Goal: Transaction & Acquisition: Purchase product/service

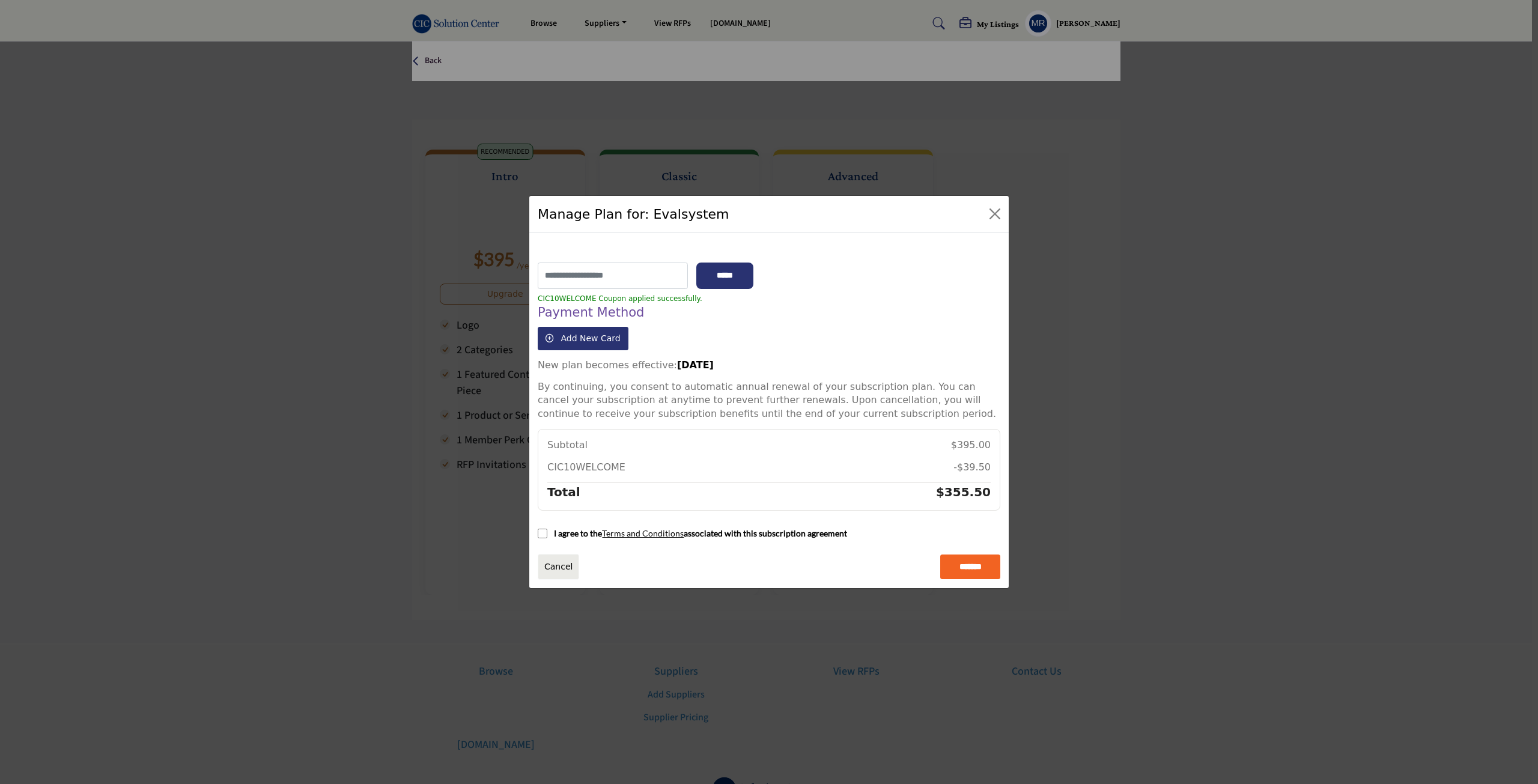
click at [333, 94] on div "Manage Plan for: Evalsystem Plan: Intro Total: $395 /year" at bounding box center [769, 392] width 1538 height 784
click at [1001, 216] on button "Close" at bounding box center [994, 213] width 19 height 19
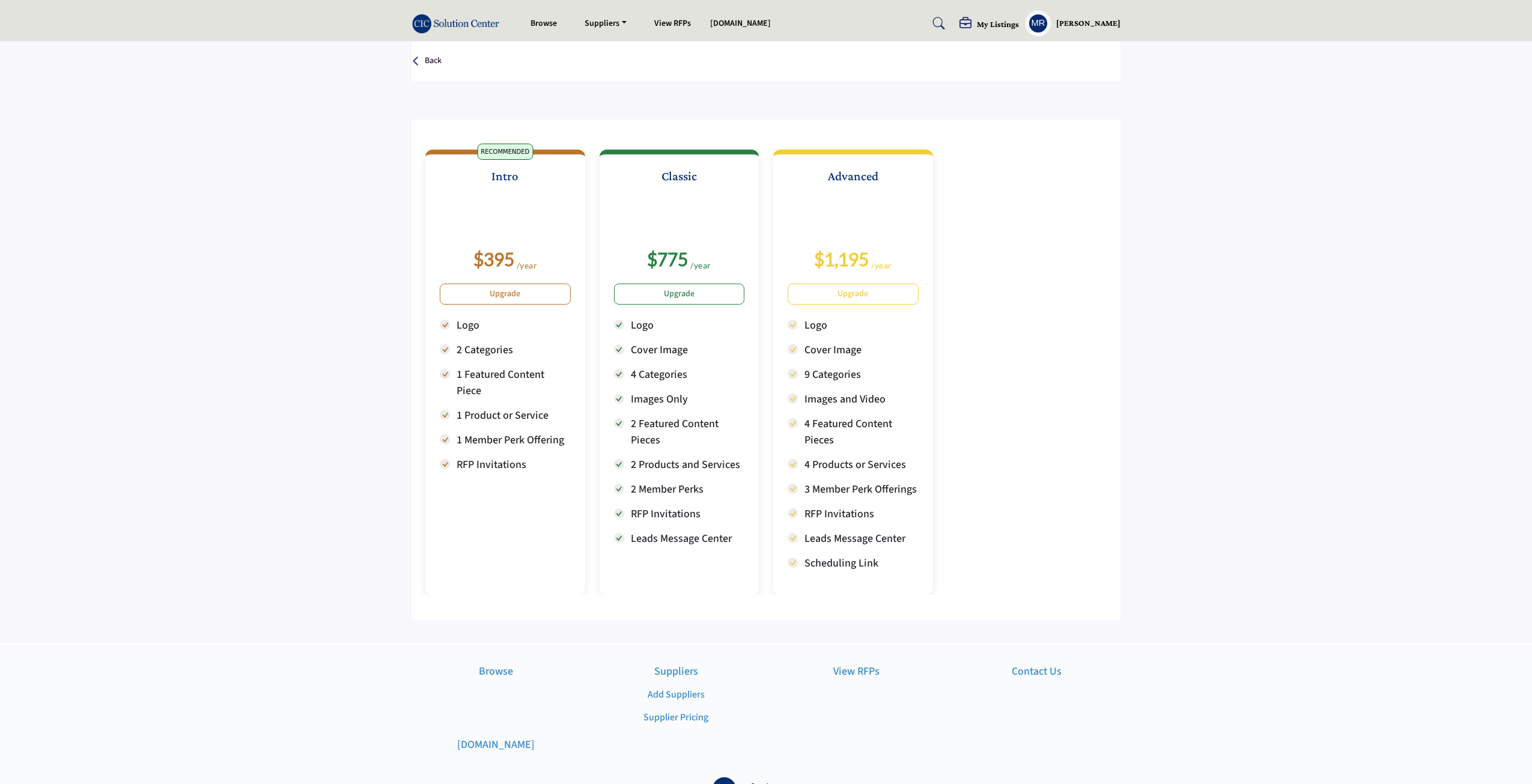
click at [214, 446] on section "Back Annual Subscription Plans RECOMMENDED Intro $395 Logo Classic" at bounding box center [766, 342] width 1532 height 601
click at [1278, 242] on section "Back Annual Subscription Plans RECOMMENDED Intro $395 Logo Classic" at bounding box center [766, 342] width 1532 height 601
click at [1004, 27] on h5 "My Listings" at bounding box center [998, 23] width 42 height 11
click at [944, 114] on div "Create New Listing" at bounding box center [1025, 113] width 283 height 13
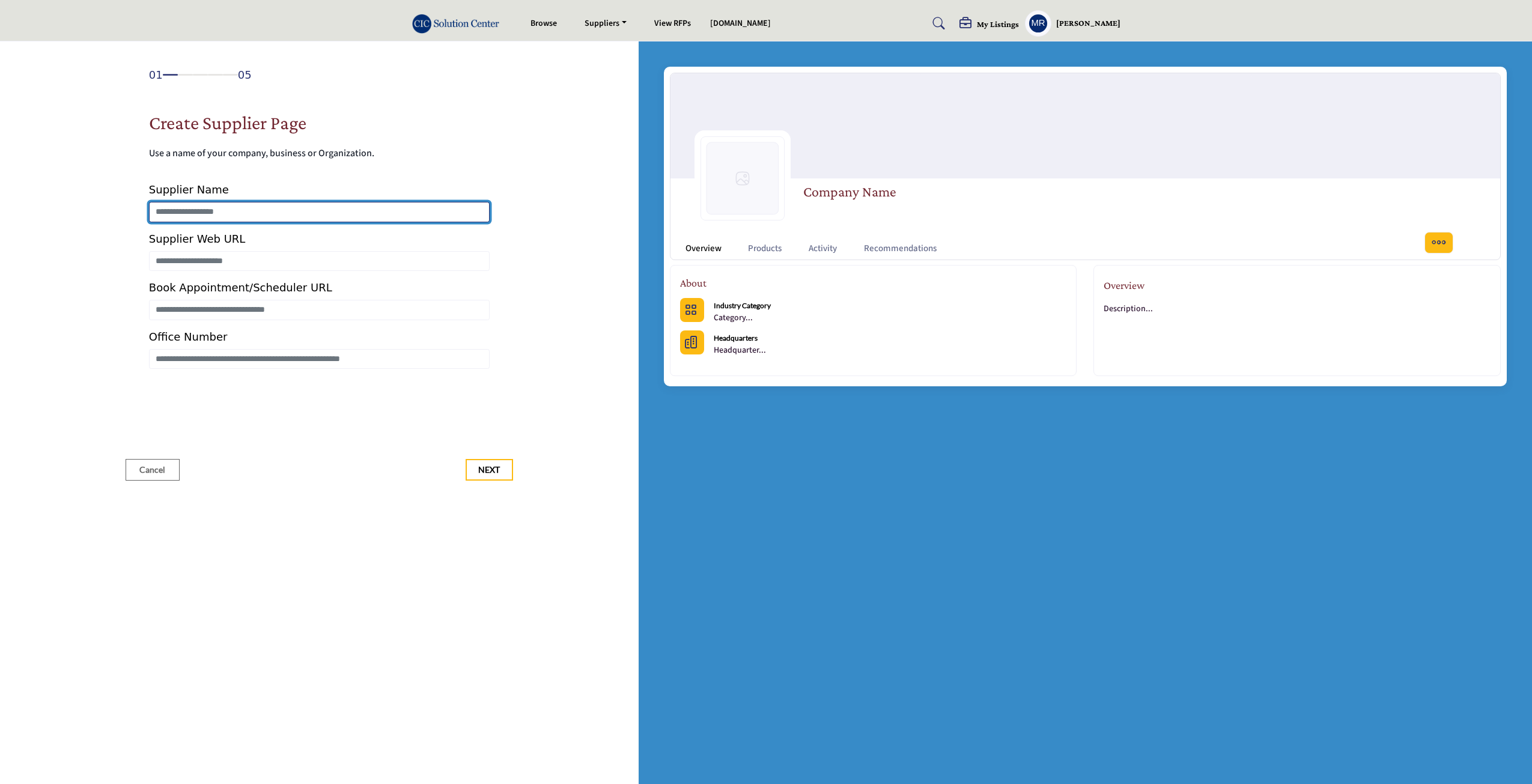
click at [204, 212] on input "Enter Supplier Name" at bounding box center [319, 211] width 340 height 20
type input "**********"
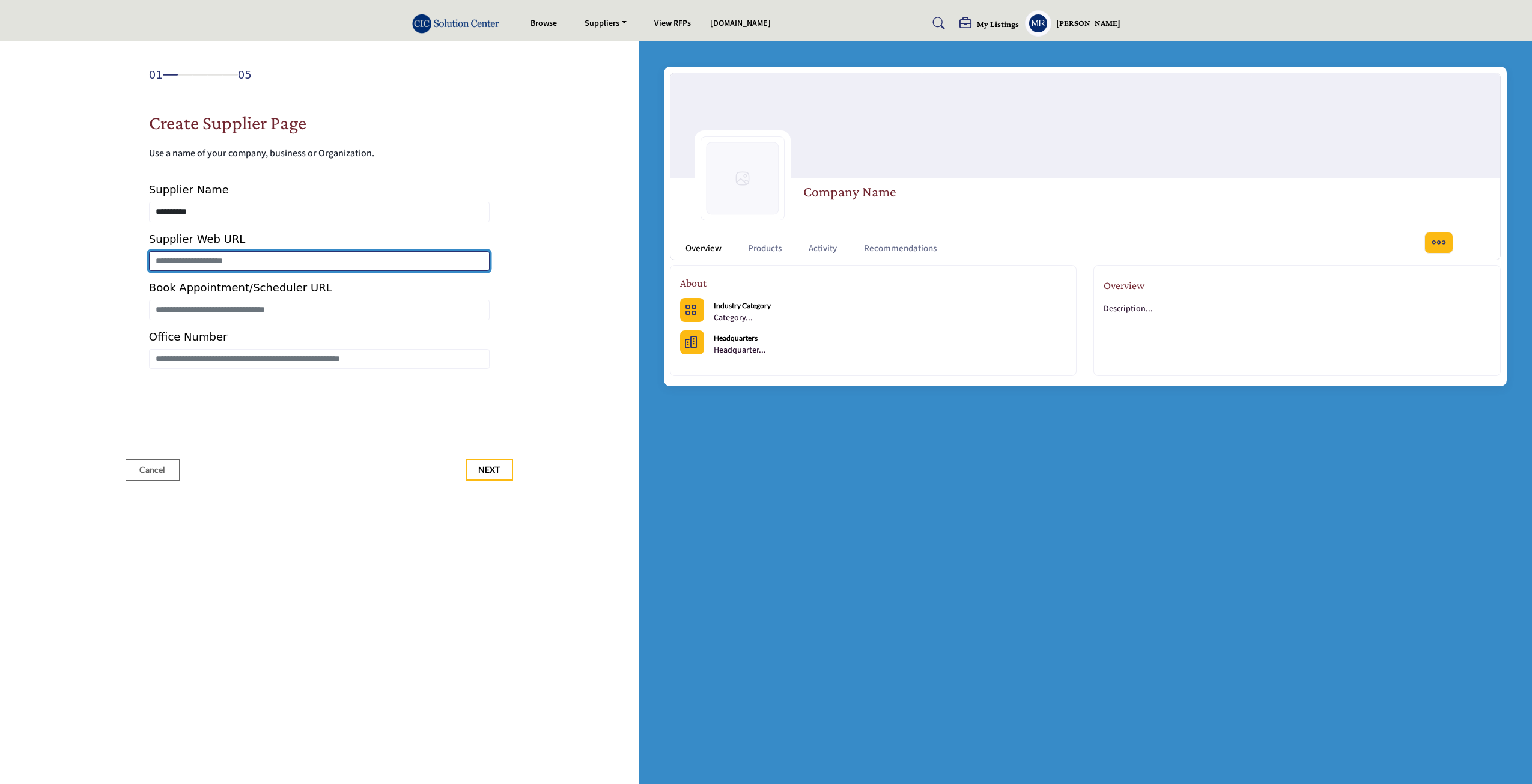
click at [200, 266] on input "Enter Supplier Web URL" at bounding box center [319, 261] width 340 height 20
type input "**********"
click at [227, 321] on div "**********" at bounding box center [319, 275] width 340 height 187
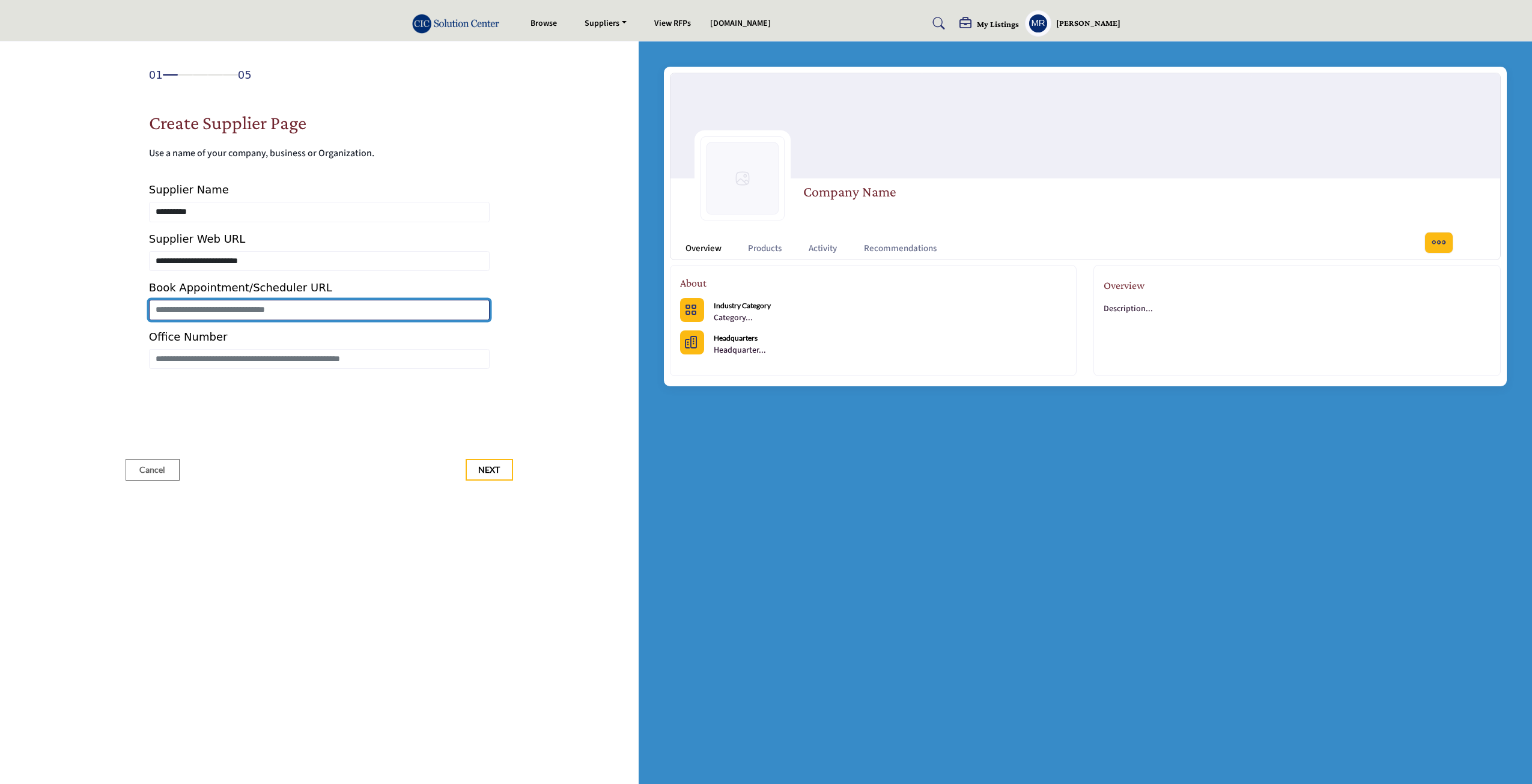
click at [226, 316] on input "Enter Book Appointment/Scheduler URL" at bounding box center [319, 309] width 340 height 20
type input "**********"
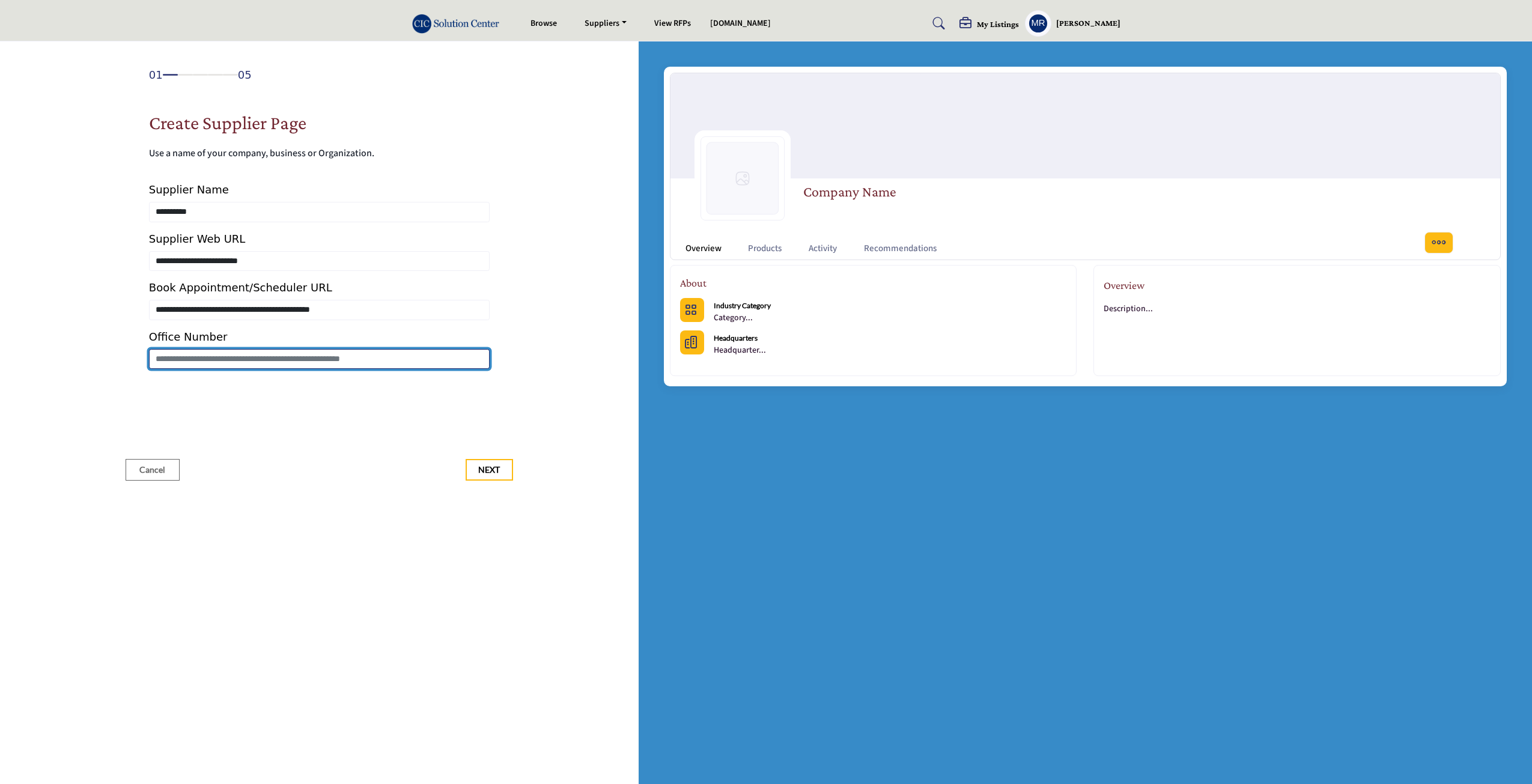
click at [245, 366] on input "Enter Office Number Include country code e.g. +1.987.654.3210" at bounding box center [319, 359] width 340 height 20
type input "**********"
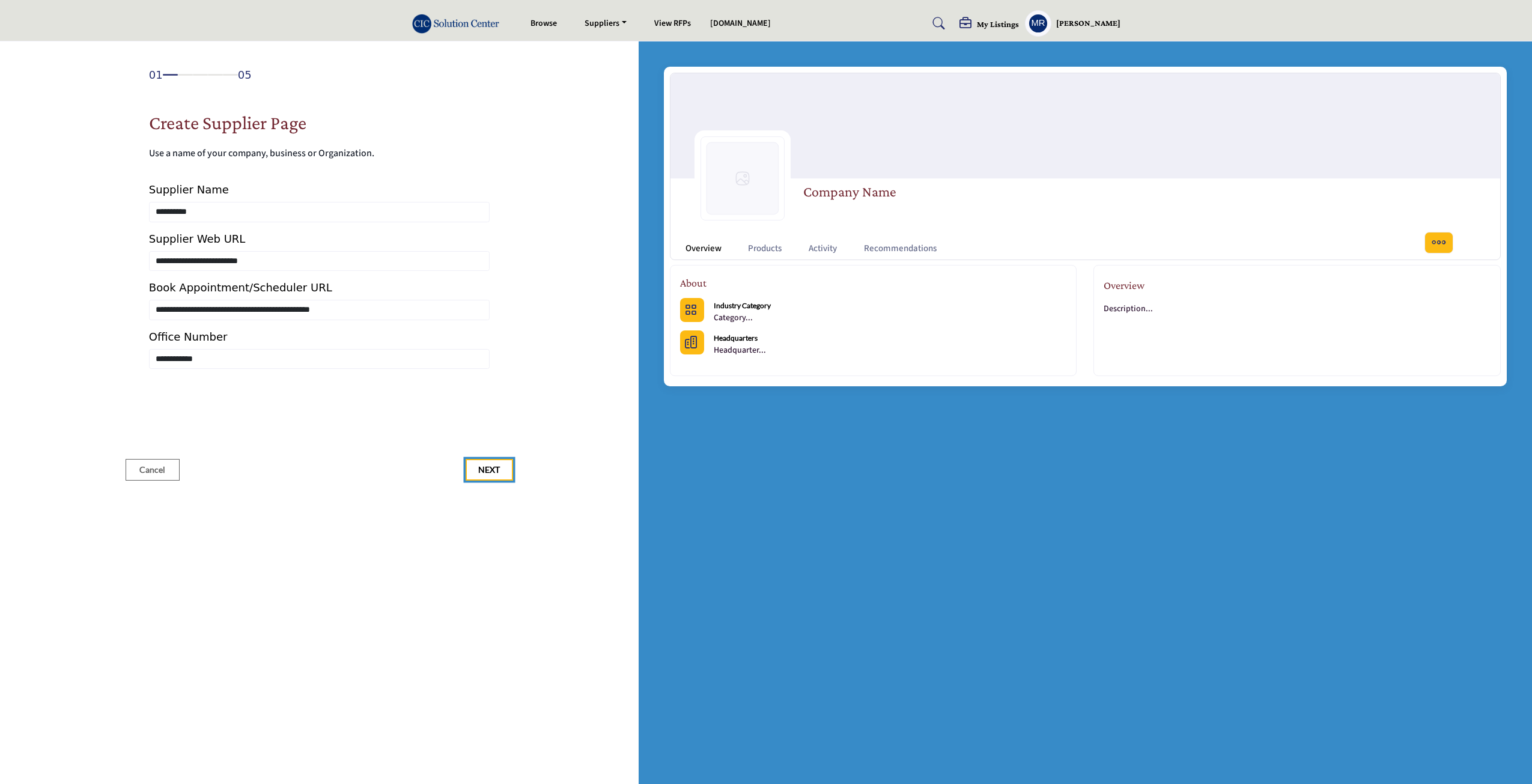
click at [491, 475] on button "Next" at bounding box center [489, 469] width 47 height 22
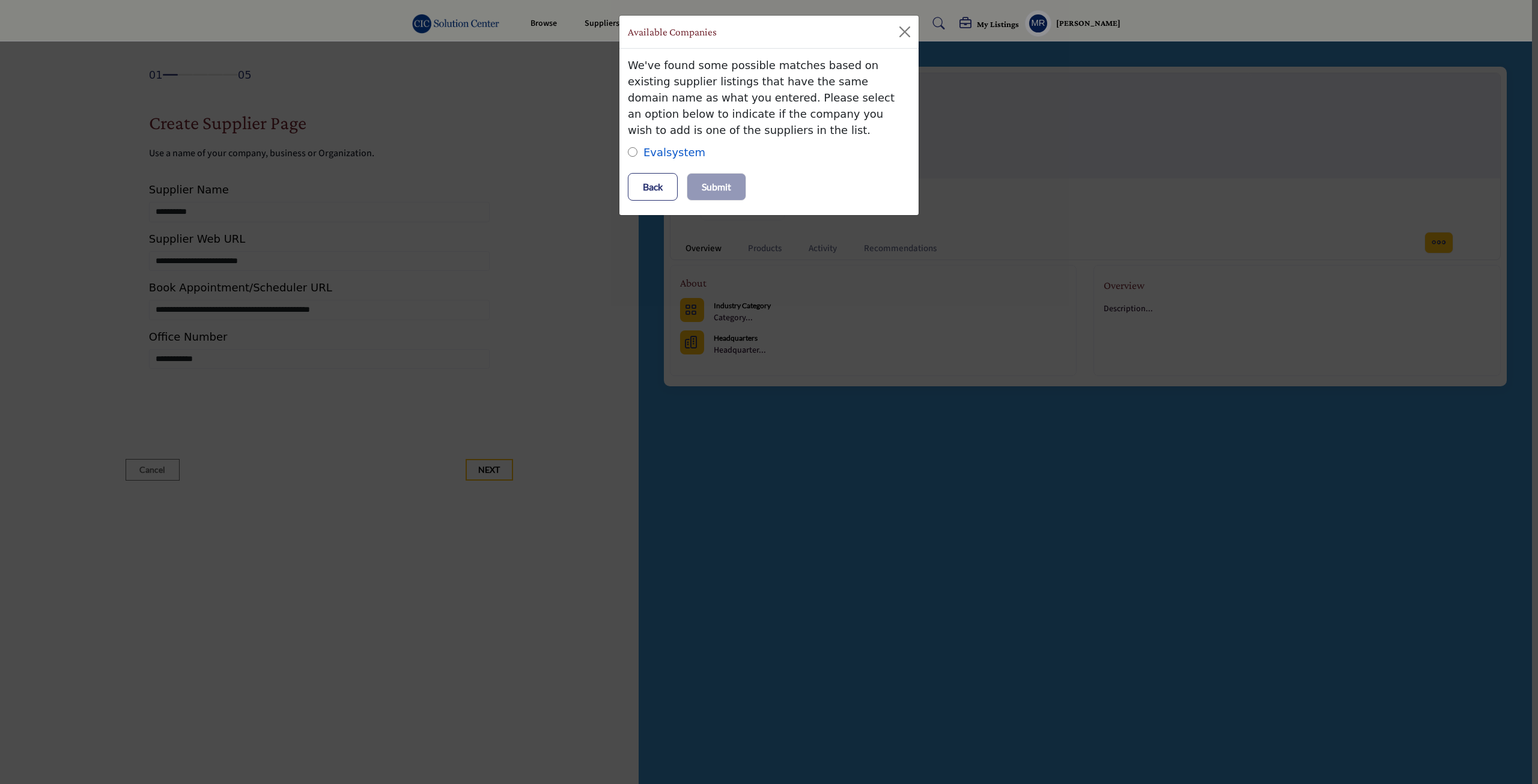
click at [671, 151] on link "Evalsystem" at bounding box center [674, 152] width 62 height 13
click at [734, 185] on button "Submit" at bounding box center [715, 187] width 58 height 27
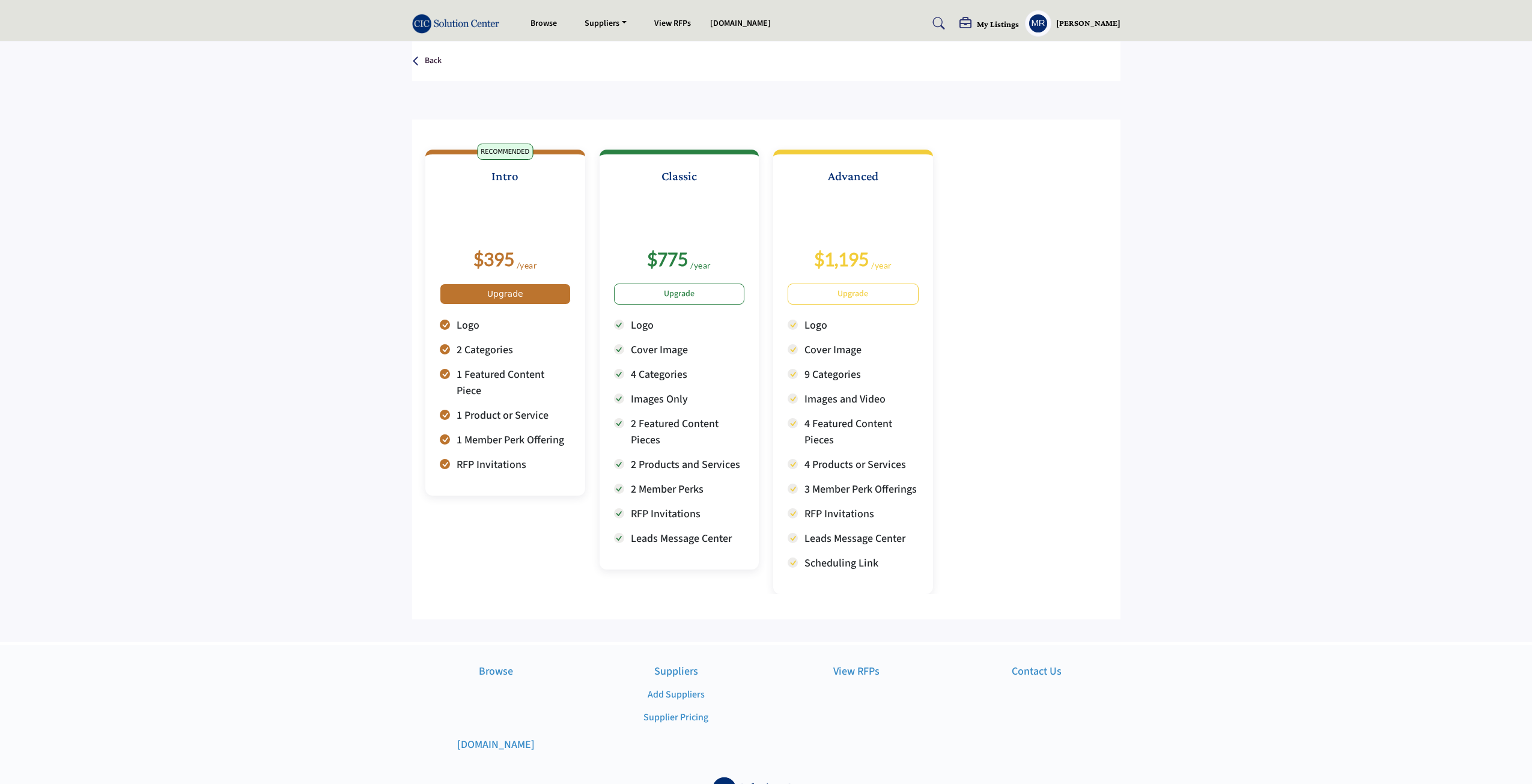
click at [498, 289] on link "Upgrade" at bounding box center [505, 294] width 131 height 21
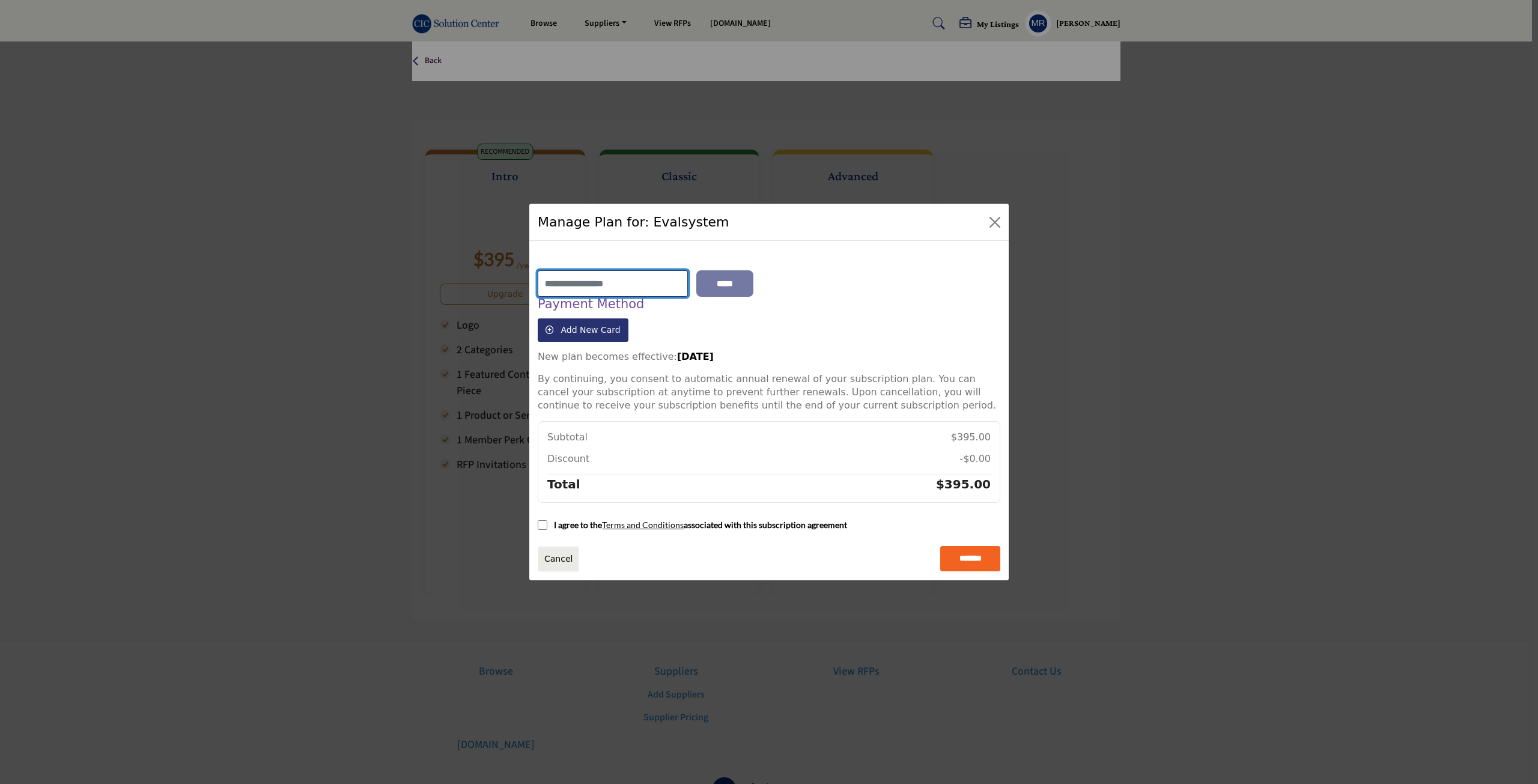
paste input "**********"
type input "**********"
click at [728, 285] on input "*****" at bounding box center [724, 284] width 57 height 27
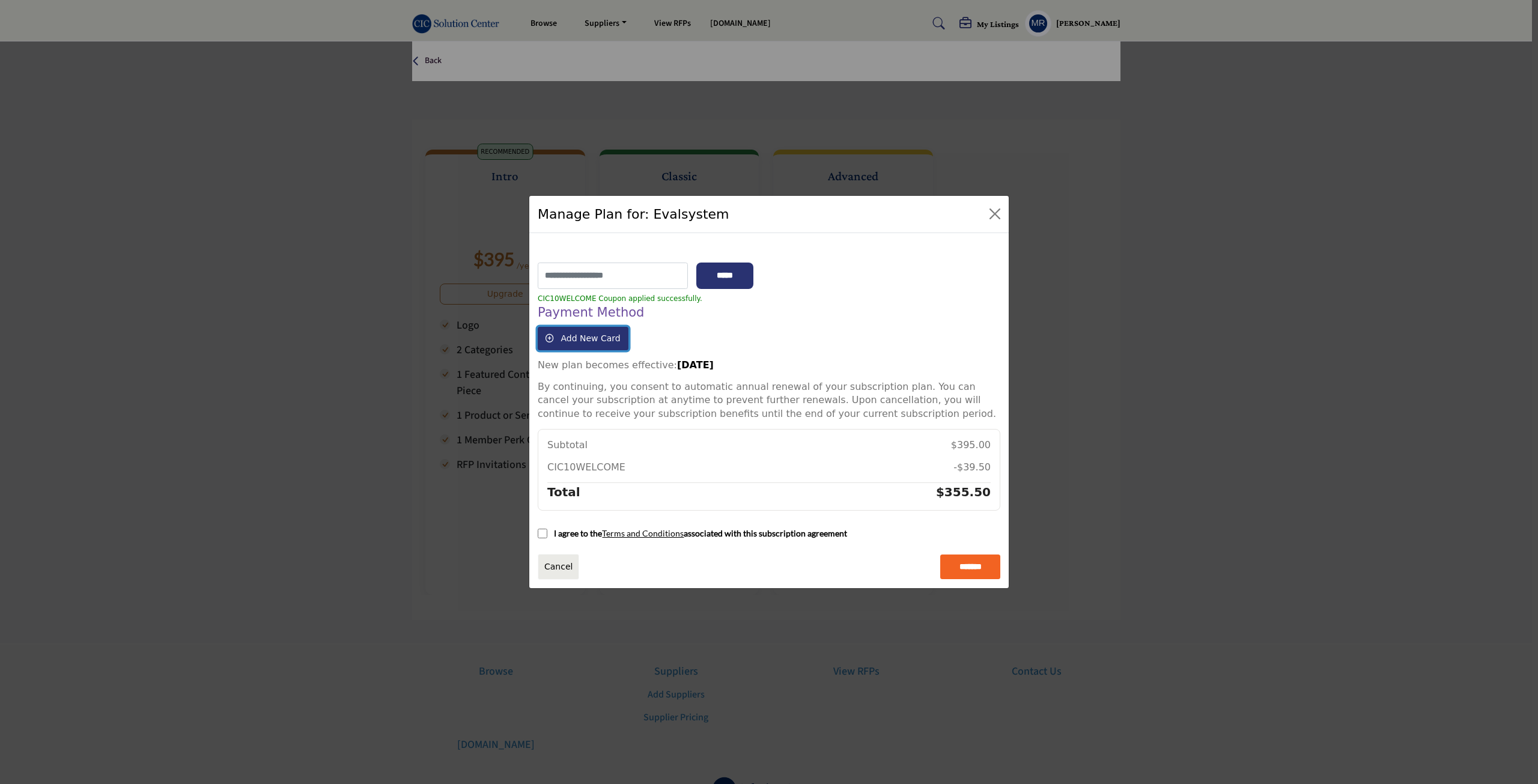
click at [600, 340] on span "Add New Card" at bounding box center [590, 338] width 59 height 10
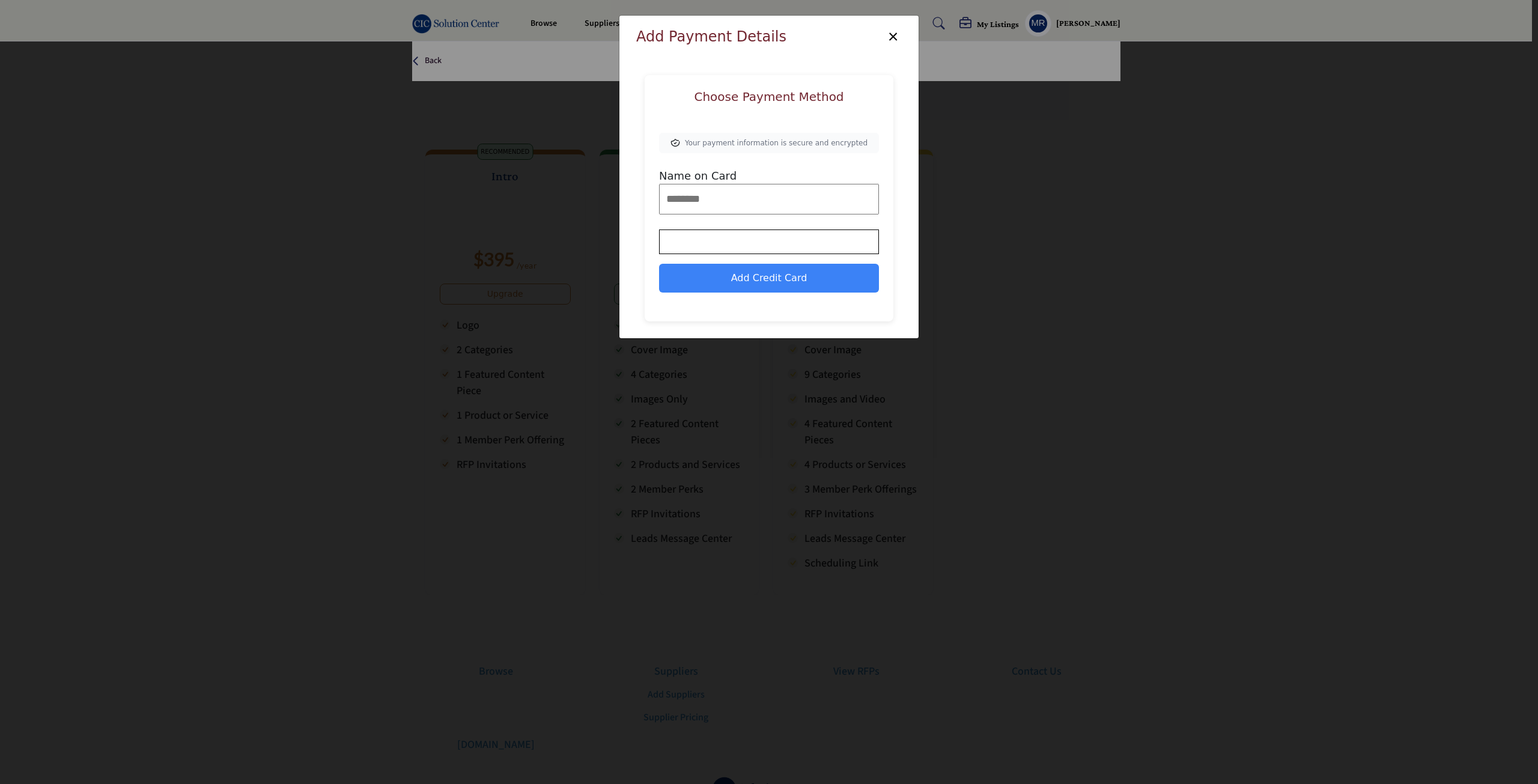
click at [715, 201] on input "Name on Card" at bounding box center [769, 199] width 220 height 30
type input "**********"
click at [760, 285] on button "Add Credit Card" at bounding box center [769, 278] width 220 height 29
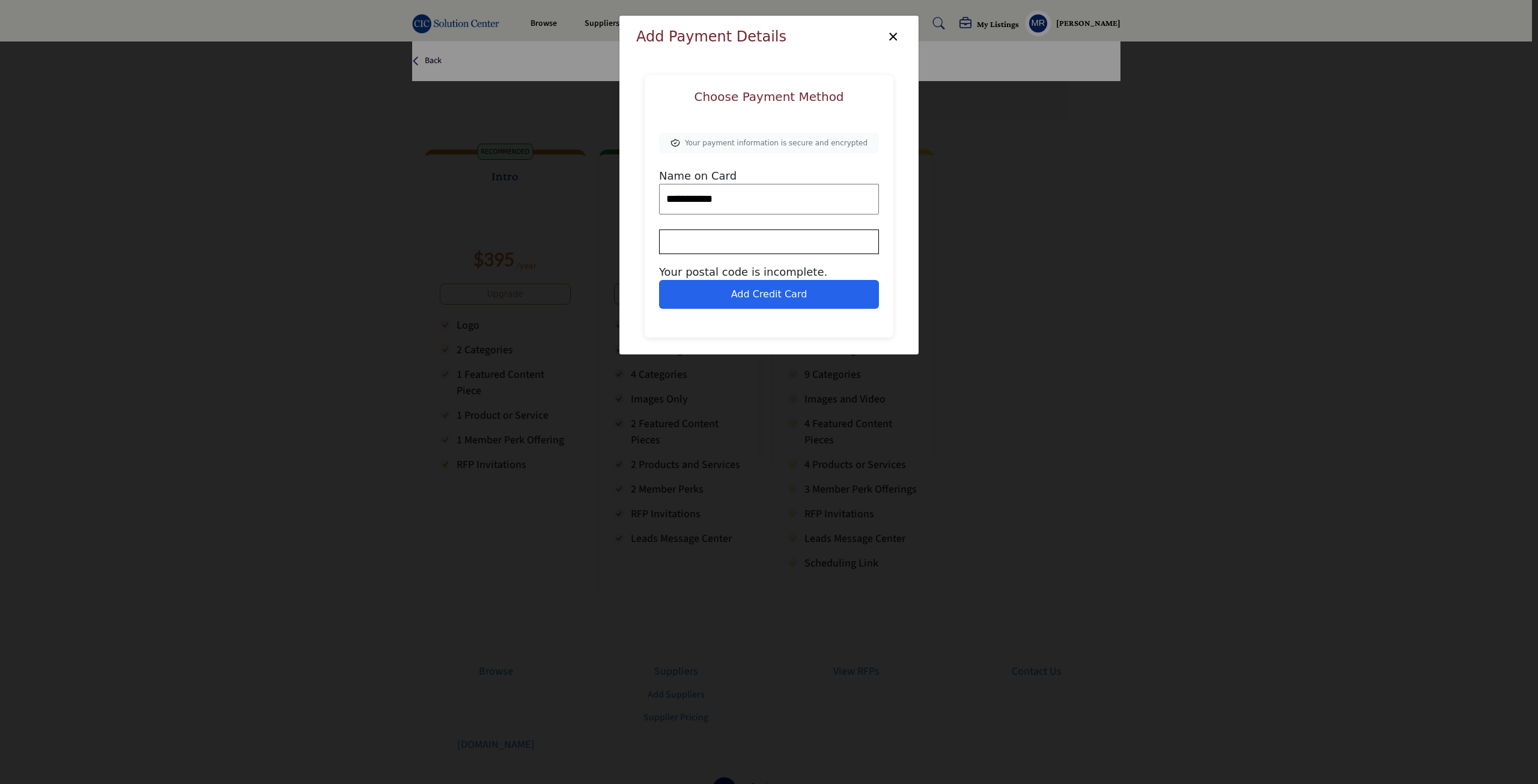
click at [773, 287] on button "Add Credit Card" at bounding box center [769, 294] width 220 height 29
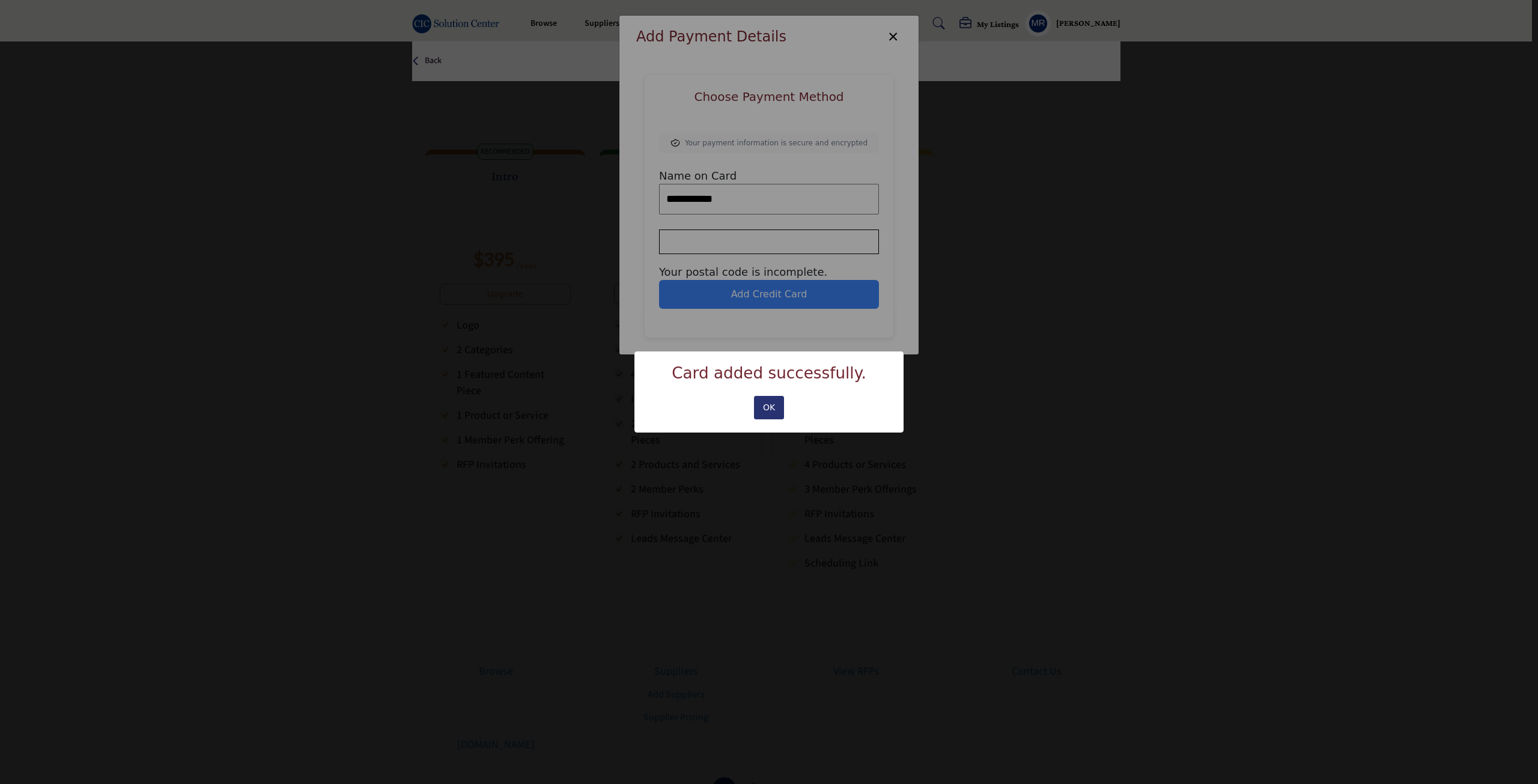
click at [768, 412] on button "OK" at bounding box center [769, 407] width 30 height 23
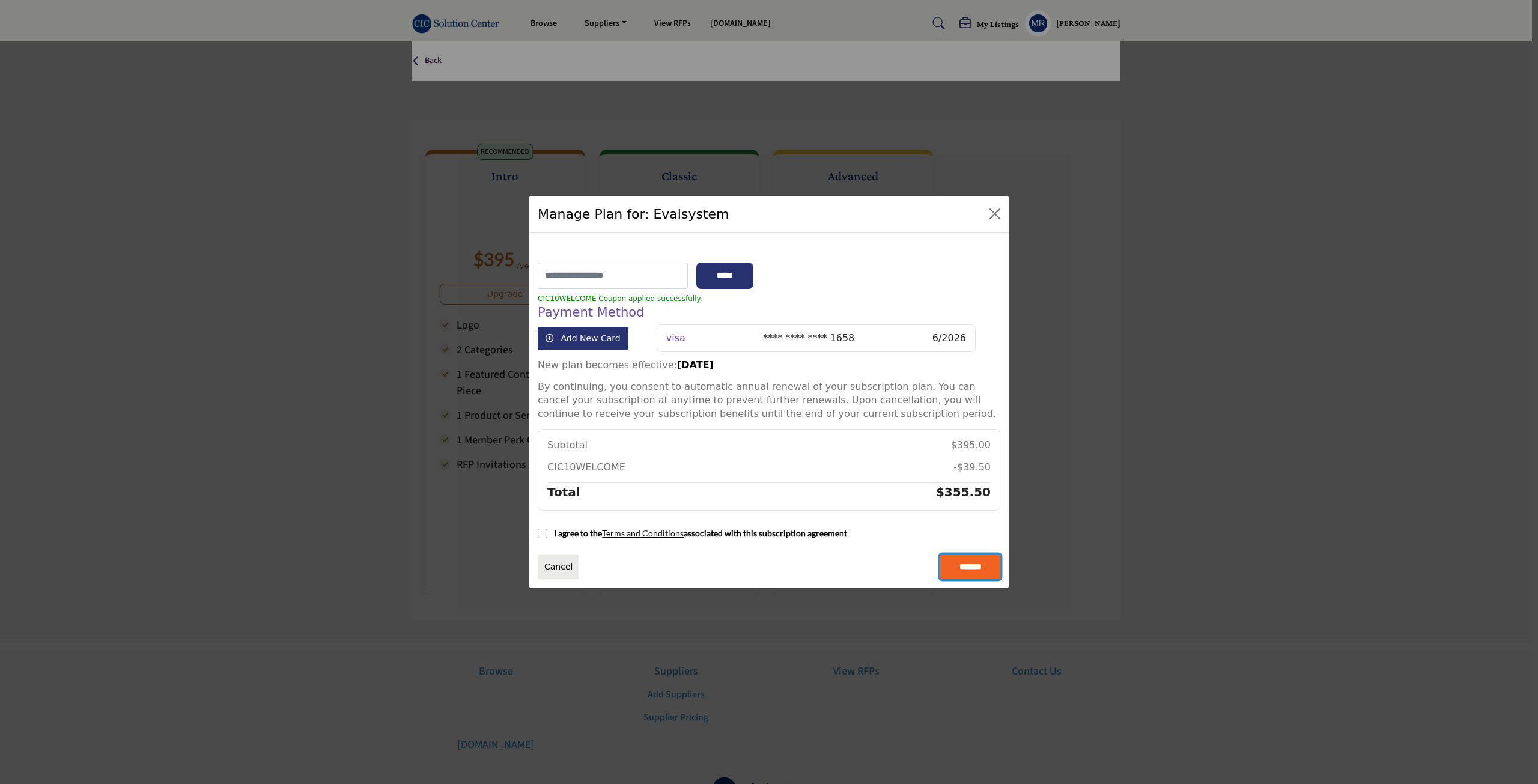
click at [974, 571] on input "*******" at bounding box center [969, 567] width 60 height 25
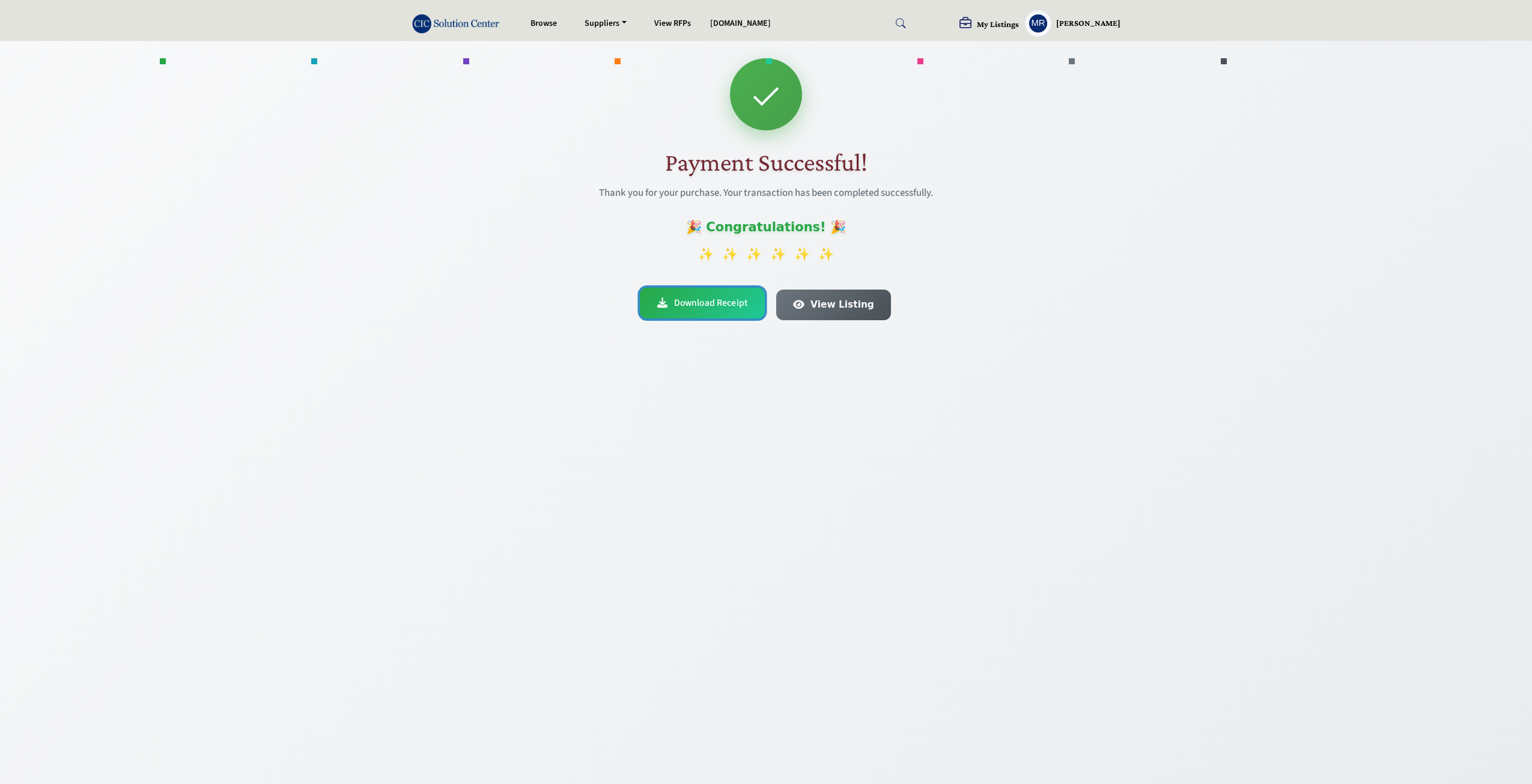
click at [732, 300] on span "Download Receipt" at bounding box center [711, 302] width 73 height 14
click at [1008, 20] on h5 "My Listings" at bounding box center [998, 23] width 42 height 11
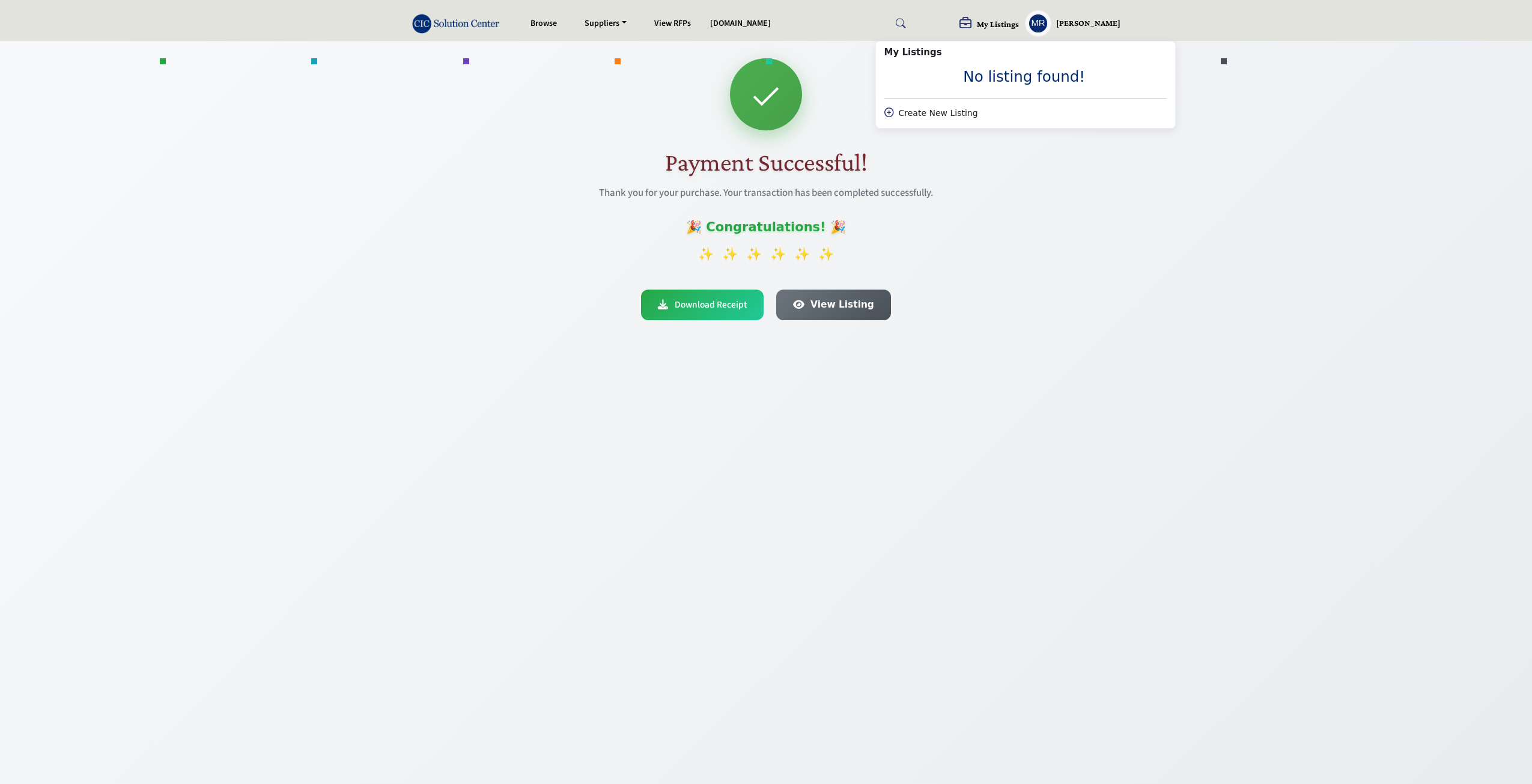
click at [807, 334] on div "Payment Successful! Thank you for your purchase. Your transaction has been comp…" at bounding box center [766, 433] width 1532 height 784
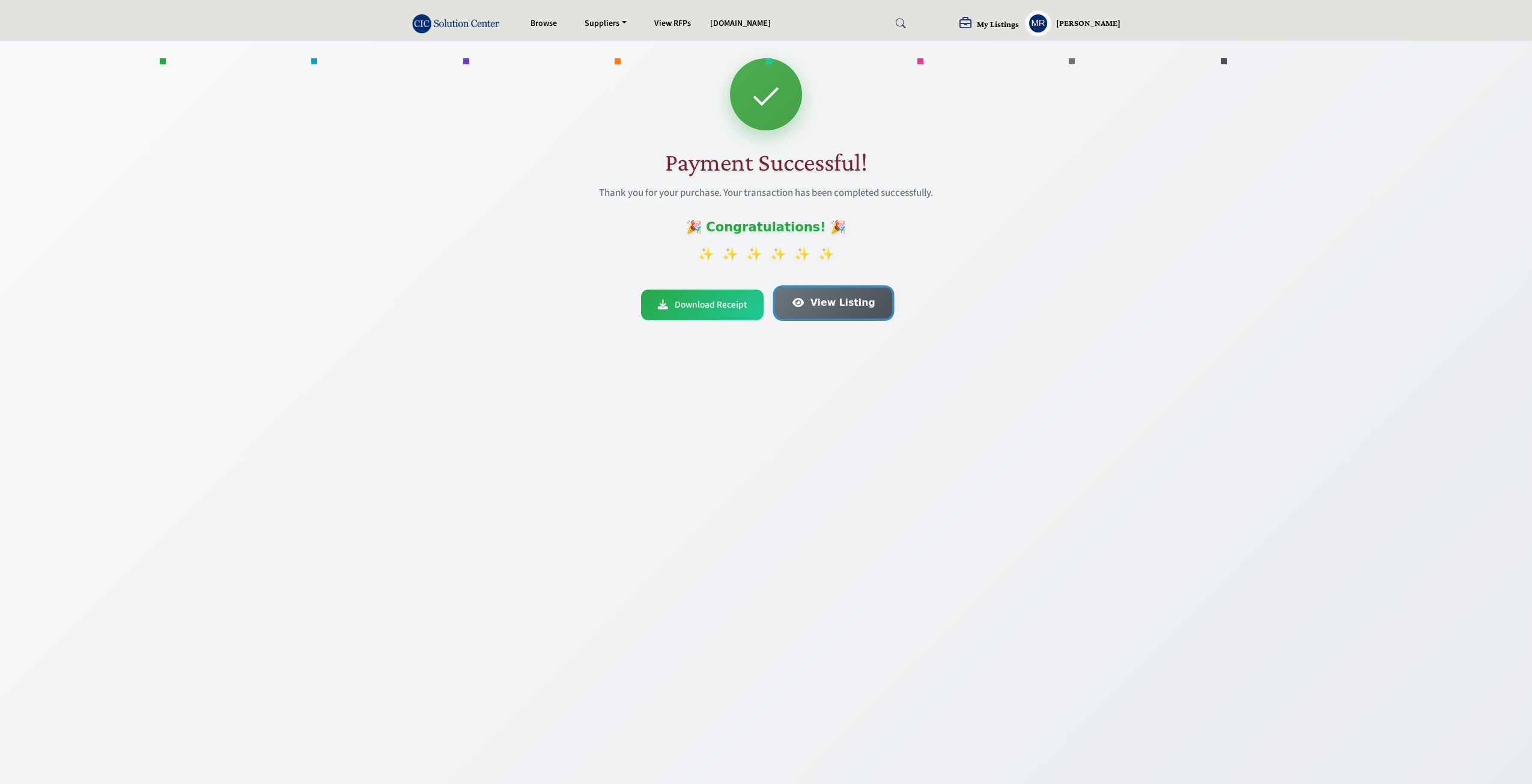
click at [822, 308] on span "View Listing" at bounding box center [842, 302] width 65 height 14
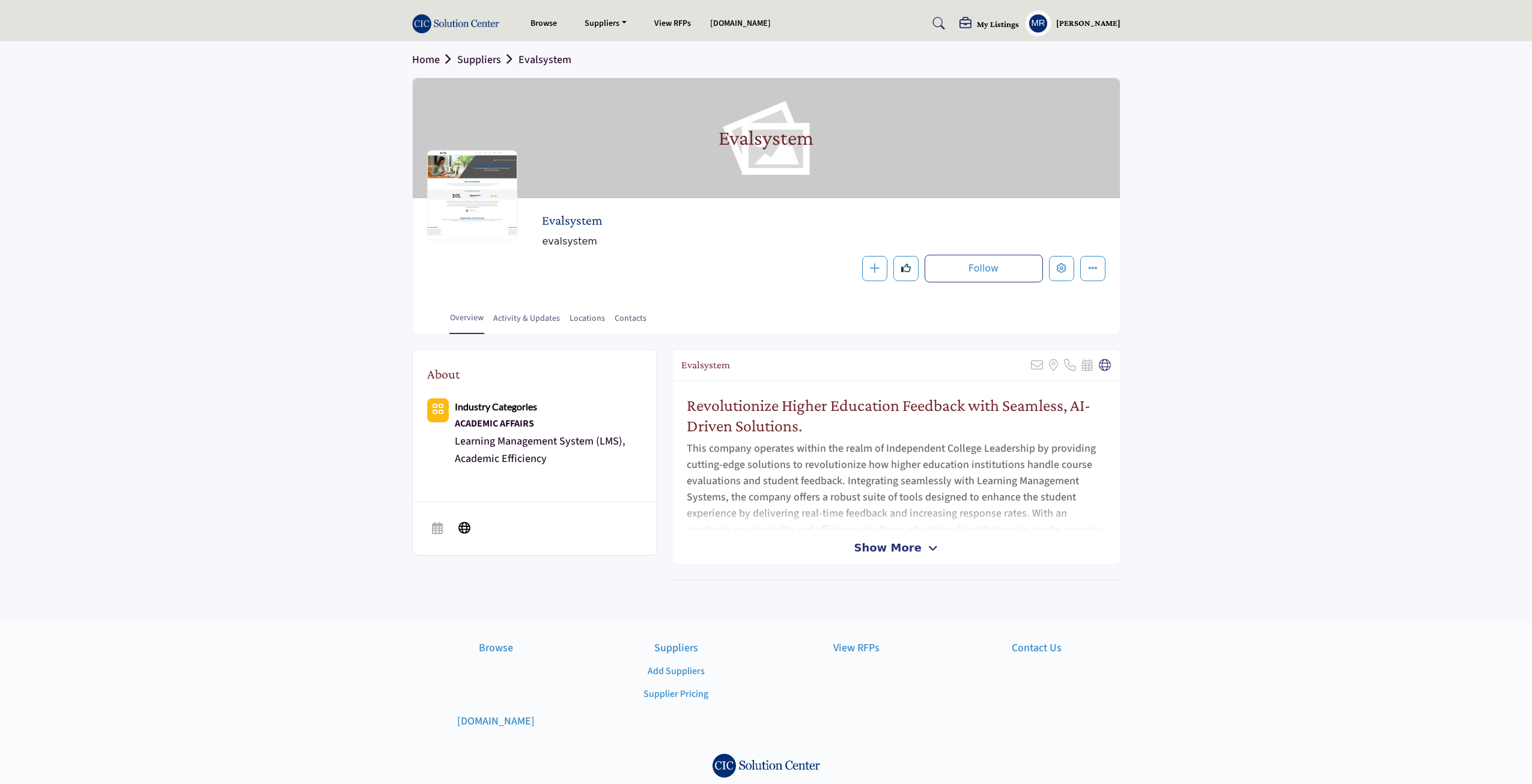
click at [1003, 24] on h5 "My Listings" at bounding box center [998, 23] width 42 height 11
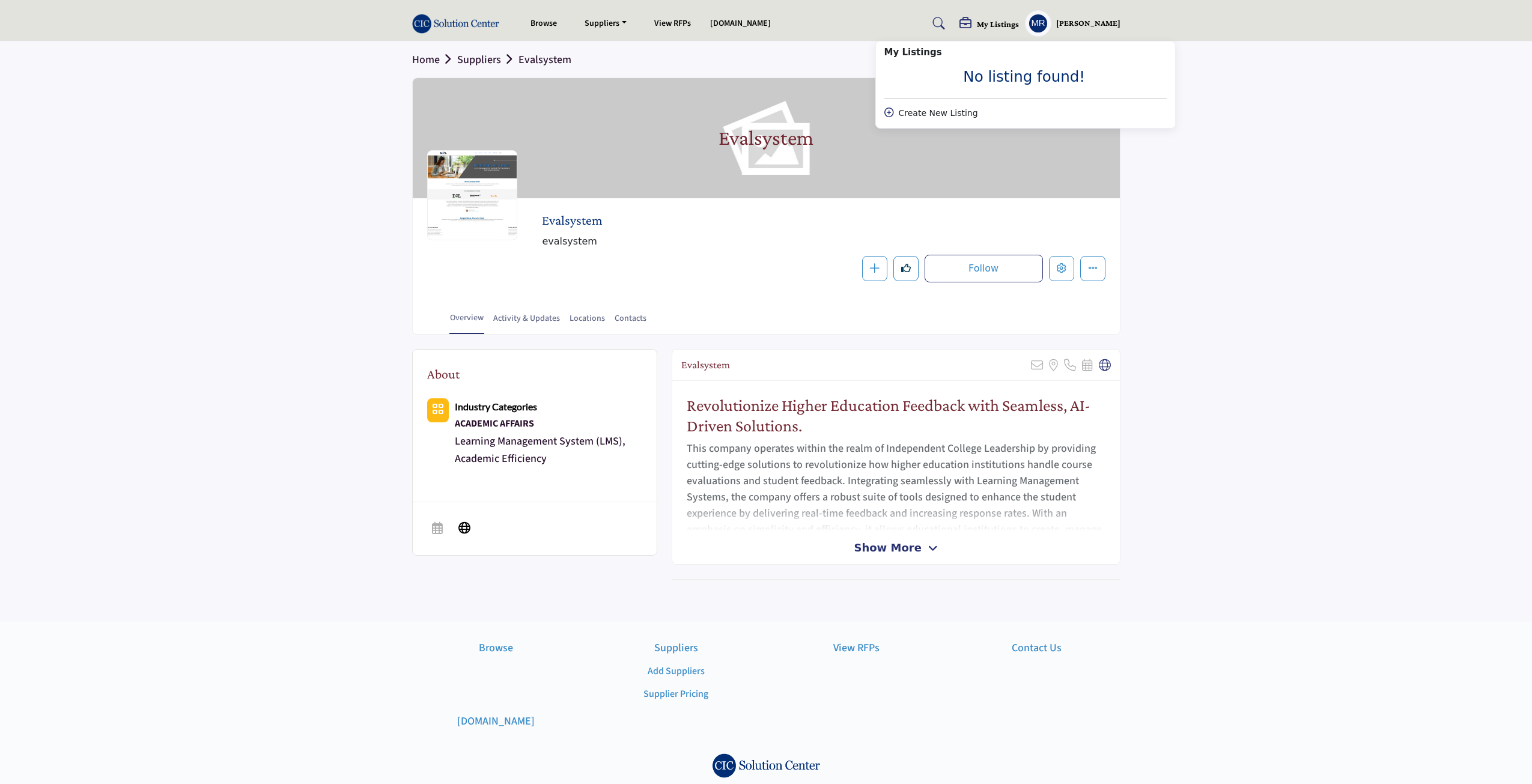
click at [882, 544] on span "Show More" at bounding box center [887, 547] width 67 height 16
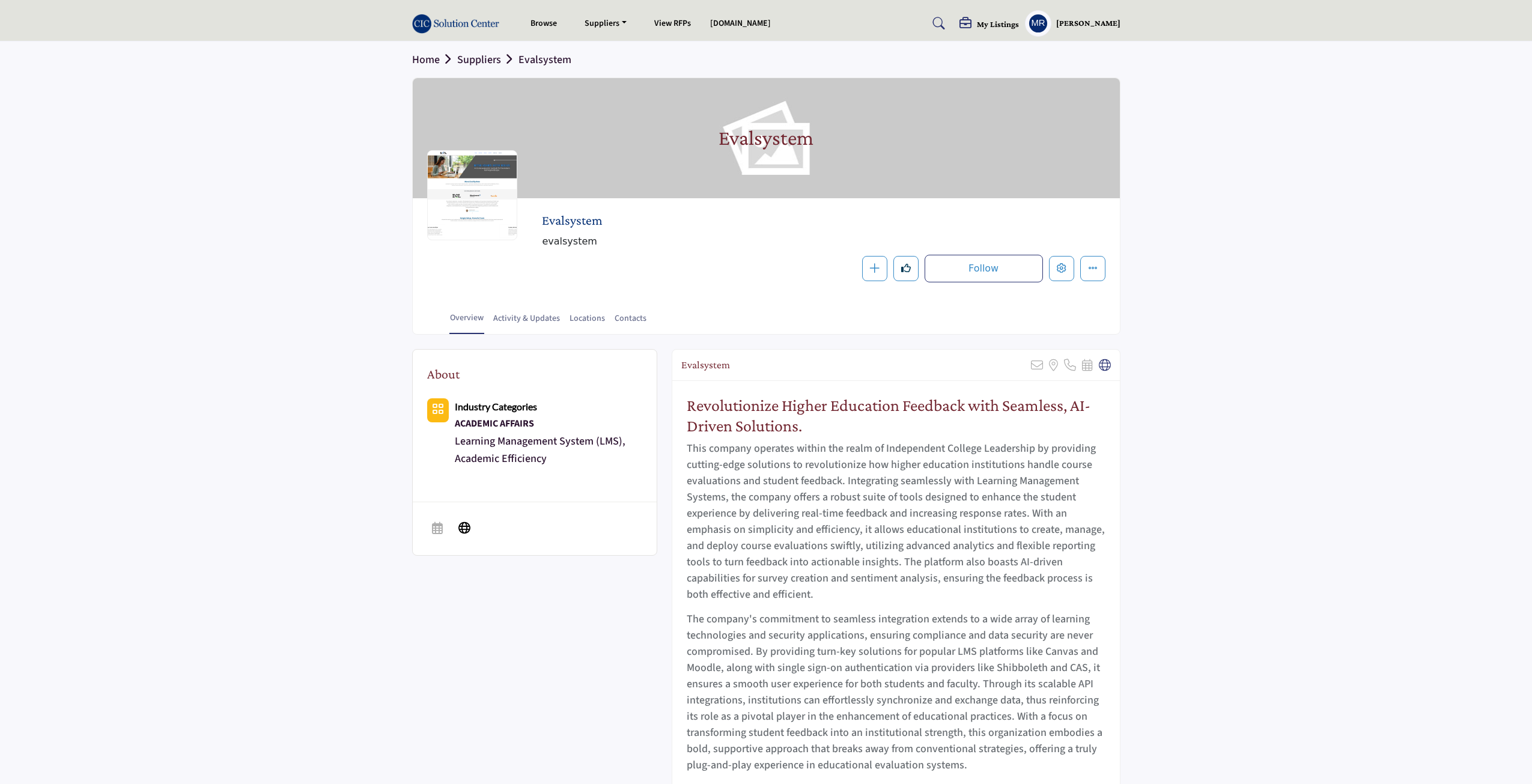
click at [781, 139] on h1 "Evalsystem" at bounding box center [766, 138] width 95 height 120
click at [992, 25] on h5 "My Listings" at bounding box center [998, 23] width 42 height 11
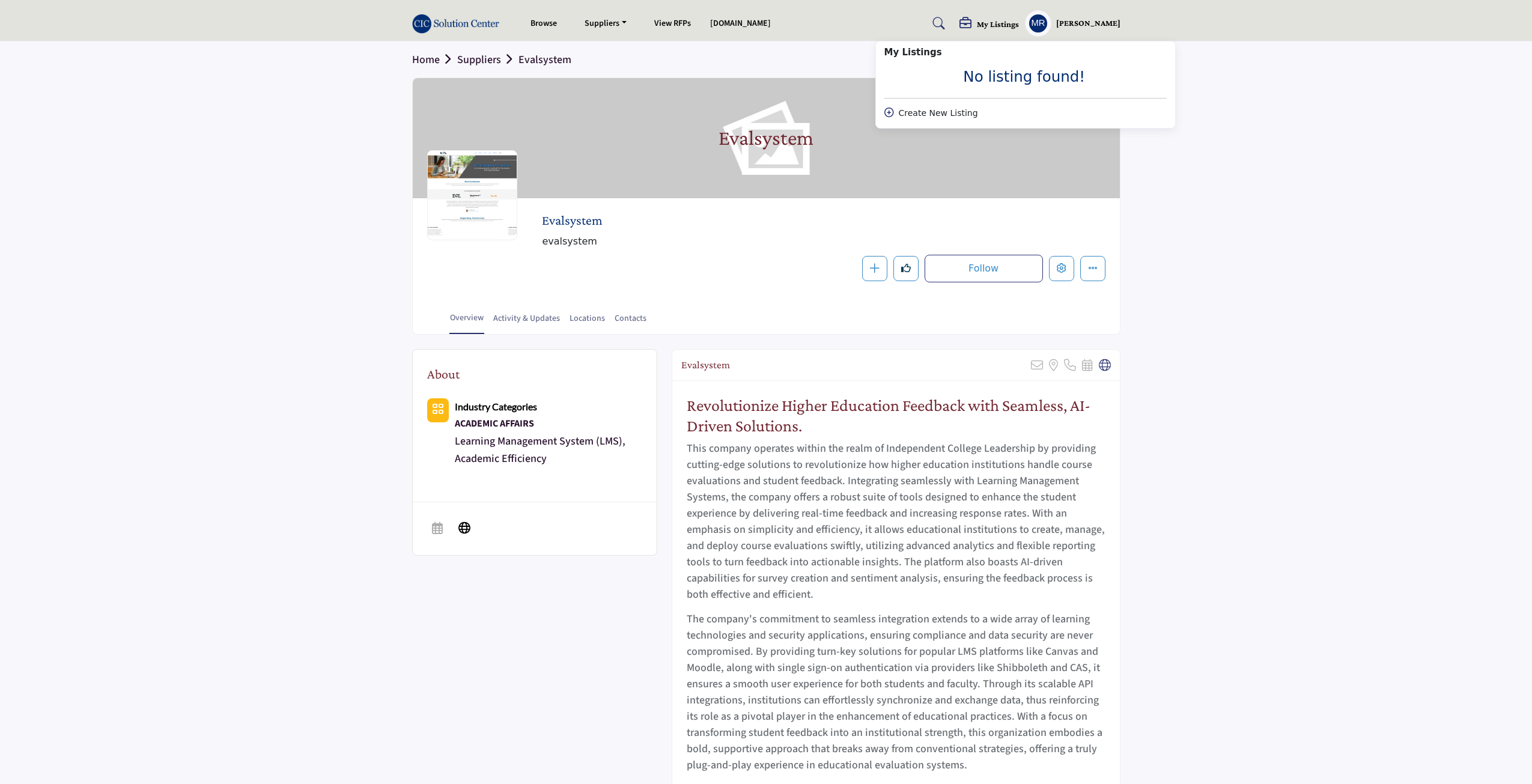
click at [943, 112] on div "Create New Listing" at bounding box center [1025, 113] width 283 height 13
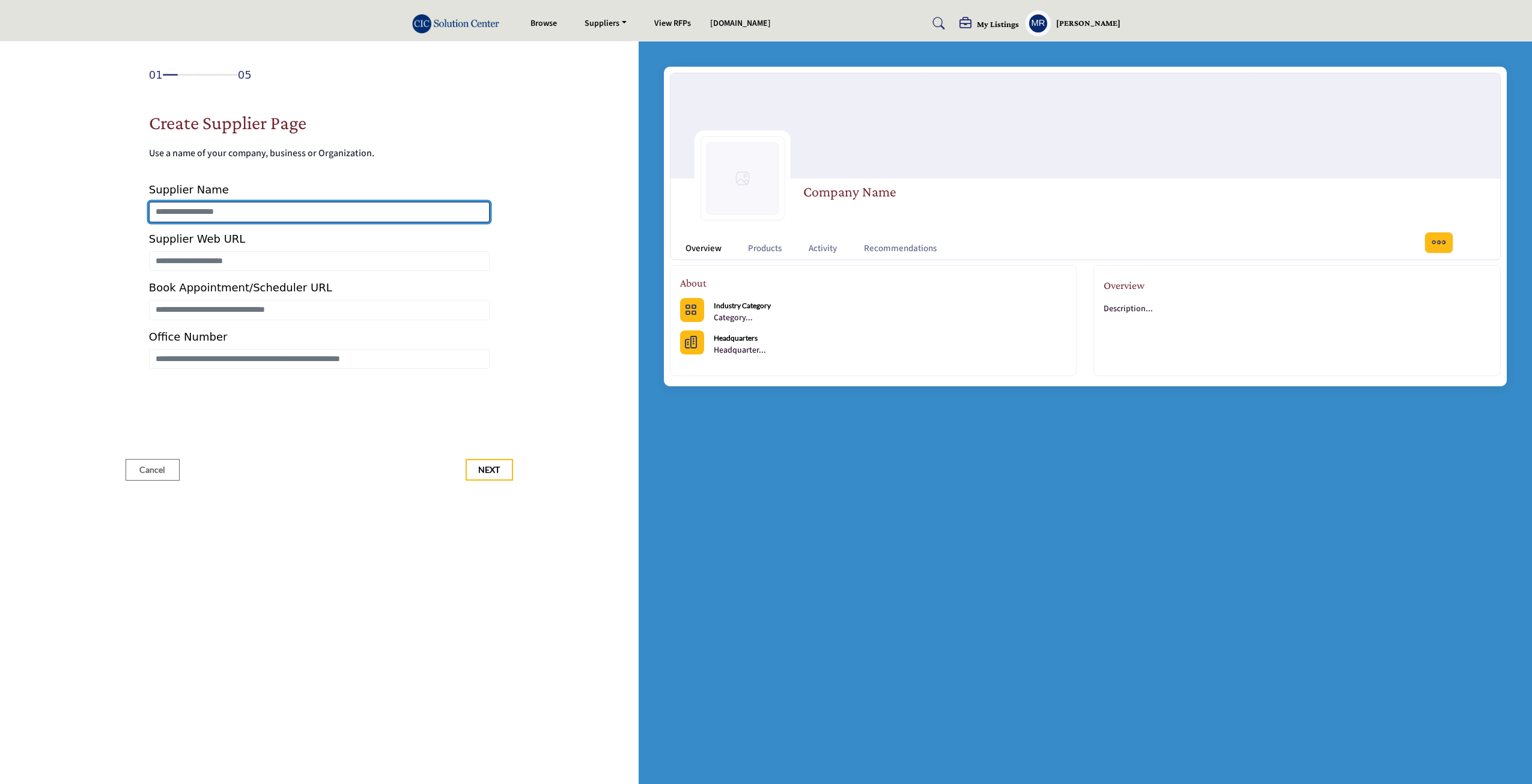
click at [359, 213] on input "Enter Supplier Name" at bounding box center [319, 211] width 340 height 20
type input "**********"
click at [226, 272] on div "**********" at bounding box center [319, 275] width 340 height 187
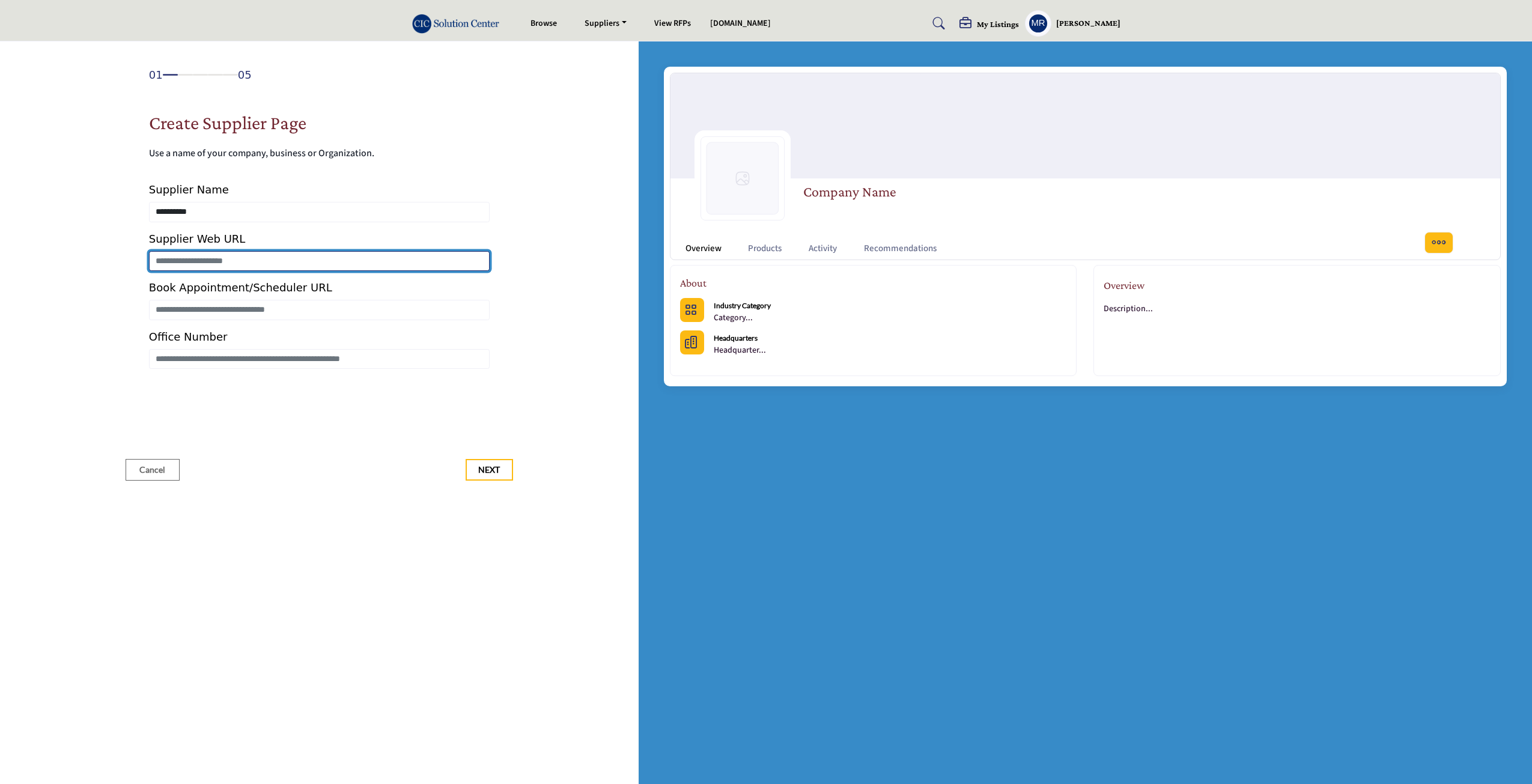
click at [226, 268] on input "Enter Supplier Web URL" at bounding box center [319, 261] width 340 height 20
type input "**********"
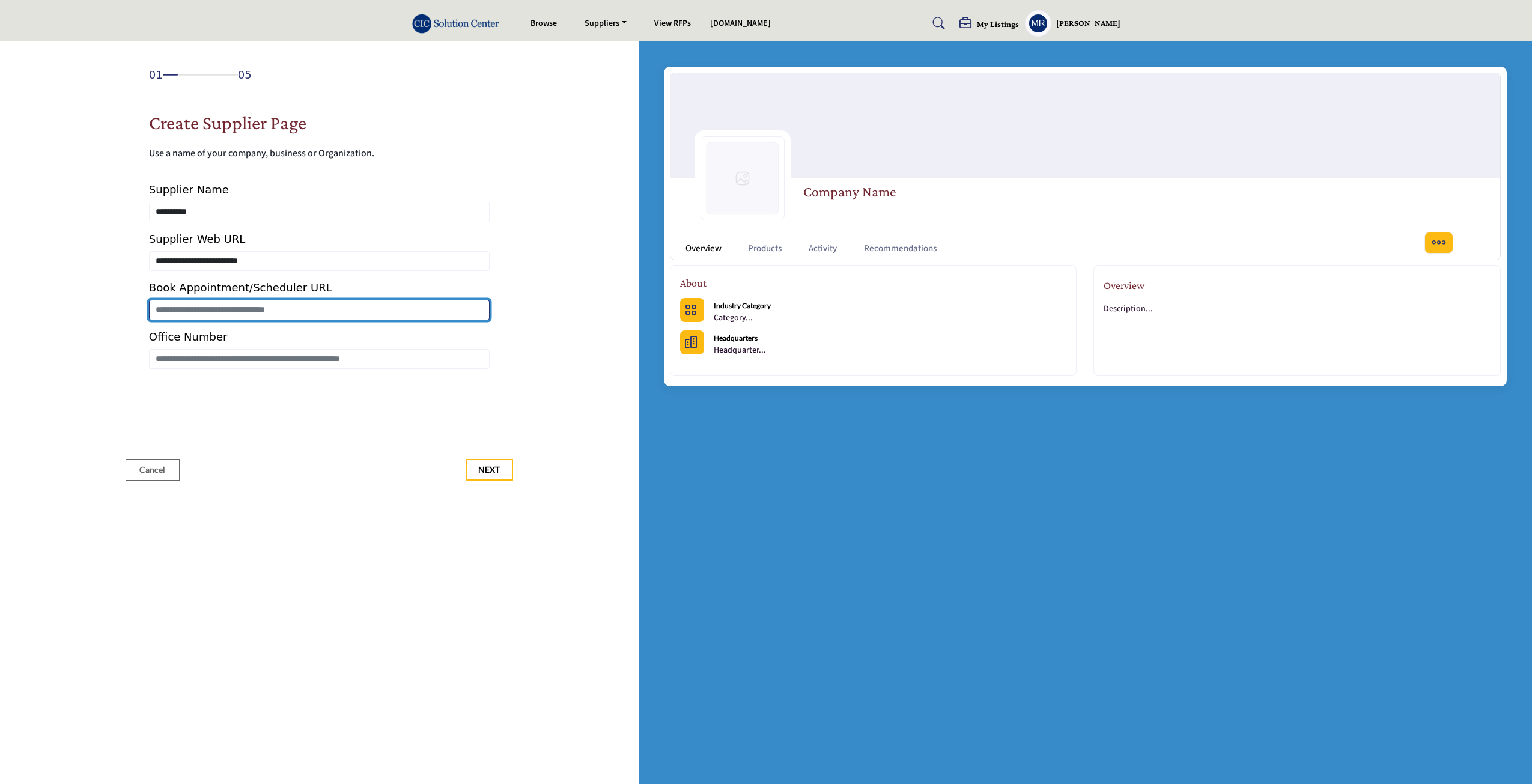
click at [226, 310] on input "Enter Book Appointment/Scheduler URL" at bounding box center [319, 309] width 340 height 20
type input "**********"
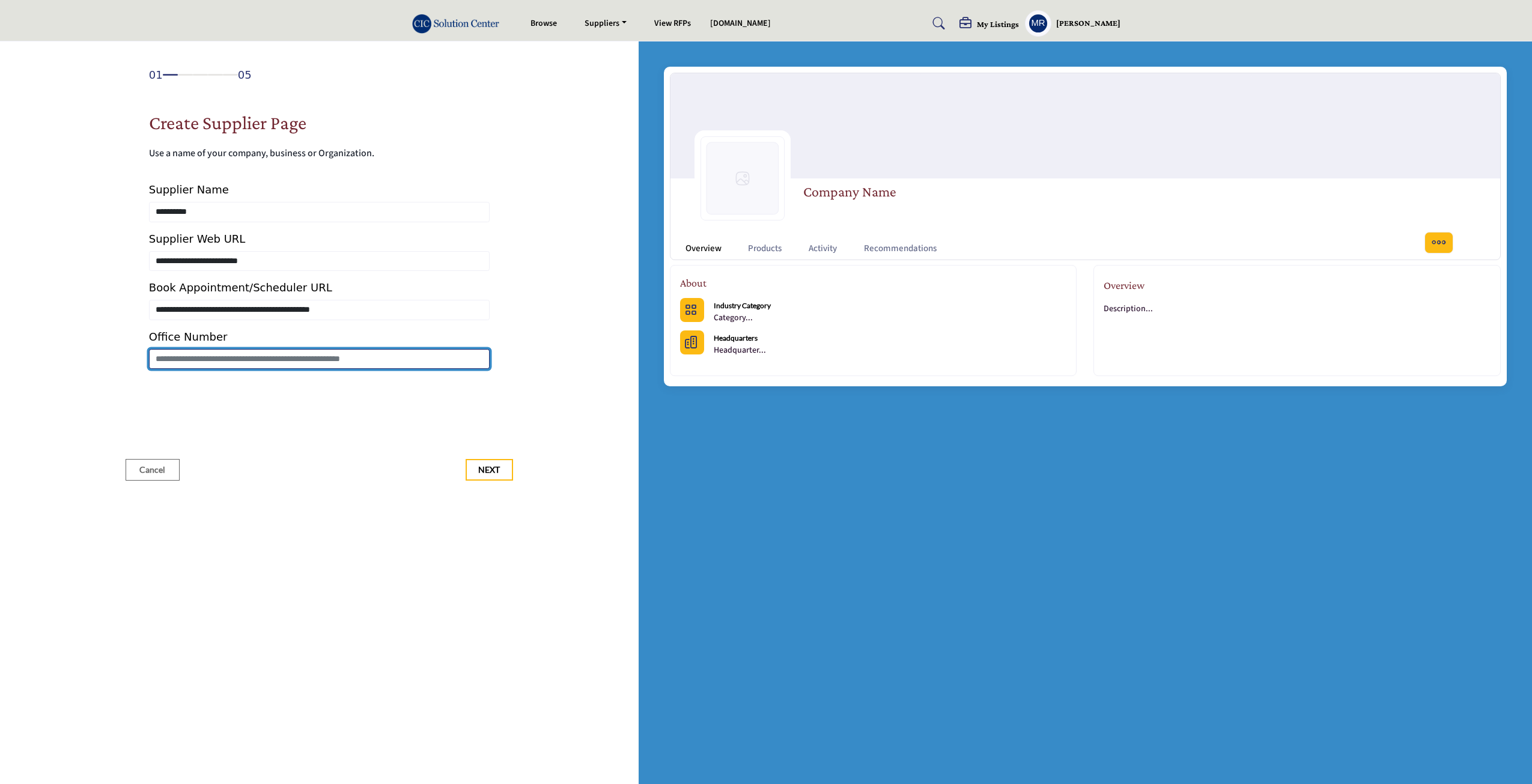
click at [245, 361] on input "Enter Office Number Include country code e.g. +1.987.654.3210" at bounding box center [319, 359] width 340 height 20
type input "**********"
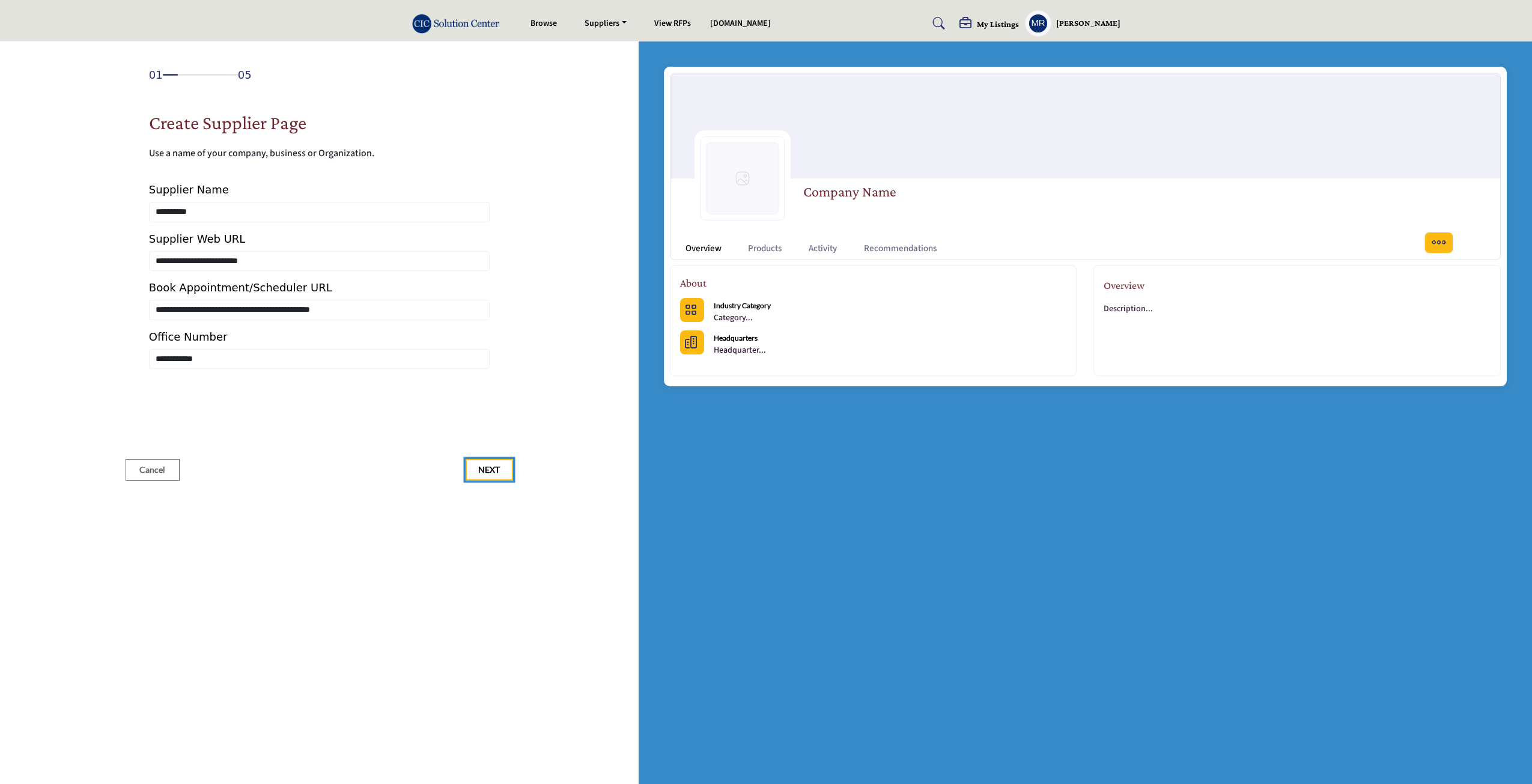
click at [498, 471] on span "Next" at bounding box center [489, 469] width 22 height 12
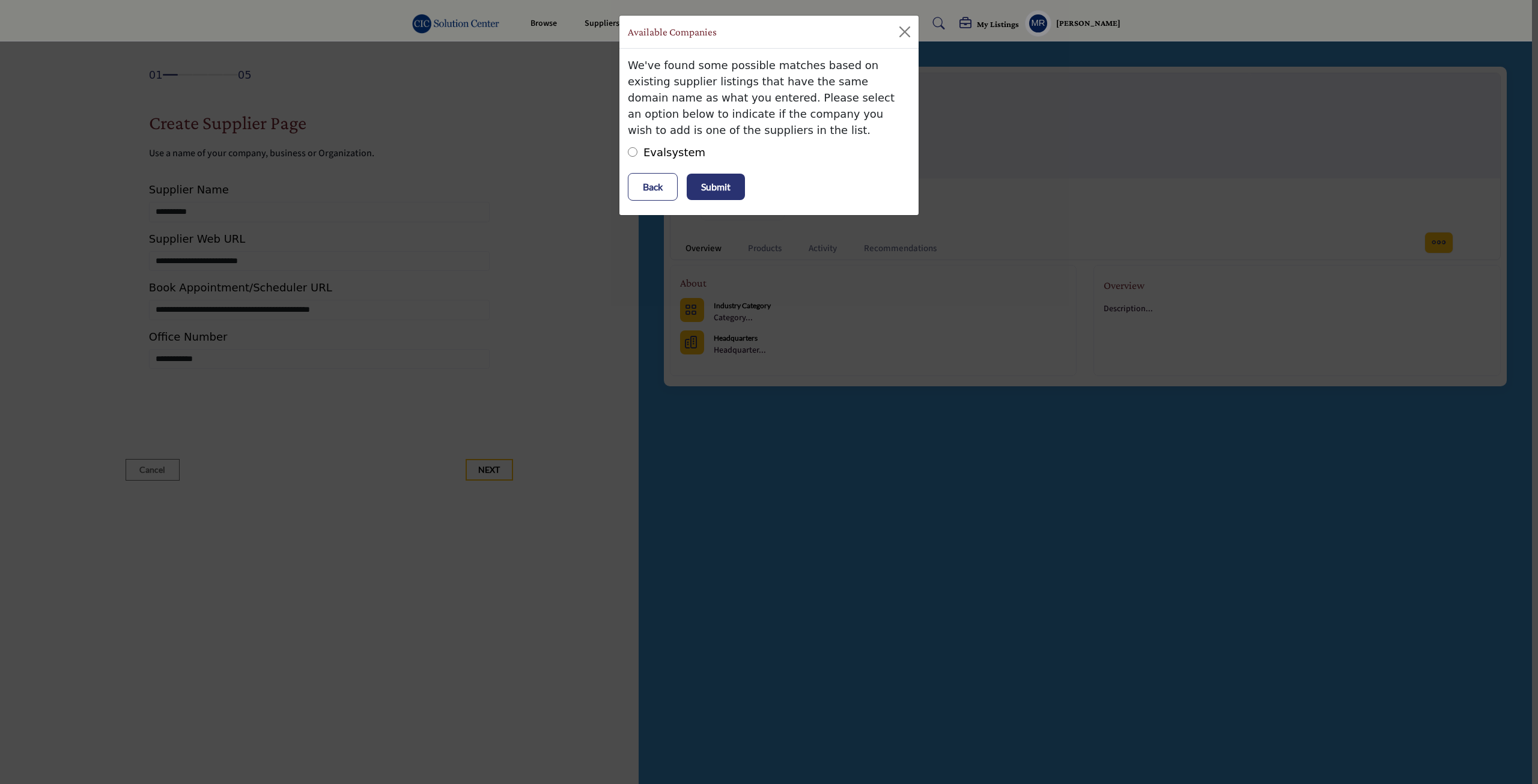
click at [722, 189] on p "Submit" at bounding box center [716, 187] width 30 height 14
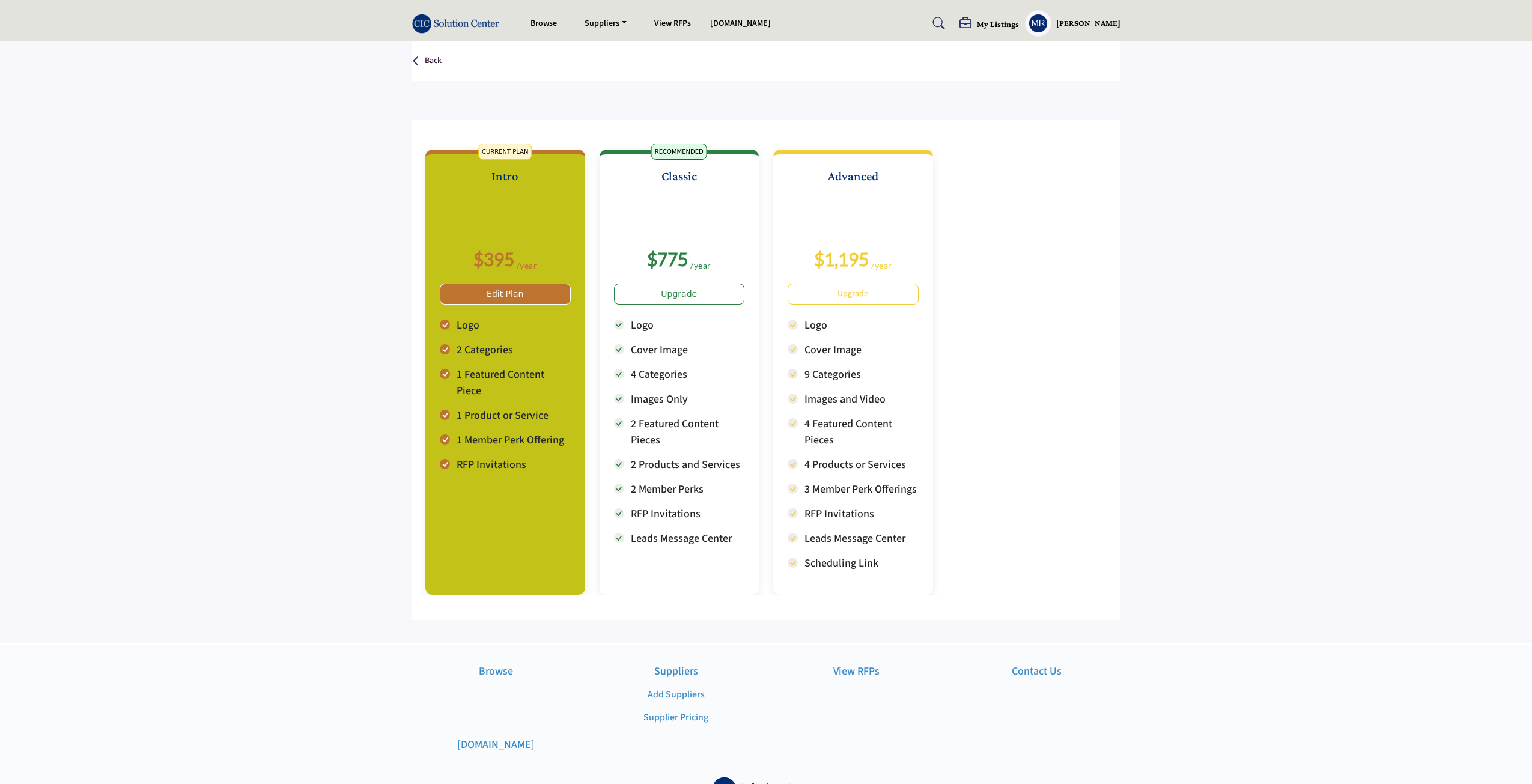
click at [488, 487] on div "Intro $395 /year Edit Plan Logo 2 Categories" at bounding box center [505, 372] width 160 height 445
click at [500, 289] on link "Edit Plan" at bounding box center [505, 294] width 131 height 21
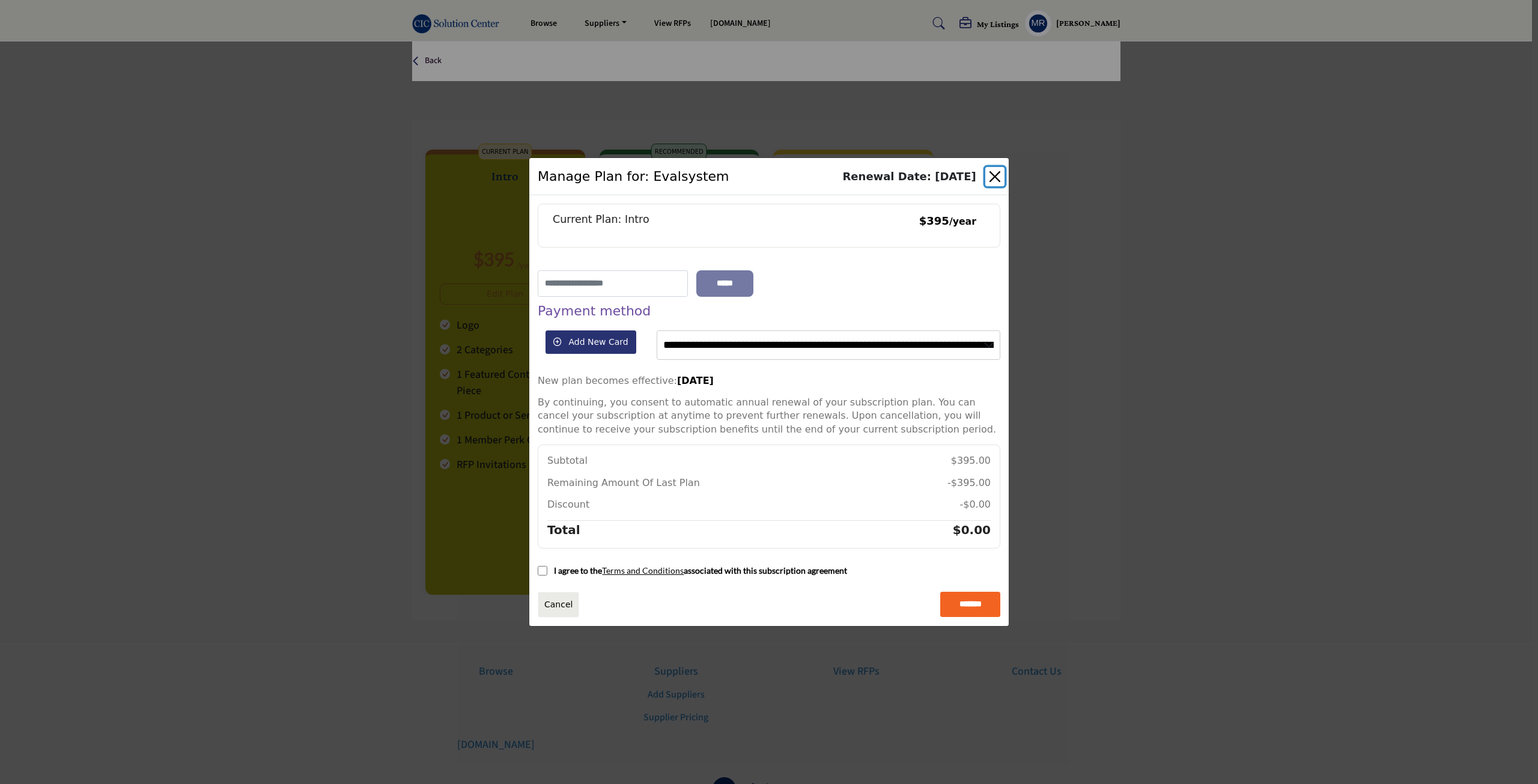
click at [996, 175] on button "Close" at bounding box center [994, 176] width 19 height 19
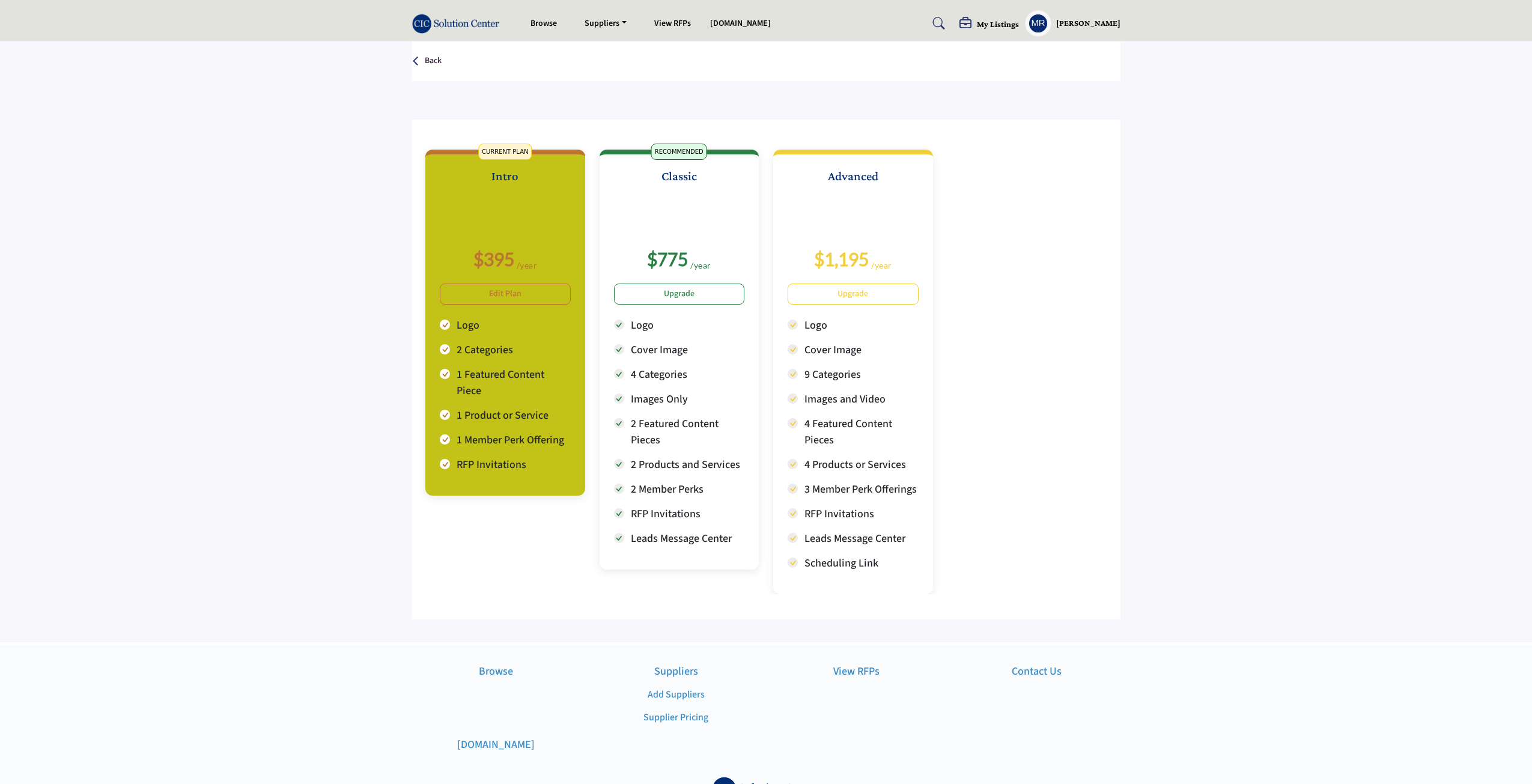
click at [1000, 30] on div "My Listings" at bounding box center [989, 25] width 59 height 14
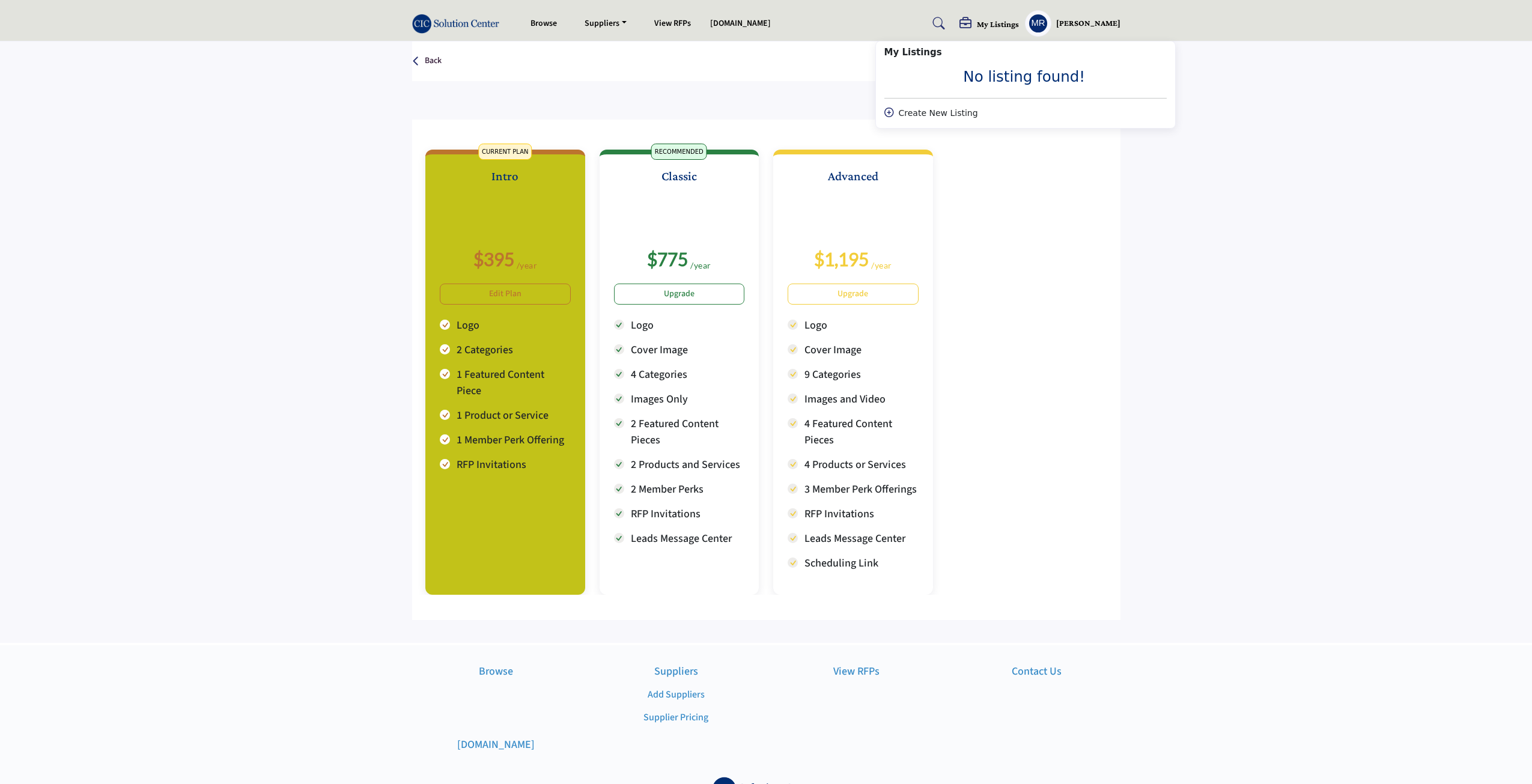
click at [1062, 25] on h5 "Matt Rahdar" at bounding box center [1088, 23] width 64 height 12
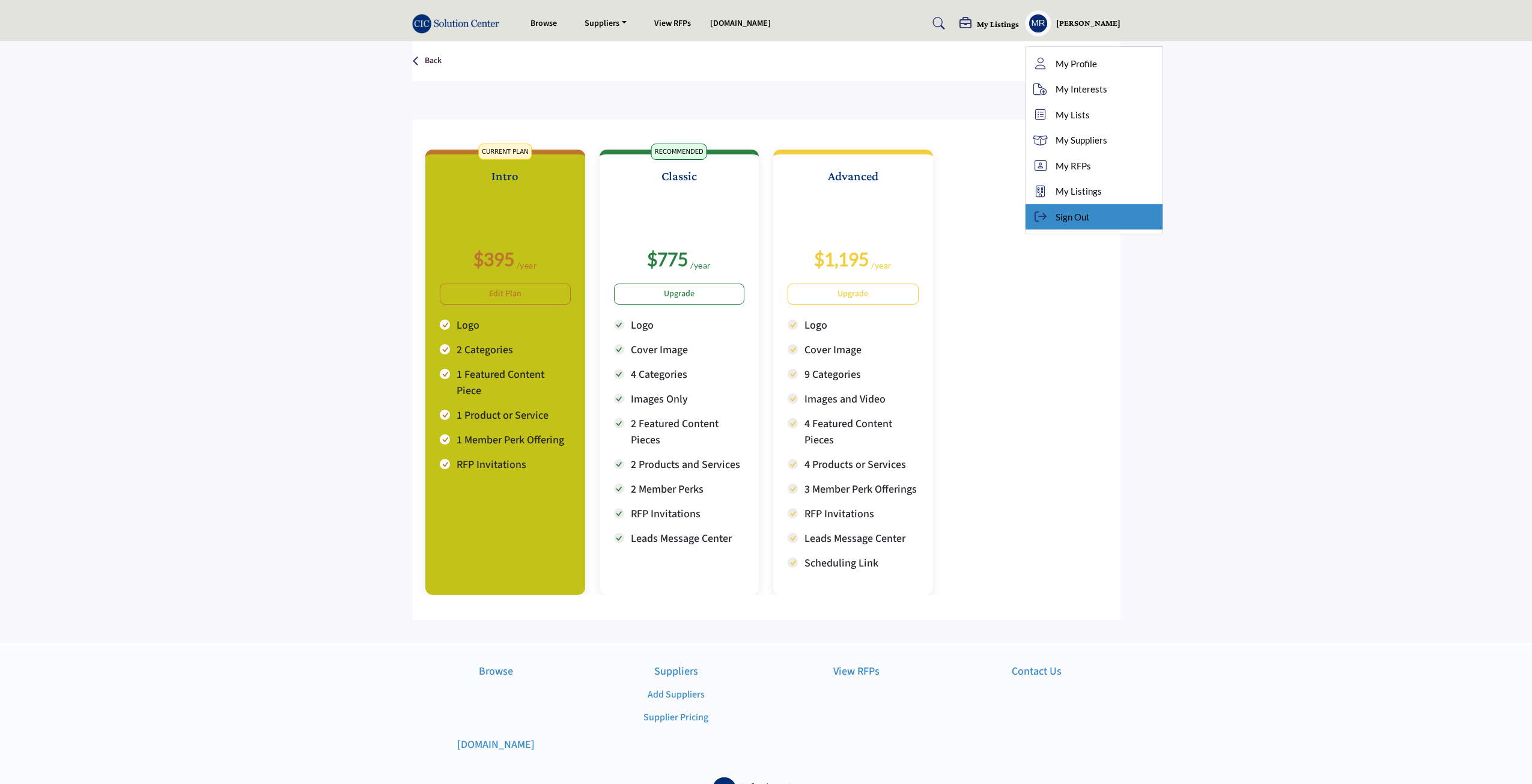
click at [1061, 224] on div "Sign Out" at bounding box center [1094, 217] width 137 height 26
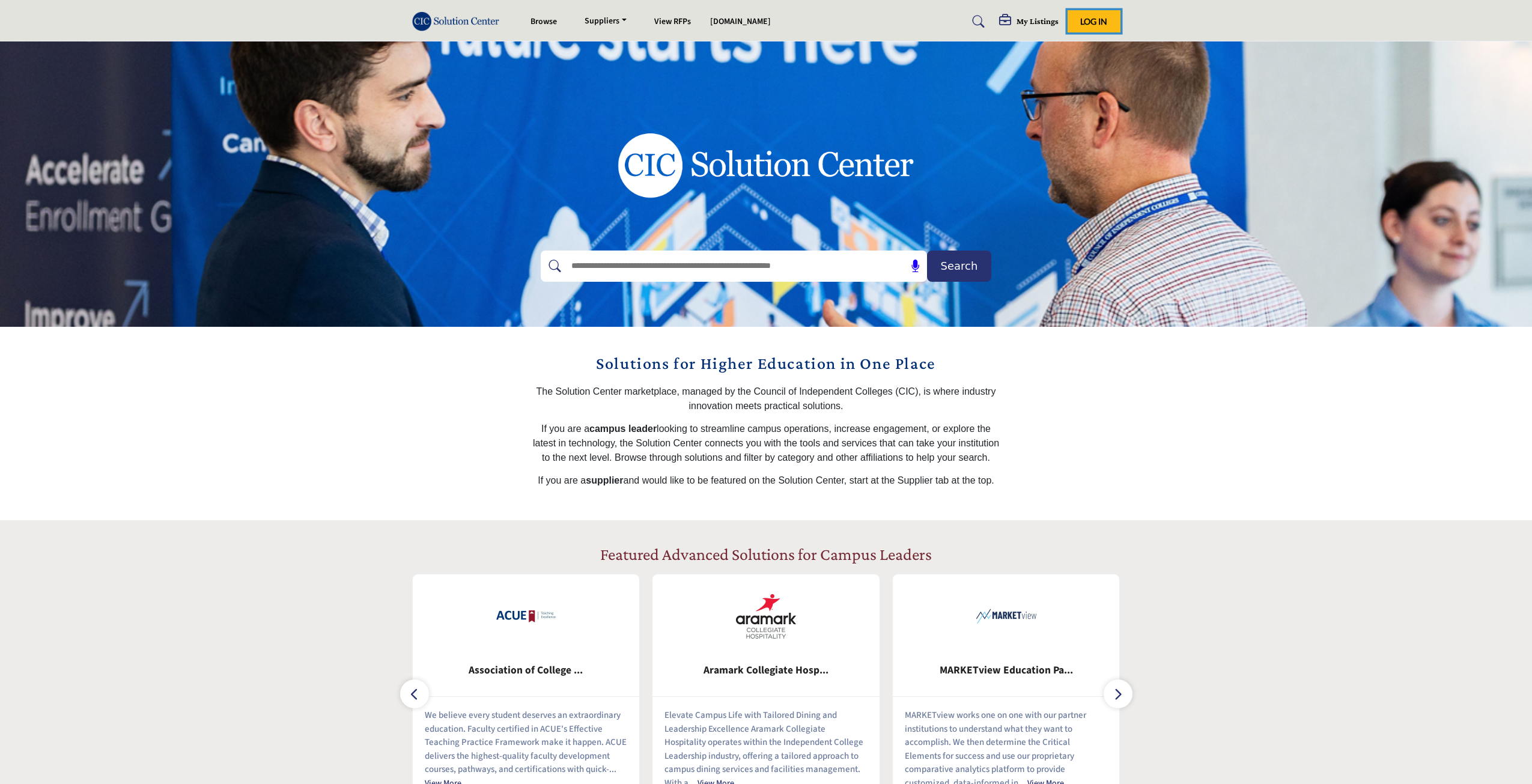
click at [1095, 18] on span "Log In" at bounding box center [1094, 21] width 27 height 10
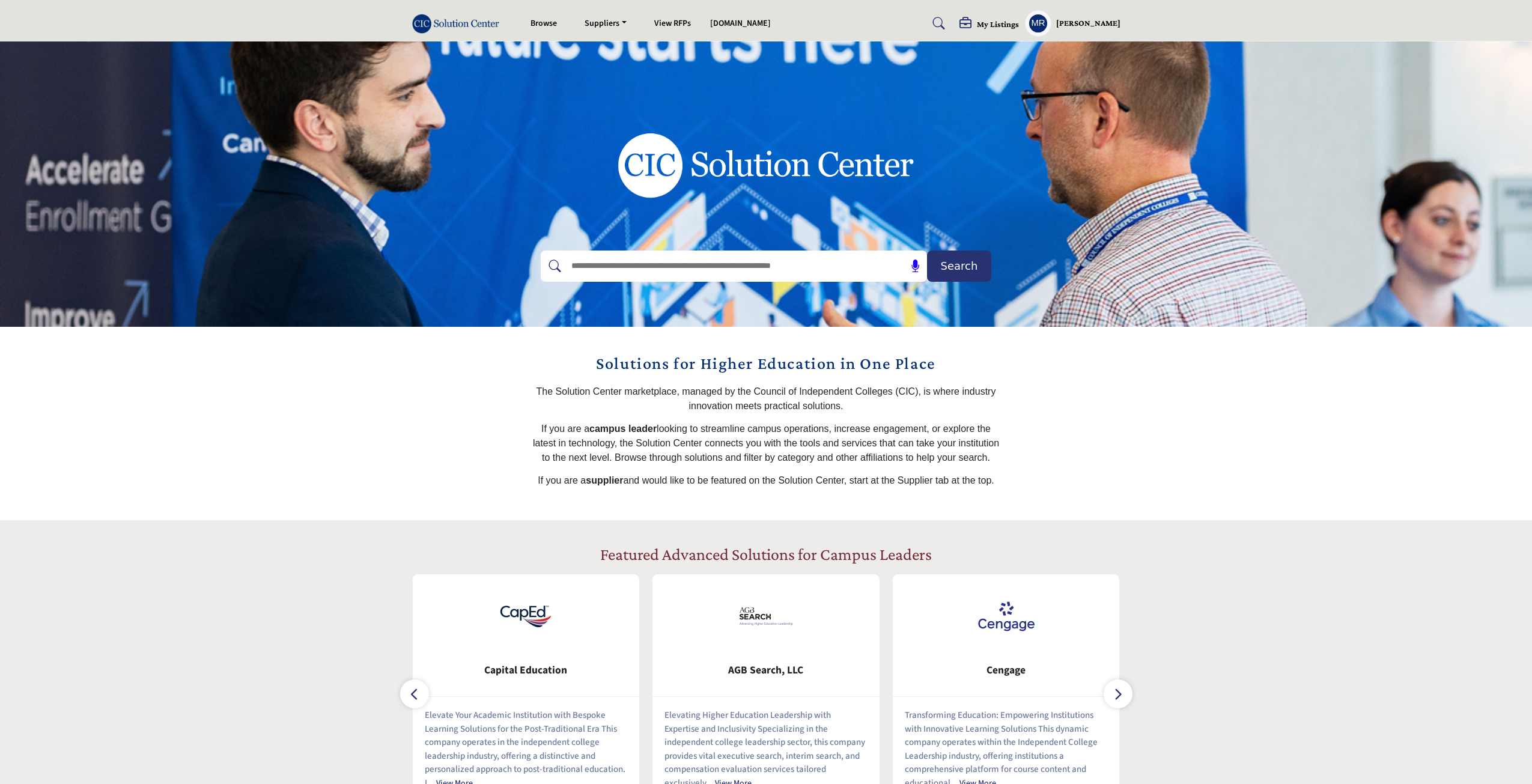
click at [1006, 25] on h5 "My Listings" at bounding box center [998, 23] width 42 height 11
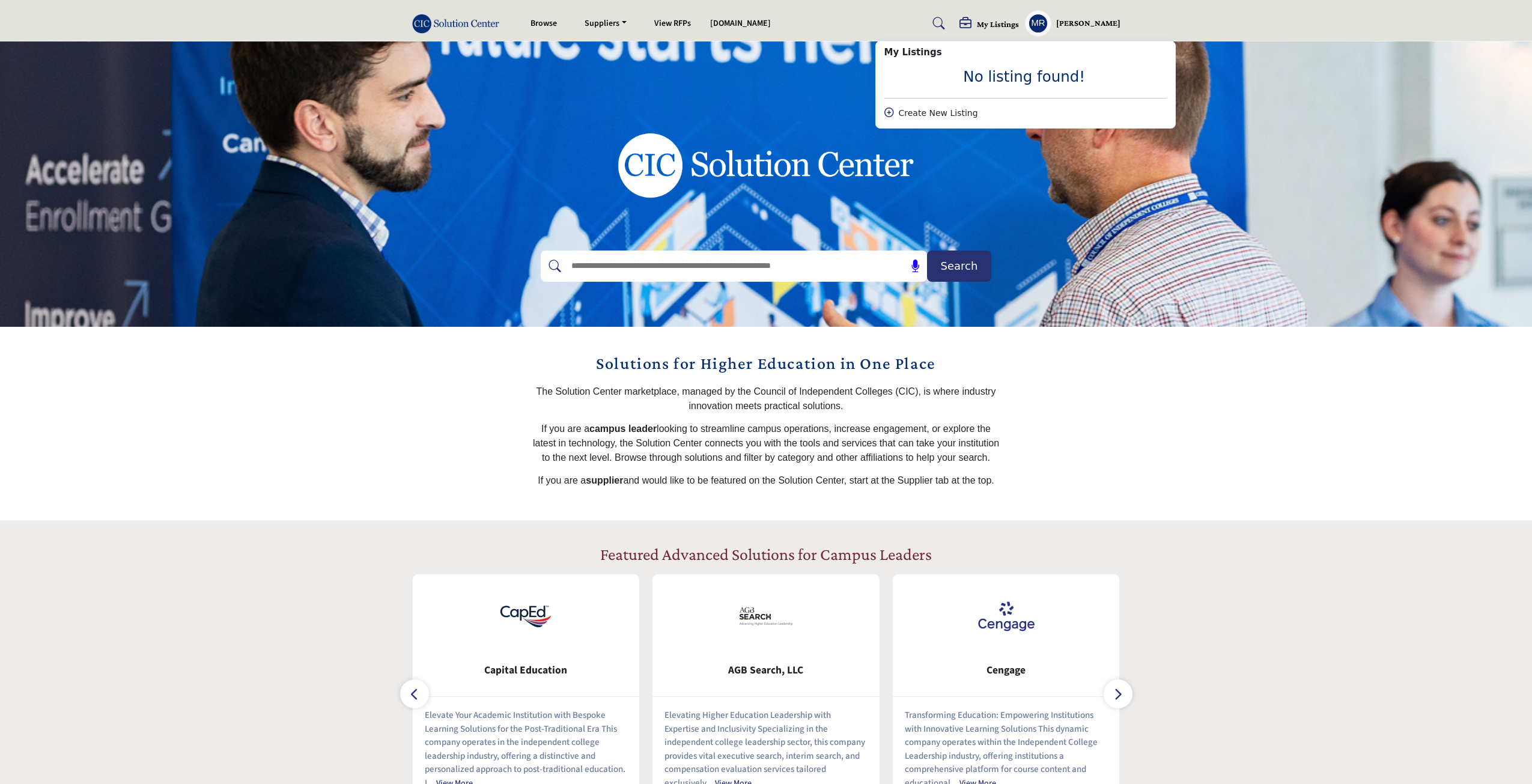
click at [927, 116] on div "Create New Listing" at bounding box center [1025, 113] width 283 height 13
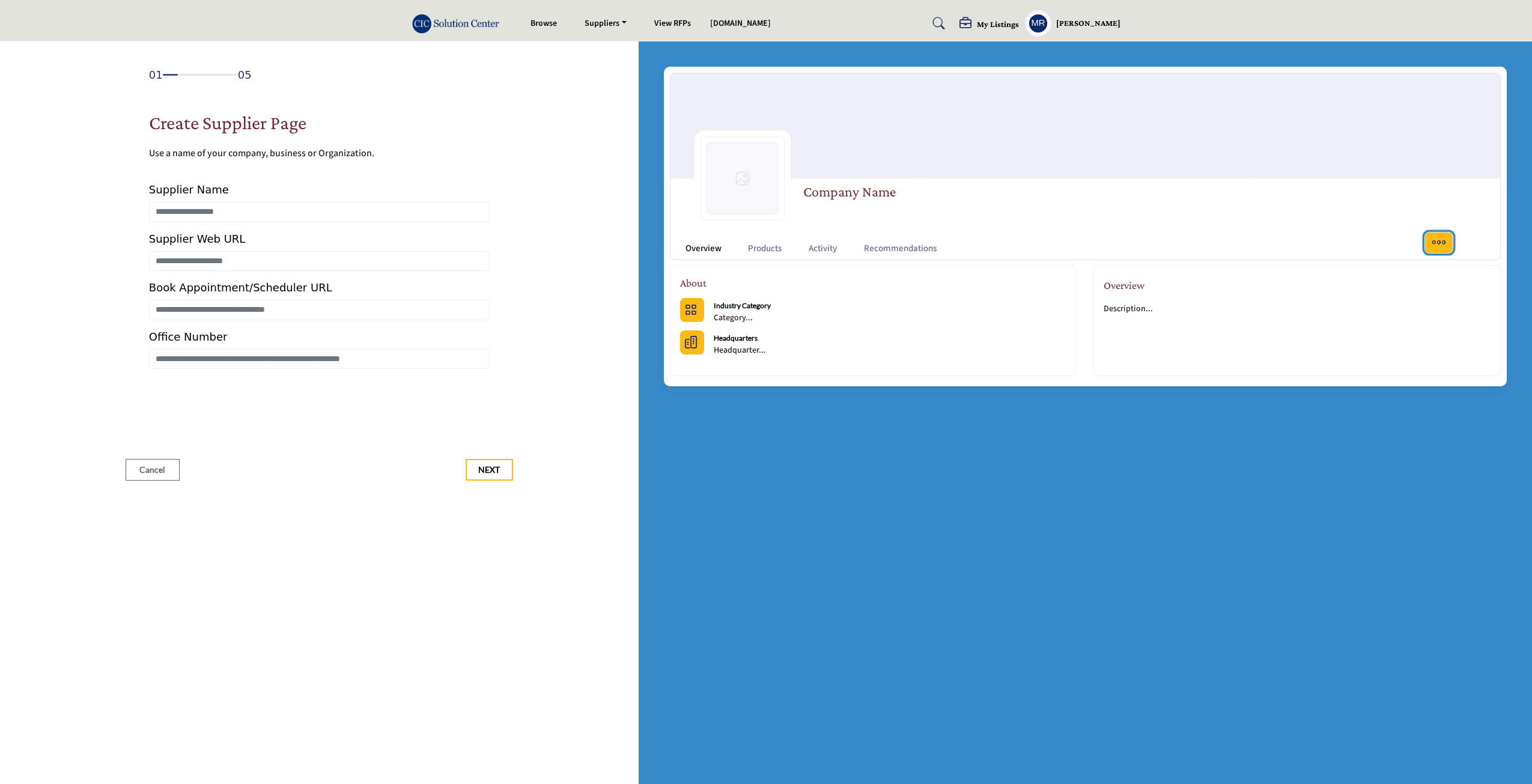
click at [1435, 241] on icon "More Options" at bounding box center [1439, 242] width 16 height 15
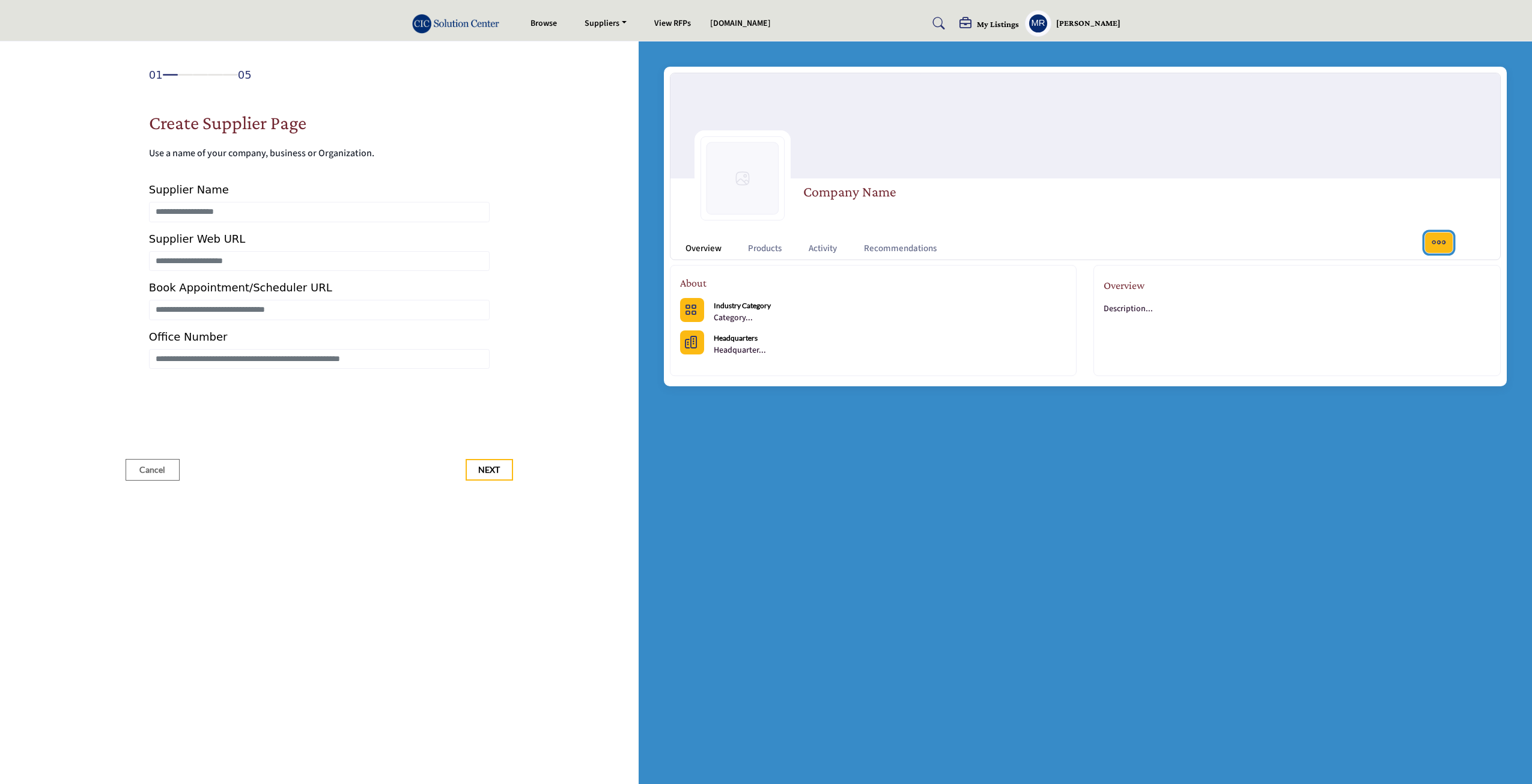
click at [1435, 241] on icon "More Options" at bounding box center [1439, 242] width 16 height 15
click at [974, 27] on icon at bounding box center [967, 23] width 14 height 12
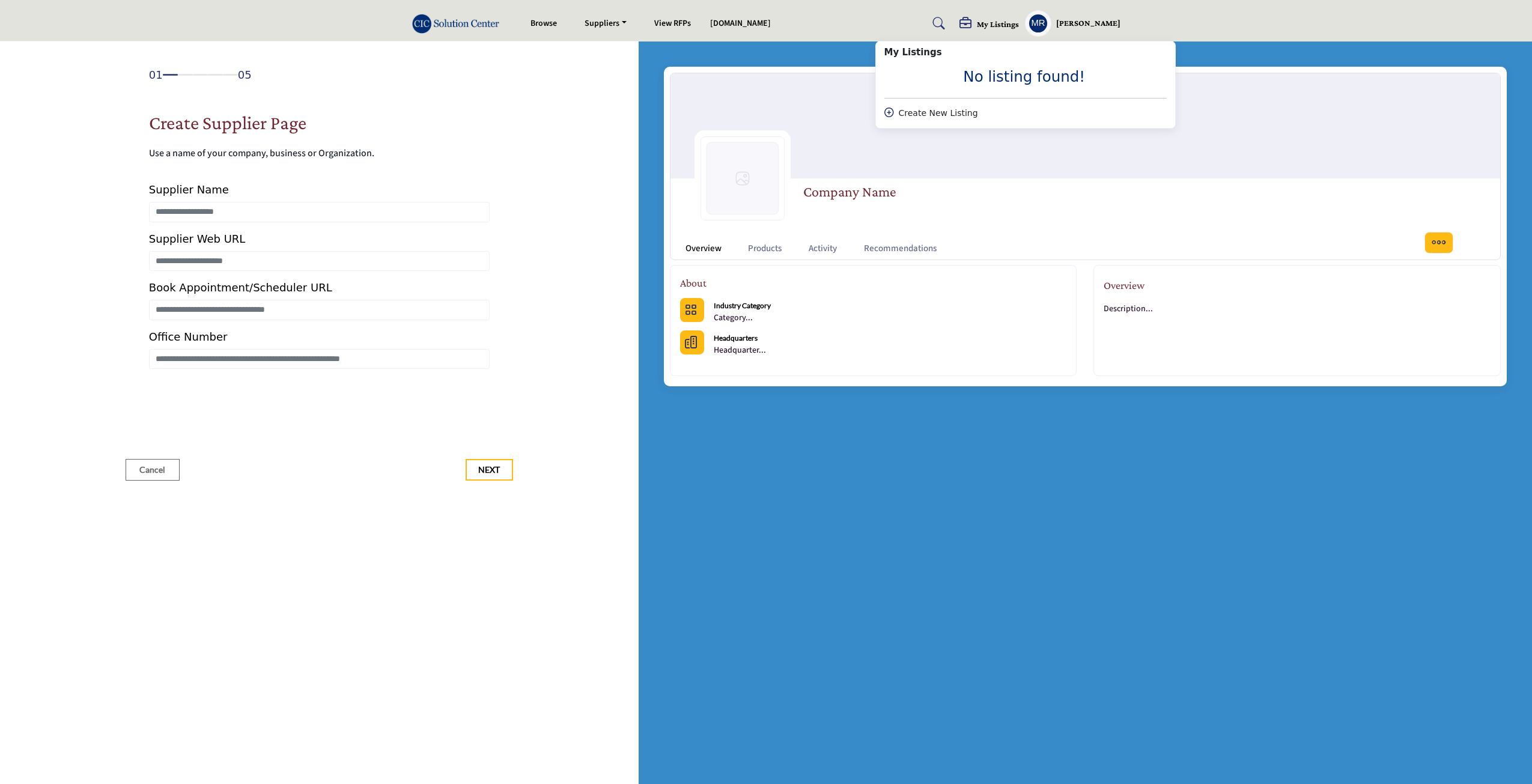
click at [919, 111] on div "Create New Listing" at bounding box center [1025, 113] width 283 height 13
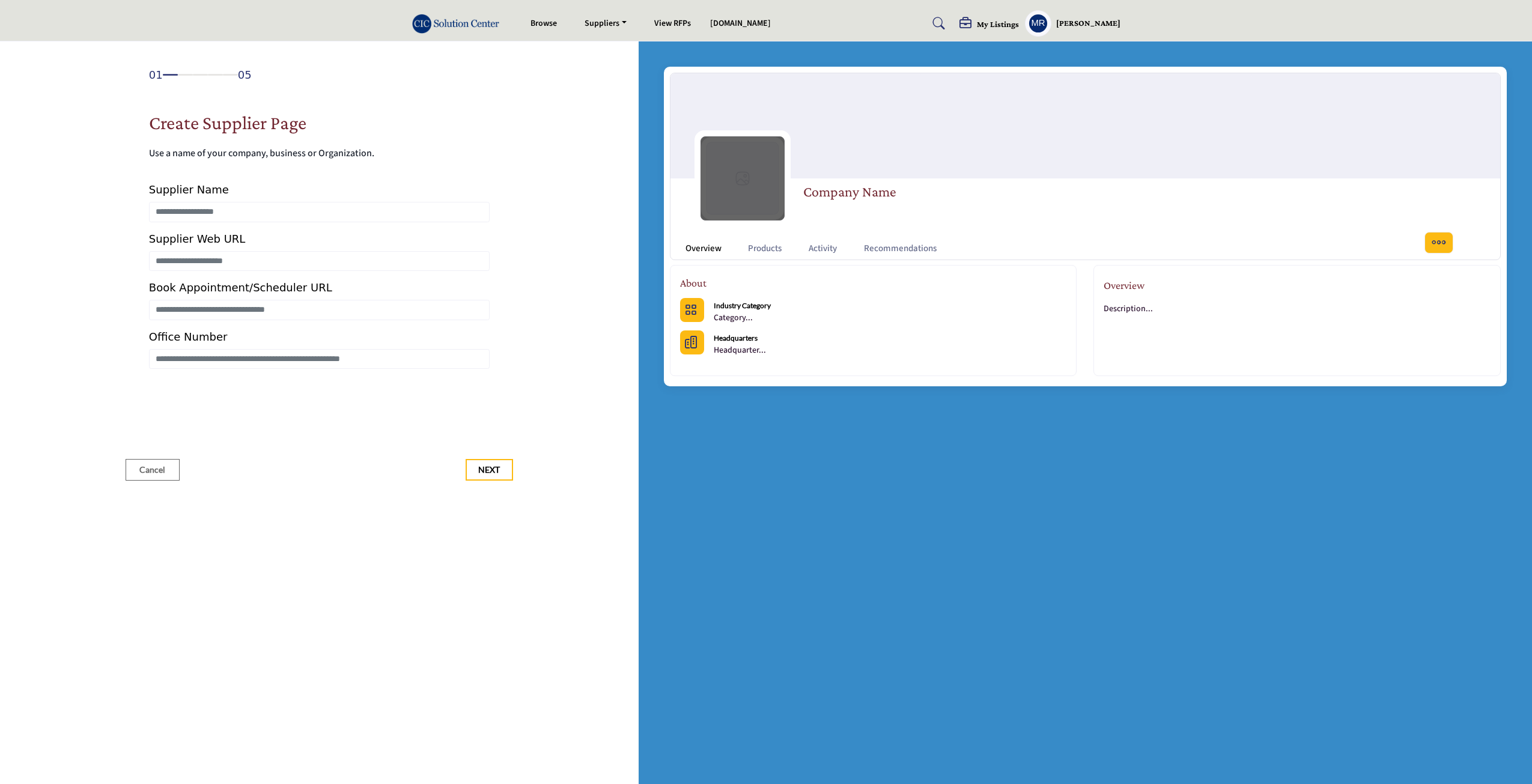
click at [760, 194] on img at bounding box center [742, 178] width 84 height 84
click at [743, 176] on img at bounding box center [742, 178] width 84 height 84
click at [759, 316] on p "Category..." at bounding box center [742, 318] width 57 height 12
click at [748, 345] on p "Headquarter..." at bounding box center [740, 350] width 52 height 12
click at [778, 247] on link "Products" at bounding box center [765, 249] width 34 height 14
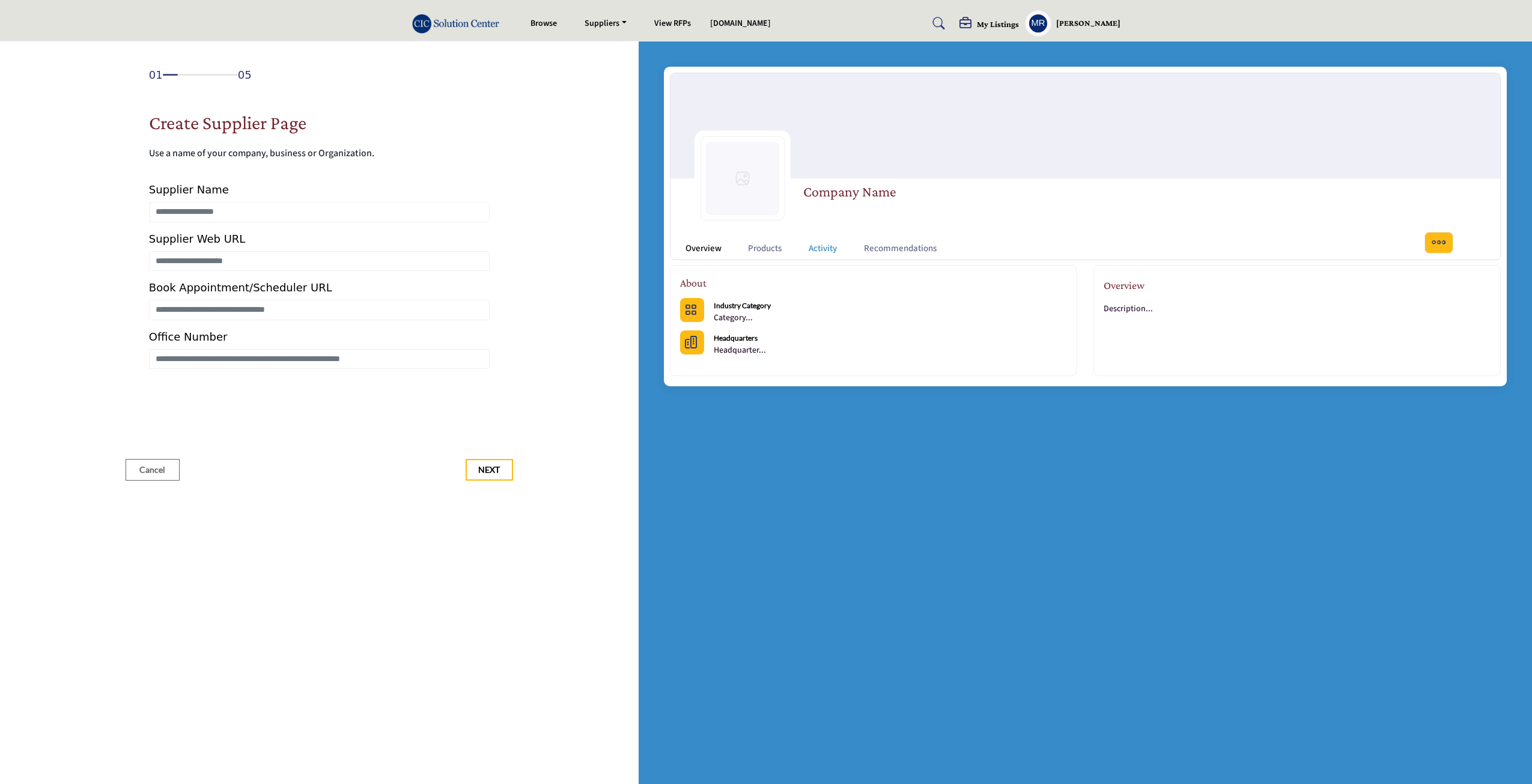
click at [817, 251] on link "Activity" at bounding box center [823, 249] width 28 height 14
click at [758, 254] on link "Products" at bounding box center [765, 249] width 34 height 14
click at [259, 211] on input "Enter Supplier Name" at bounding box center [319, 211] width 340 height 20
type input "**********"
click at [218, 263] on input "Enter Supplier Web URL" at bounding box center [319, 261] width 340 height 20
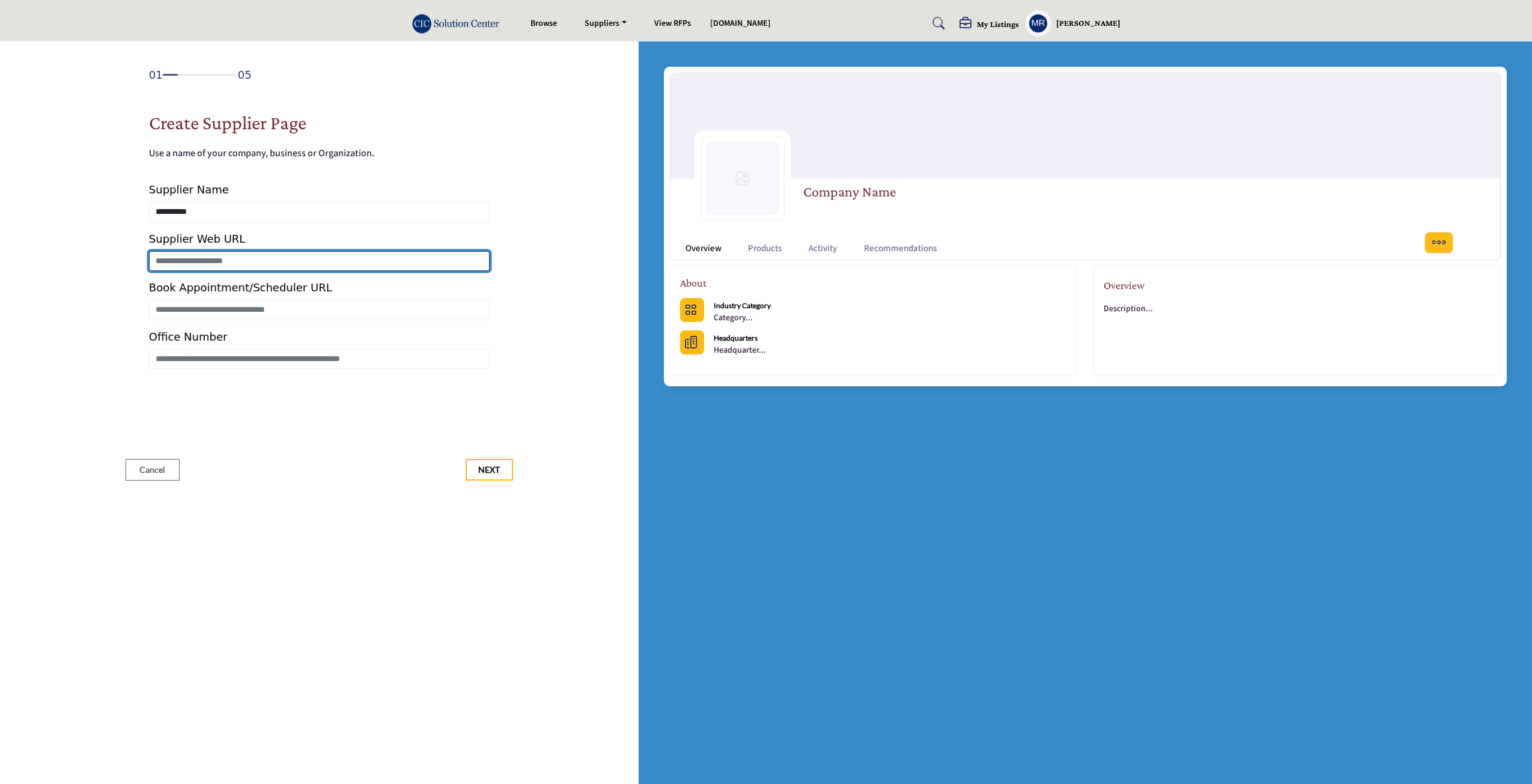
type input "**********"
click at [226, 297] on div "Book Appointment/Scheduler URL" at bounding box center [319, 289] width 340 height 20
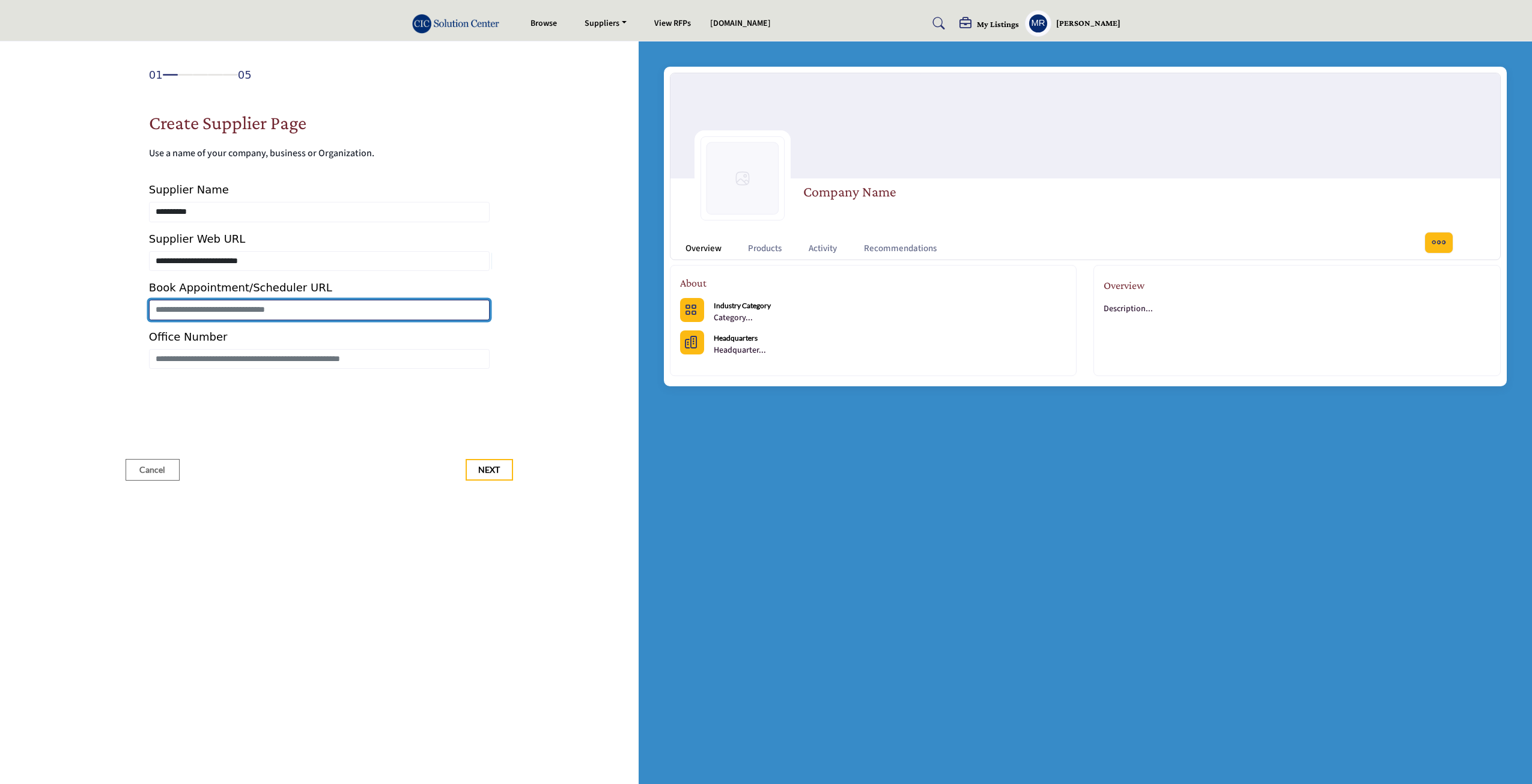
click at [225, 306] on input "Enter Book Appointment/Scheduler URL" at bounding box center [319, 309] width 340 height 20
type input "**********"
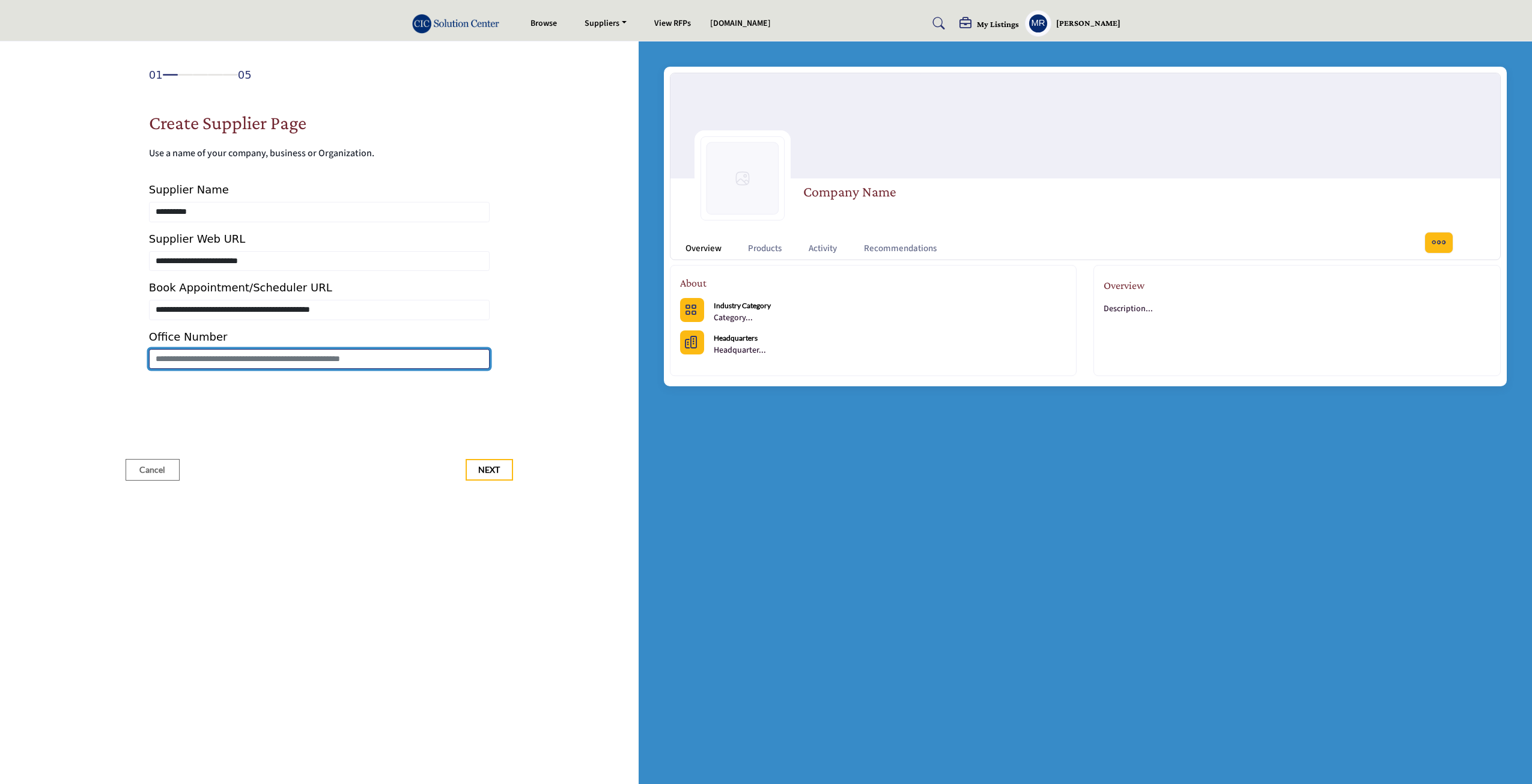
click at [207, 366] on input "Enter Office Number Include country code e.g. +1.987.654.3210" at bounding box center [319, 359] width 340 height 20
type input "**********"
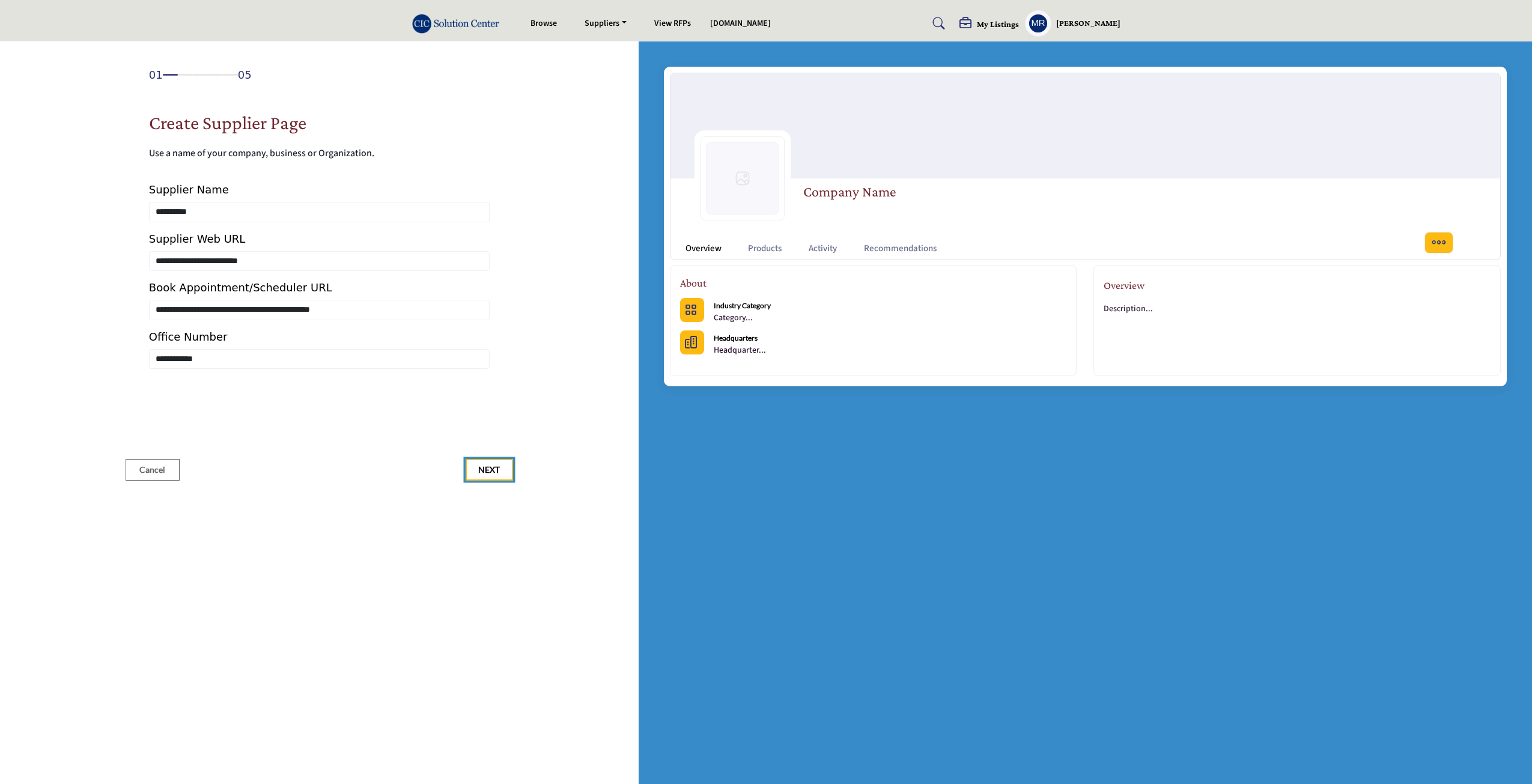
click at [496, 472] on span "Next" at bounding box center [489, 469] width 22 height 12
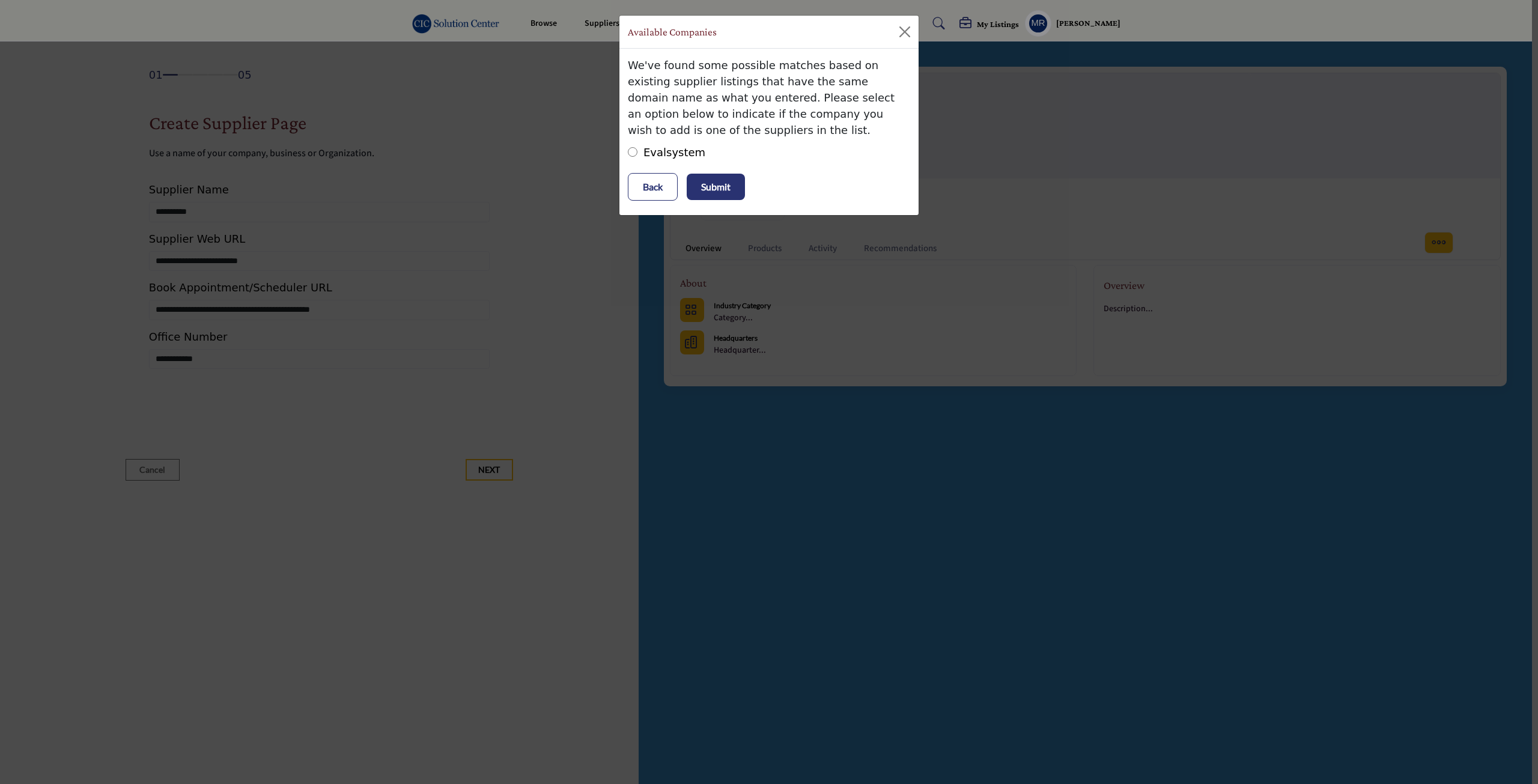
click at [716, 189] on p "Submit" at bounding box center [716, 187] width 30 height 14
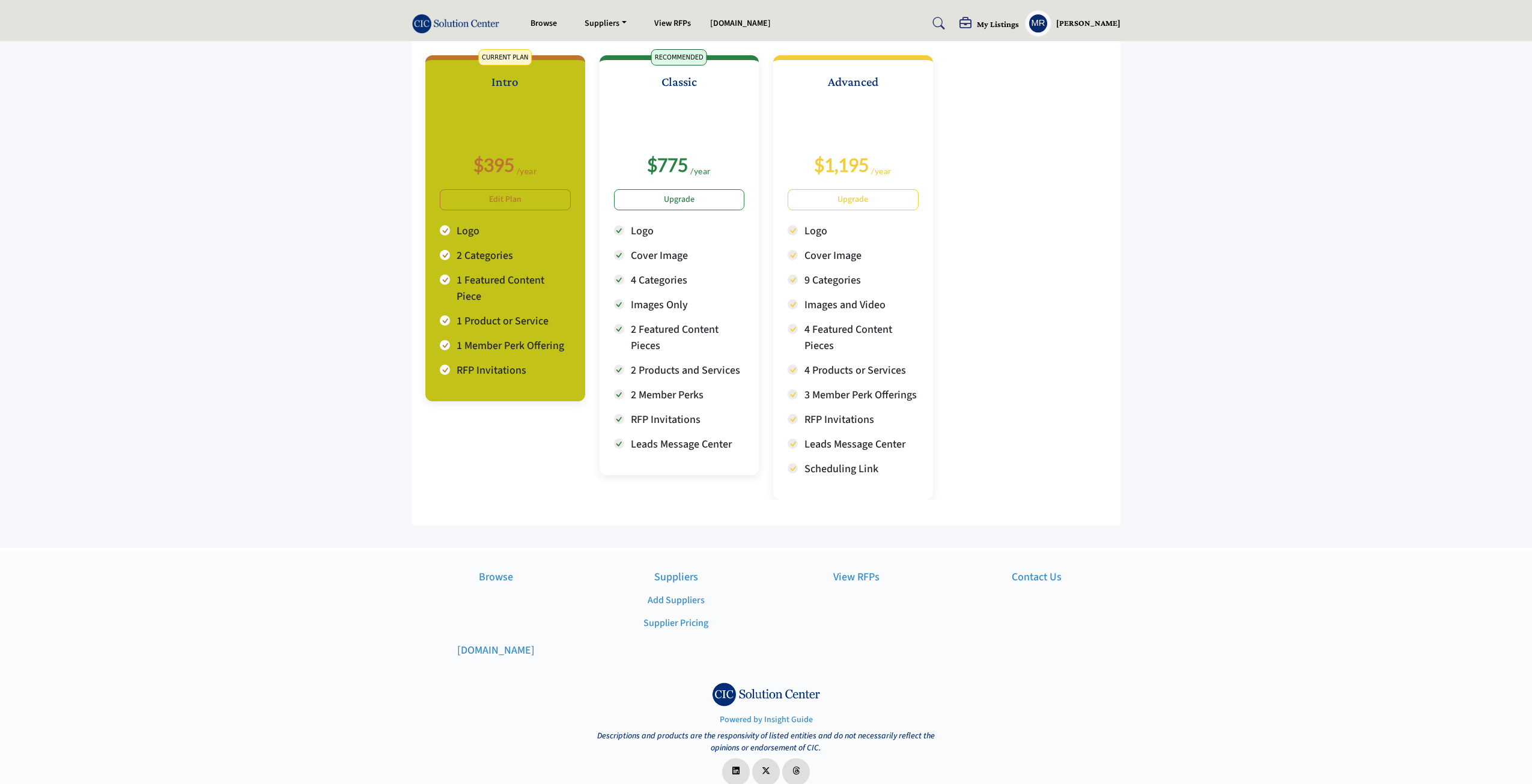
scroll to position [112, 0]
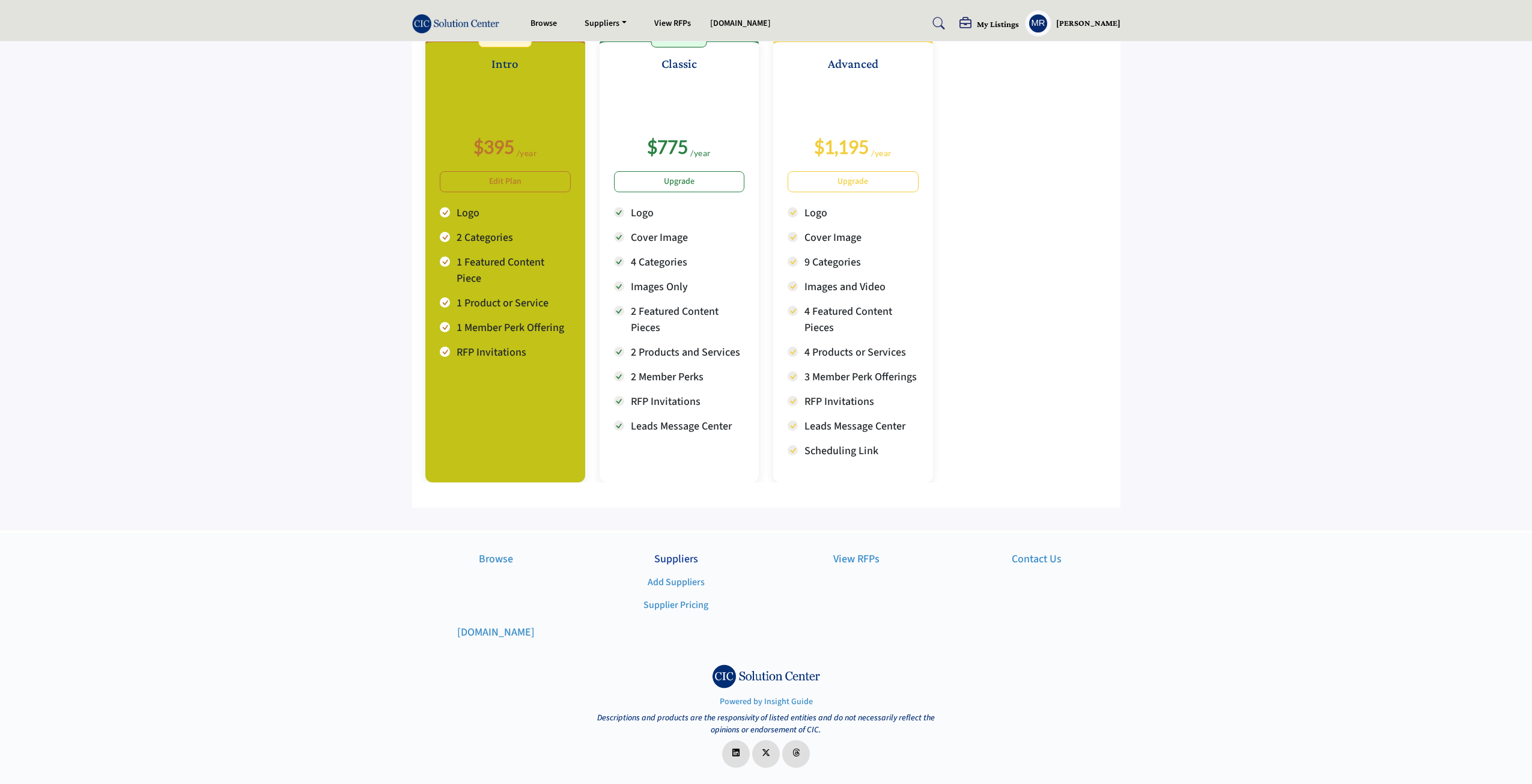
click at [676, 560] on p "Suppliers" at bounding box center [677, 559] width 168 height 16
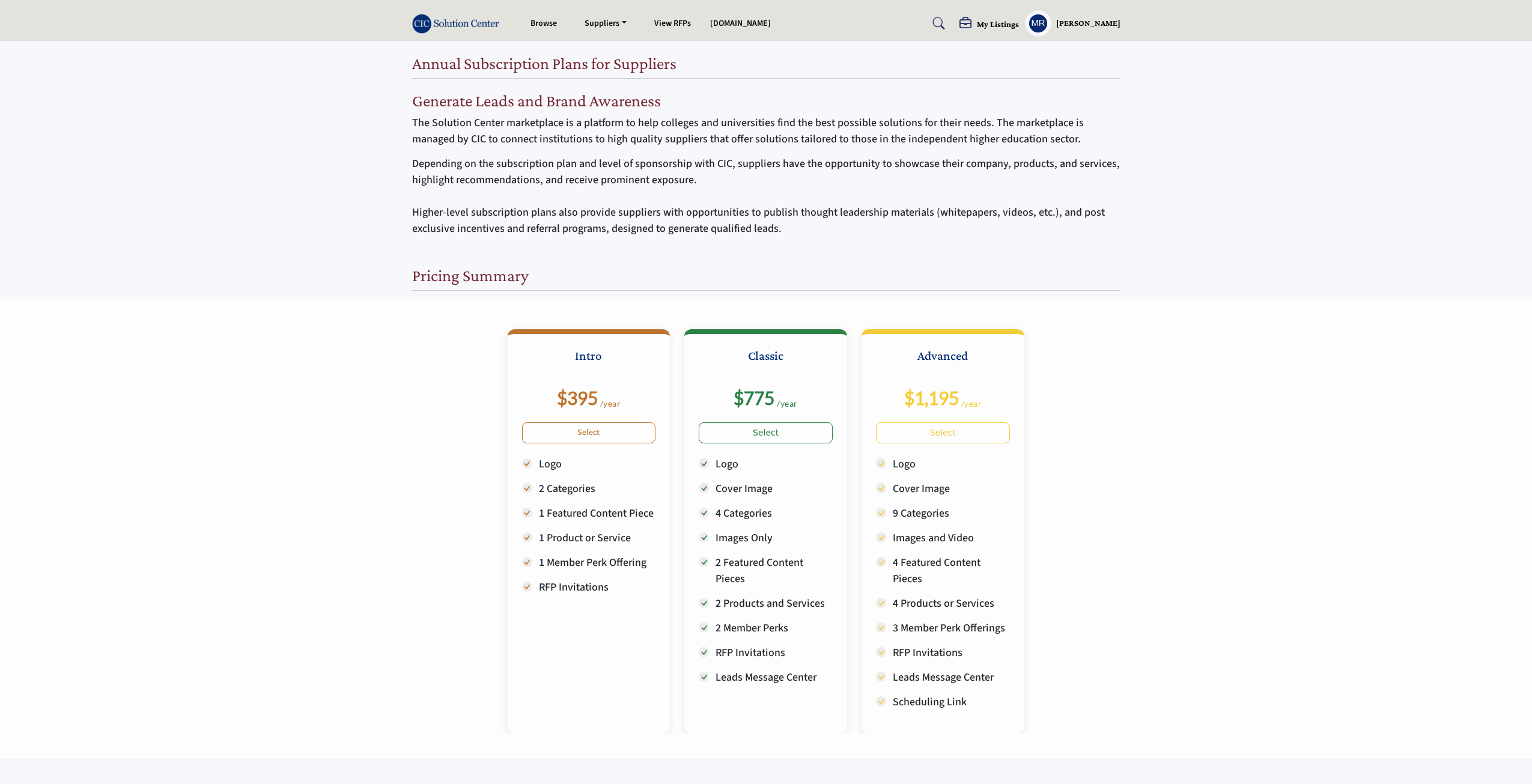
click at [1075, 27] on h5 "[PERSON_NAME]" at bounding box center [1088, 23] width 64 height 12
click at [1108, 108] on link "My Lists" at bounding box center [1094, 115] width 137 height 26
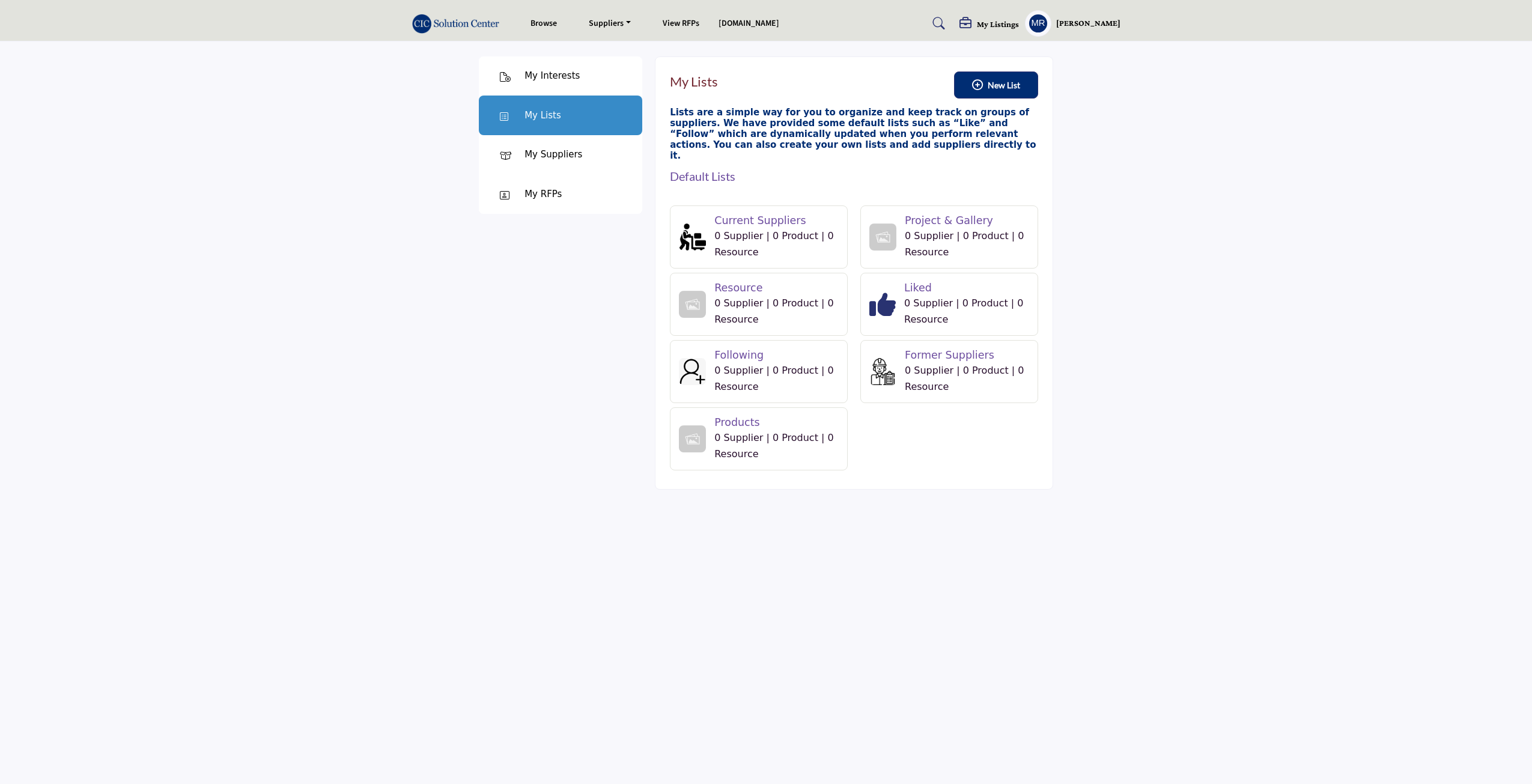
click at [552, 78] on div "My Interests" at bounding box center [552, 76] width 55 height 14
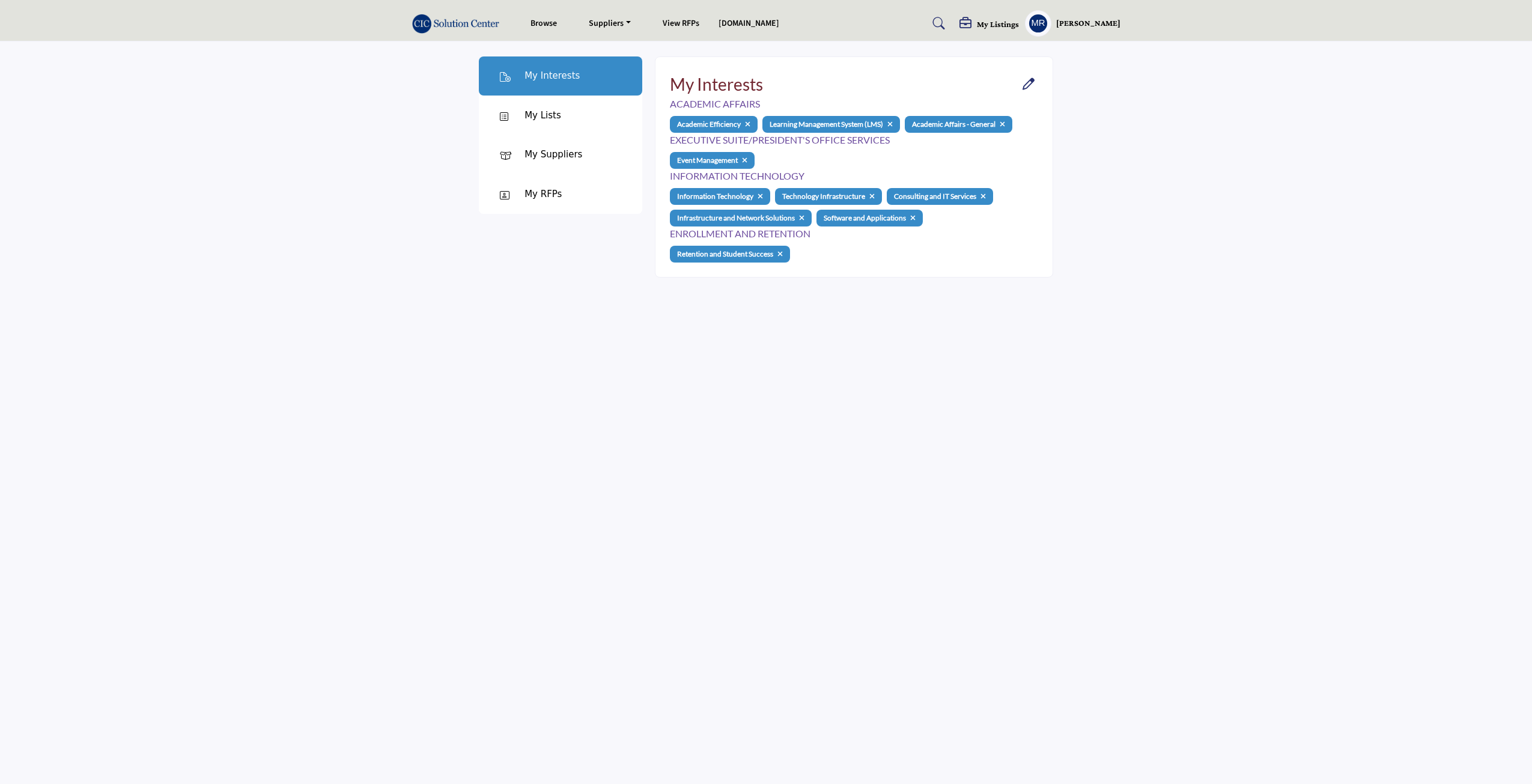
click at [550, 120] on div "My Lists" at bounding box center [543, 116] width 37 height 14
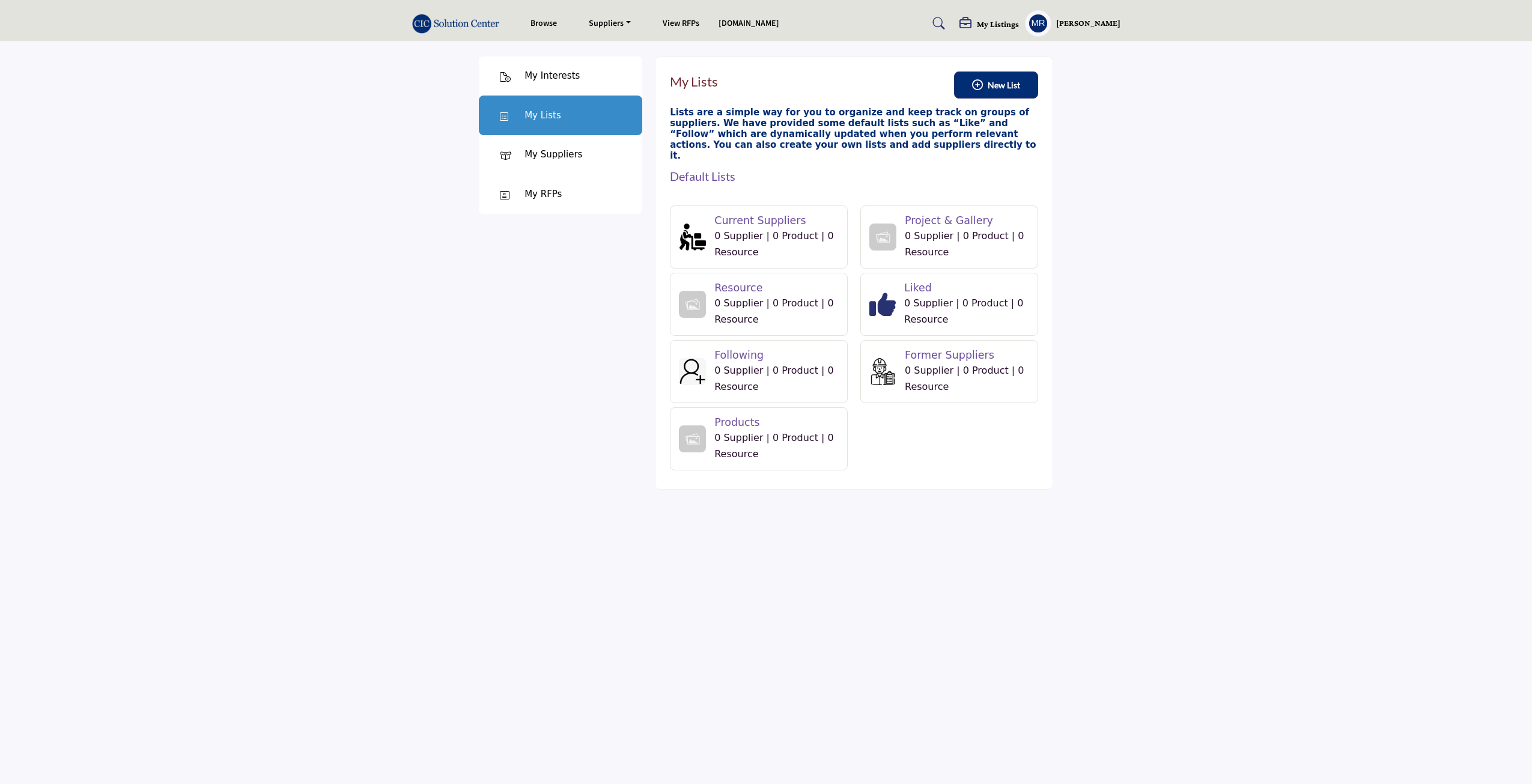
click at [534, 151] on div "My Suppliers" at bounding box center [553, 155] width 58 height 14
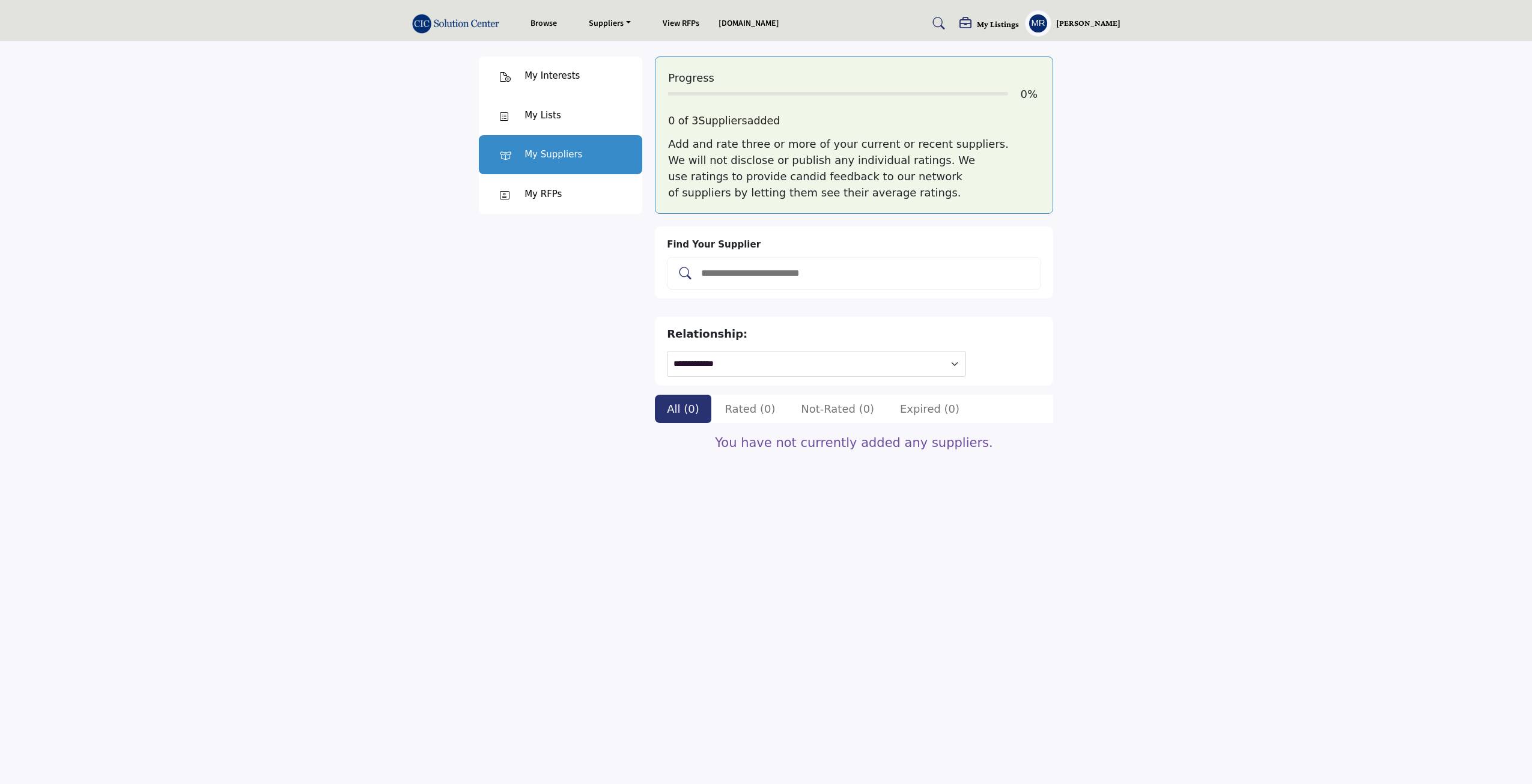
click at [536, 198] on div "My RFPs" at bounding box center [543, 194] width 37 height 14
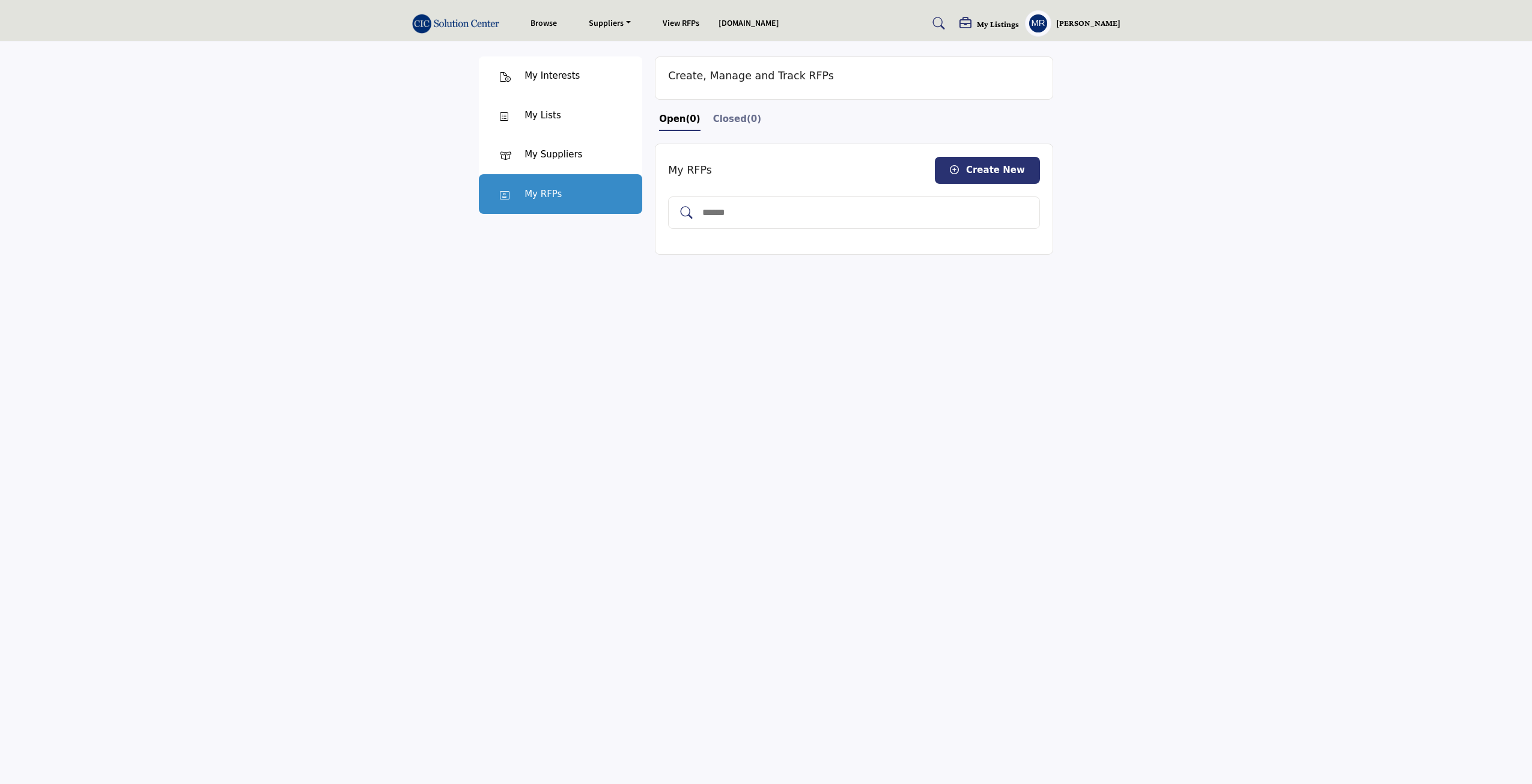
click at [547, 80] on div "My Interests" at bounding box center [552, 76] width 55 height 14
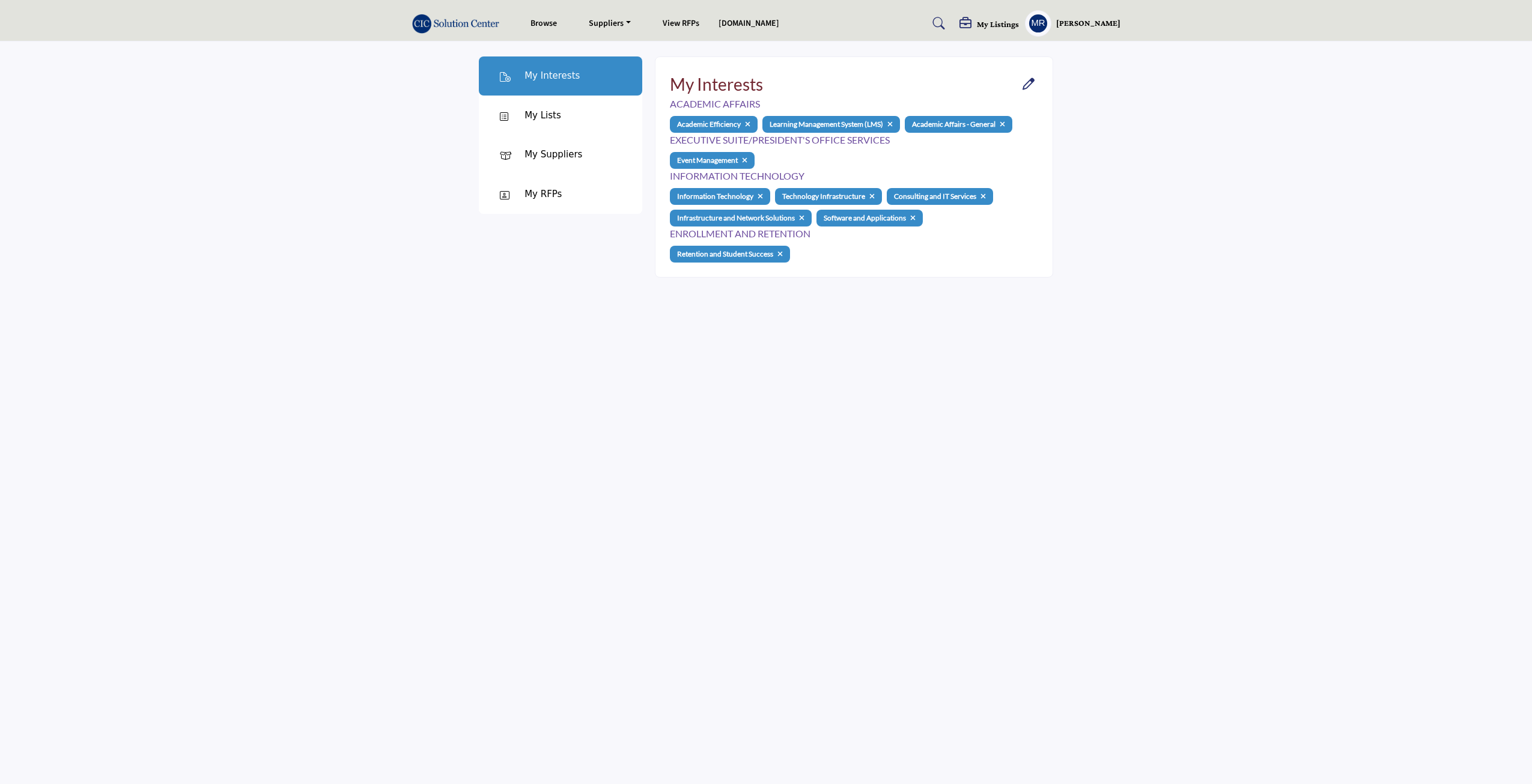
click at [999, 28] on h5 "My Listings" at bounding box center [998, 23] width 42 height 11
click at [923, 111] on div "Create New Listing" at bounding box center [1025, 113] width 283 height 13
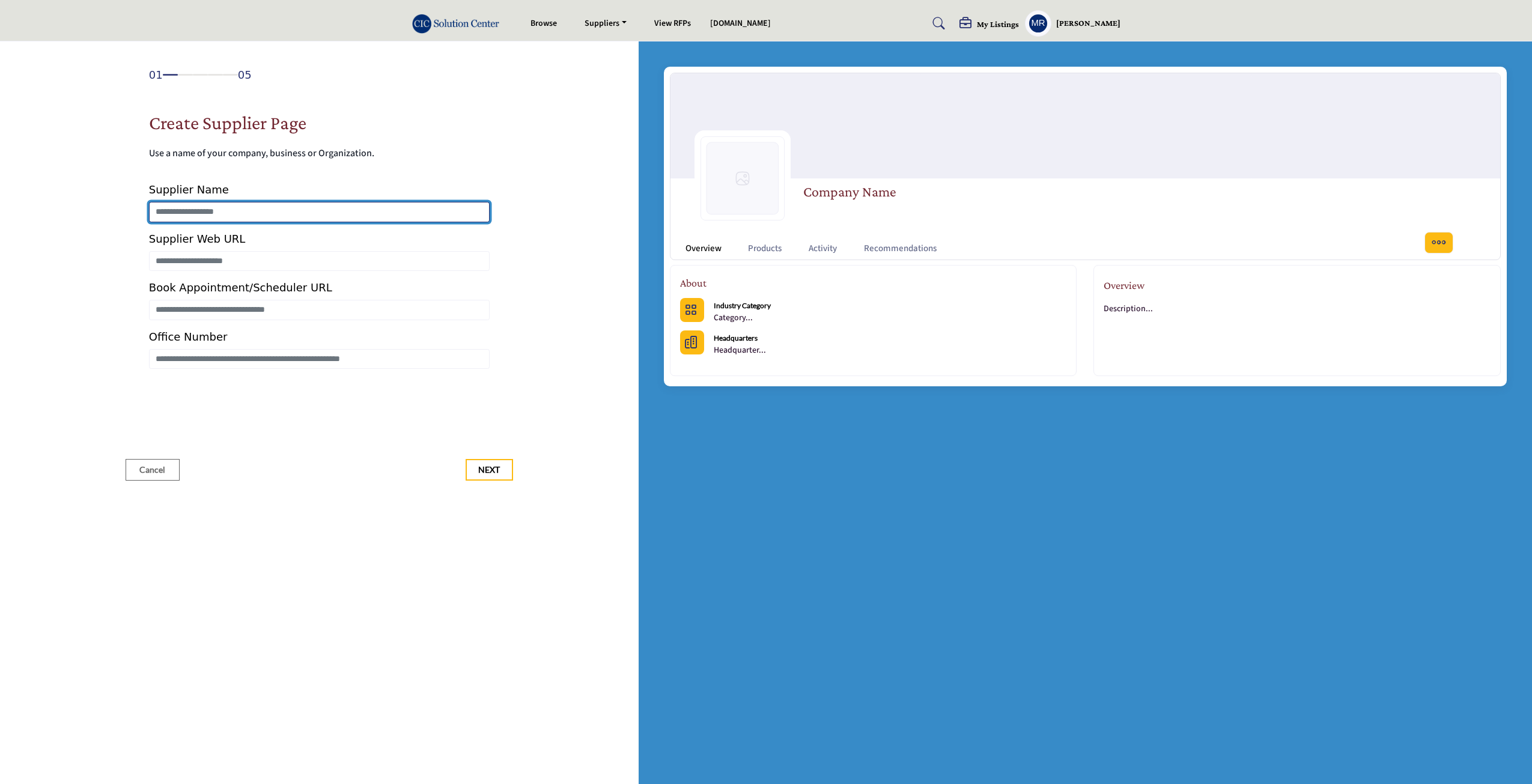
click at [206, 213] on input "Enter Supplier Name" at bounding box center [319, 211] width 340 height 20
type input "**********"
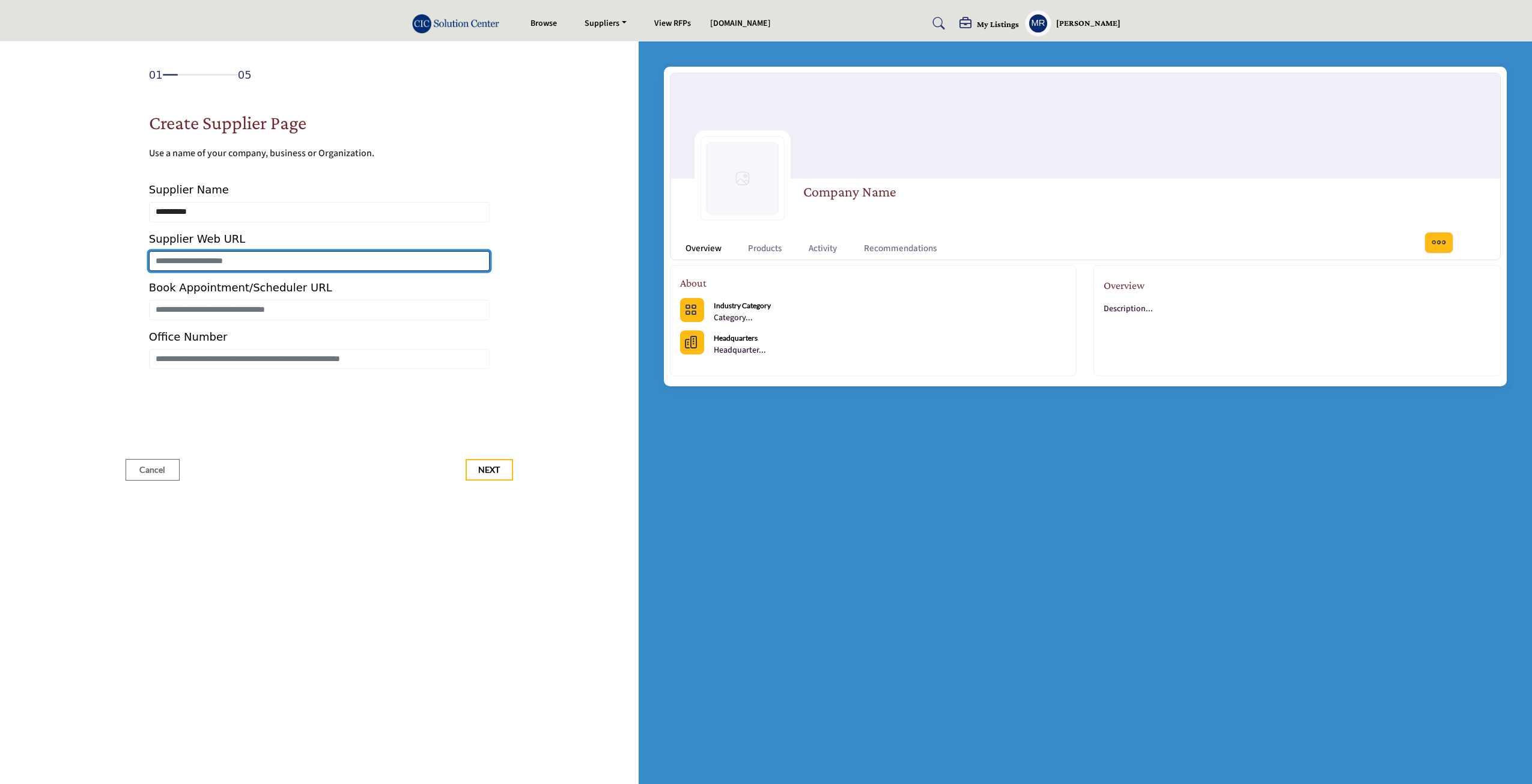
click at [250, 263] on input "Enter Supplier Web URL" at bounding box center [319, 261] width 340 height 20
type input "**********"
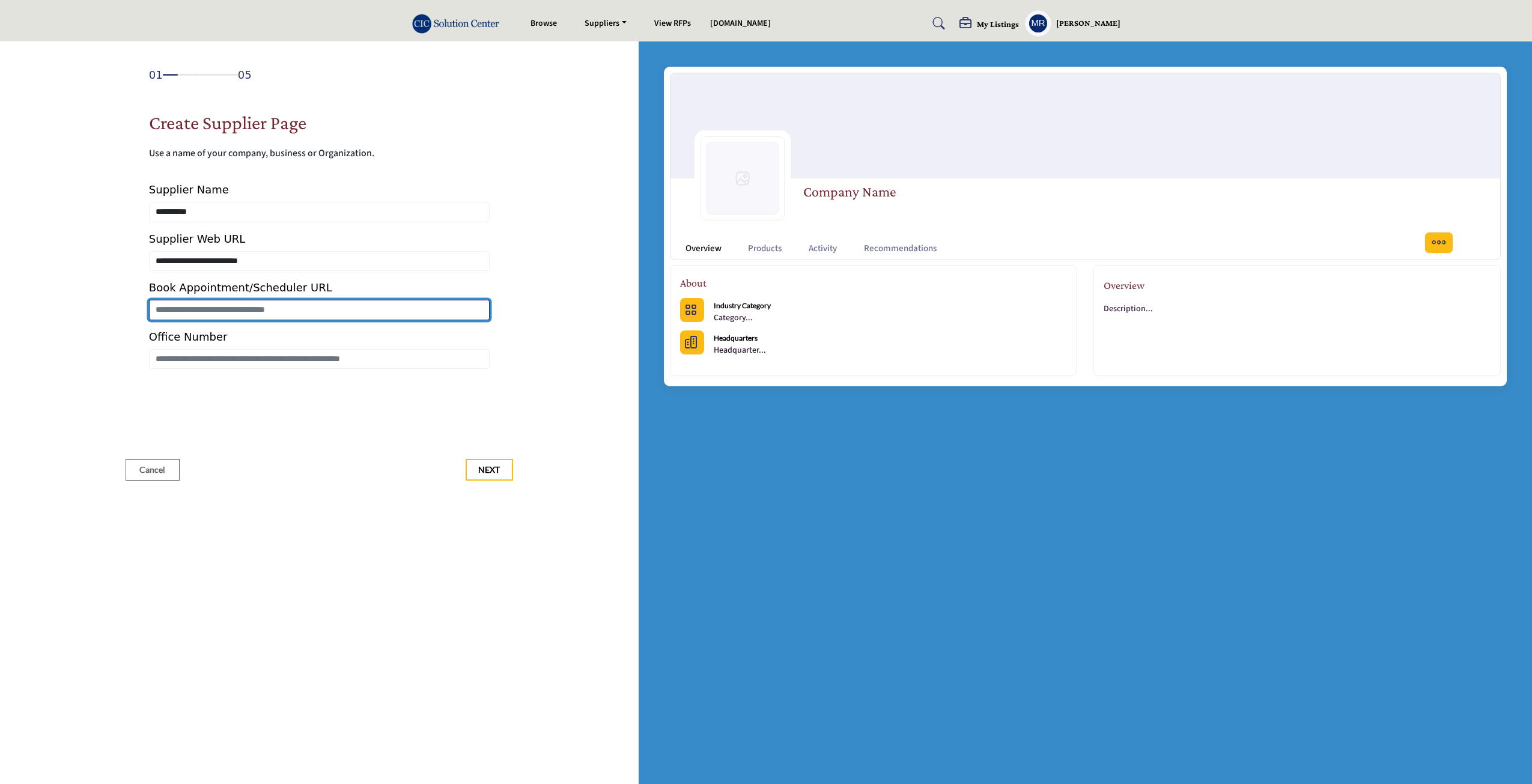
click at [265, 304] on input "Enter Book Appointment/Scheduler URL" at bounding box center [319, 309] width 340 height 20
type input "**********"
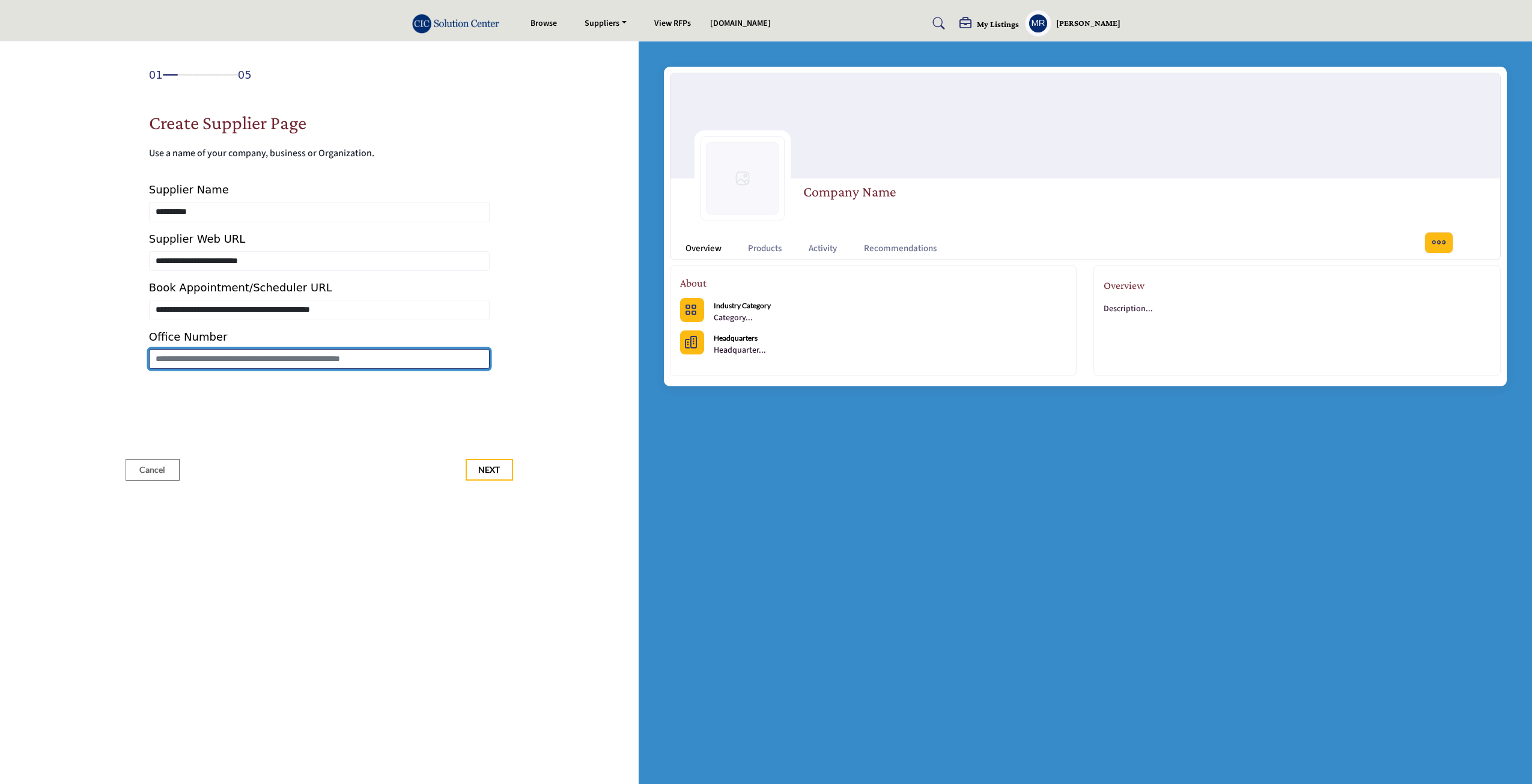
click at [273, 359] on input "Enter Office Number Include country code e.g. +1.987.654.3210" at bounding box center [319, 359] width 340 height 20
type input "**********"
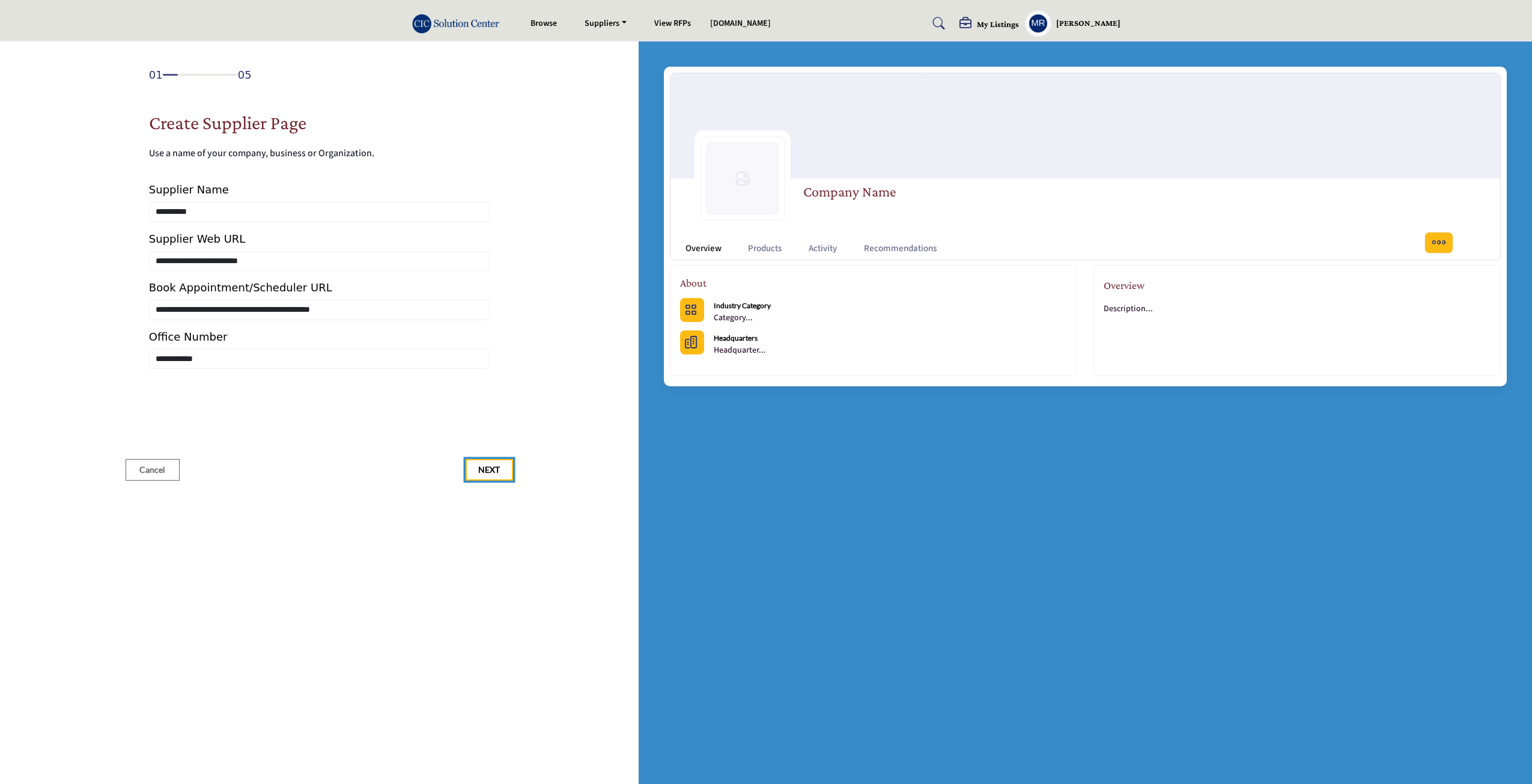
click at [490, 475] on span "Next" at bounding box center [489, 469] width 22 height 12
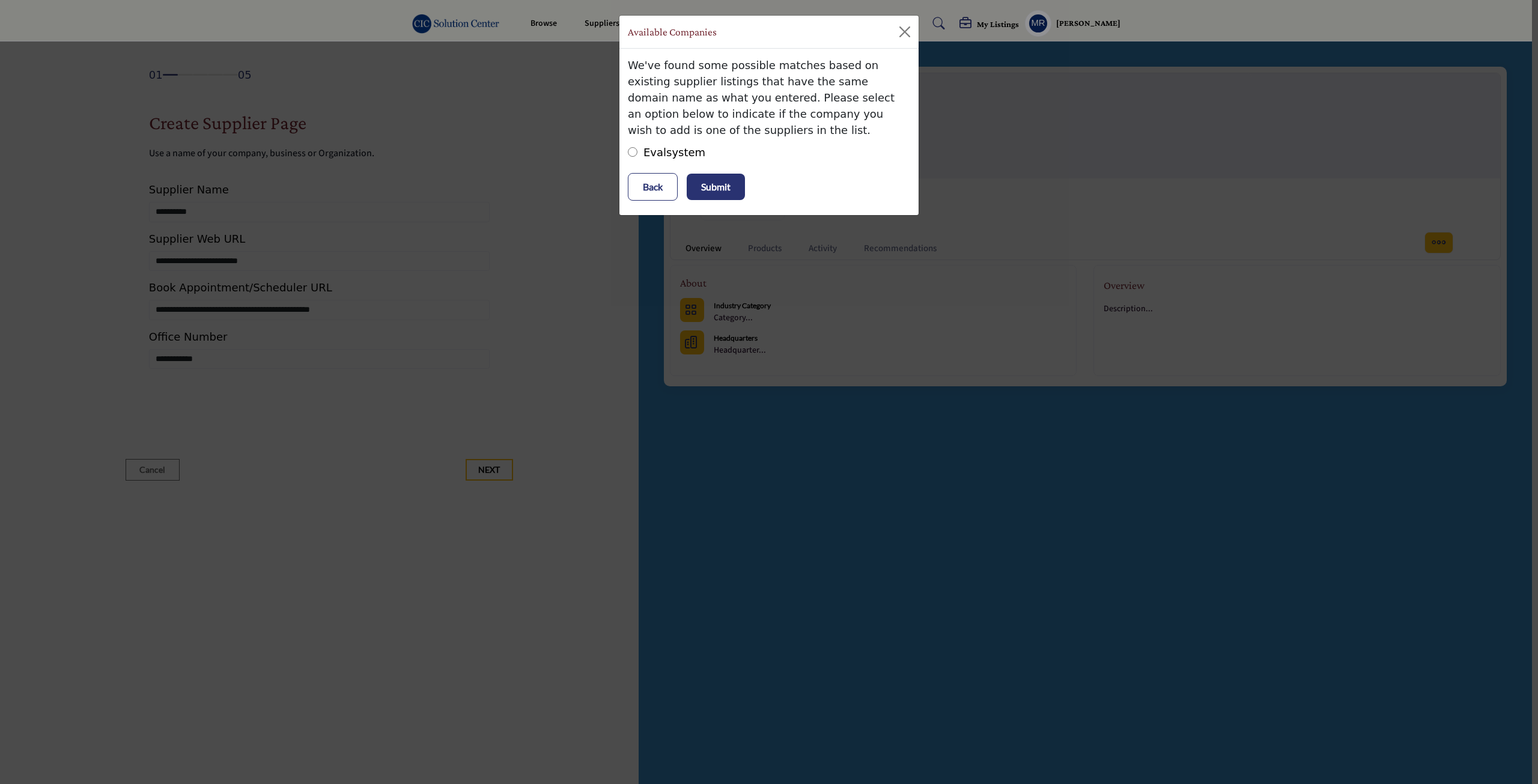
click at [715, 187] on p "Submit" at bounding box center [716, 187] width 30 height 14
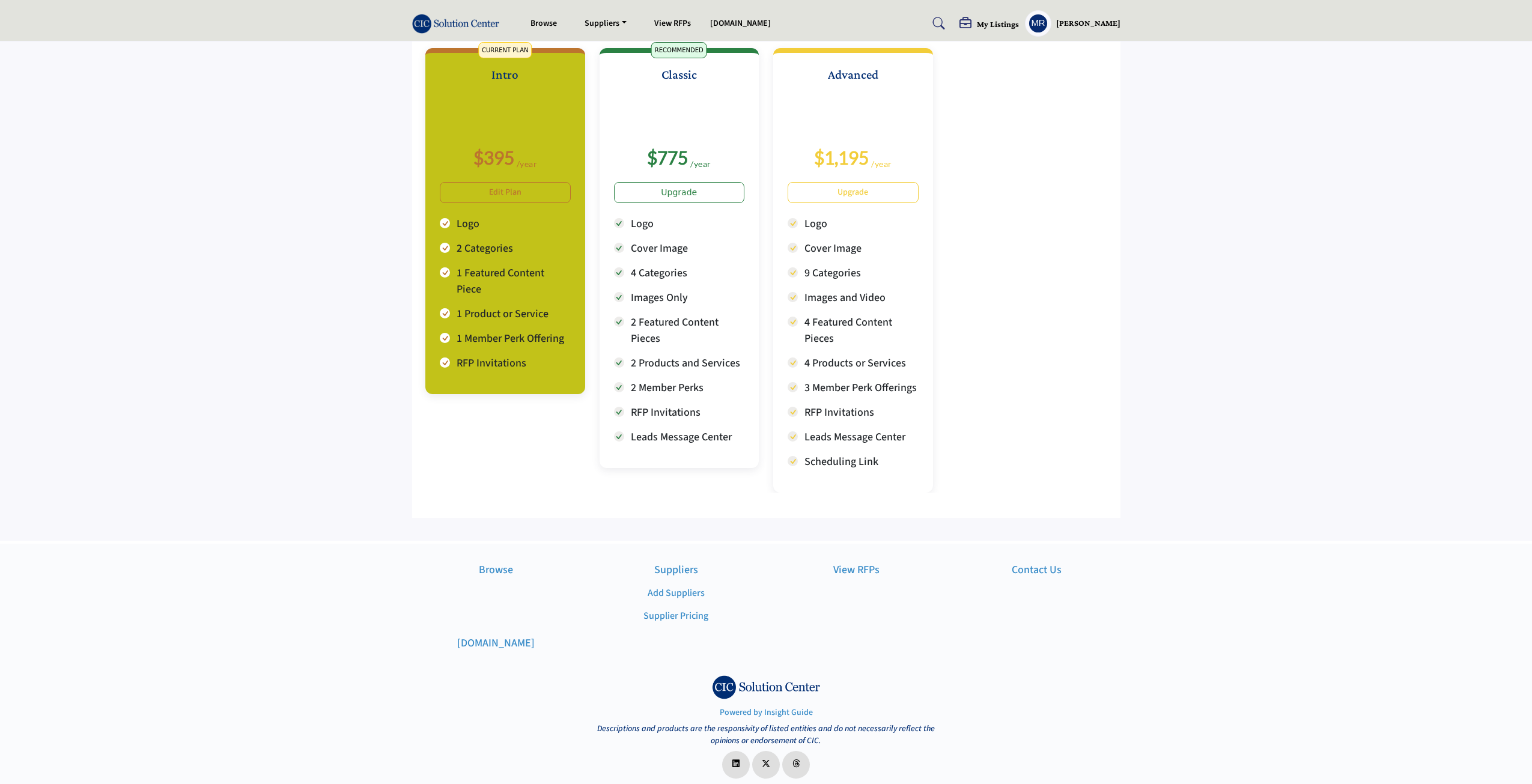
scroll to position [112, 0]
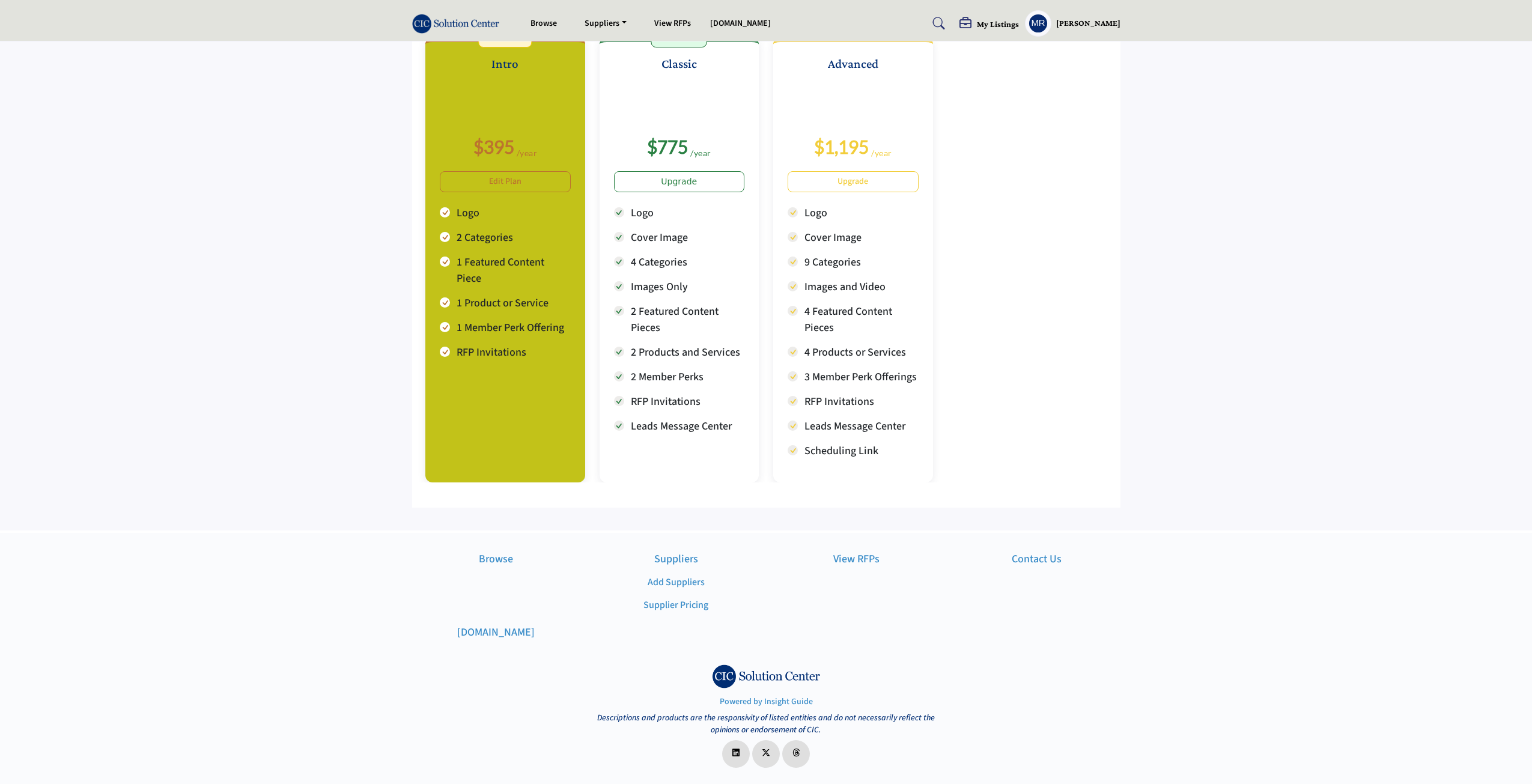
click at [1078, 622] on div "Contact Us" at bounding box center [1037, 587] width 180 height 73
click at [1200, 602] on div "Browse Suppliers Add Suppliers cic.edu" at bounding box center [766, 597] width 1532 height 128
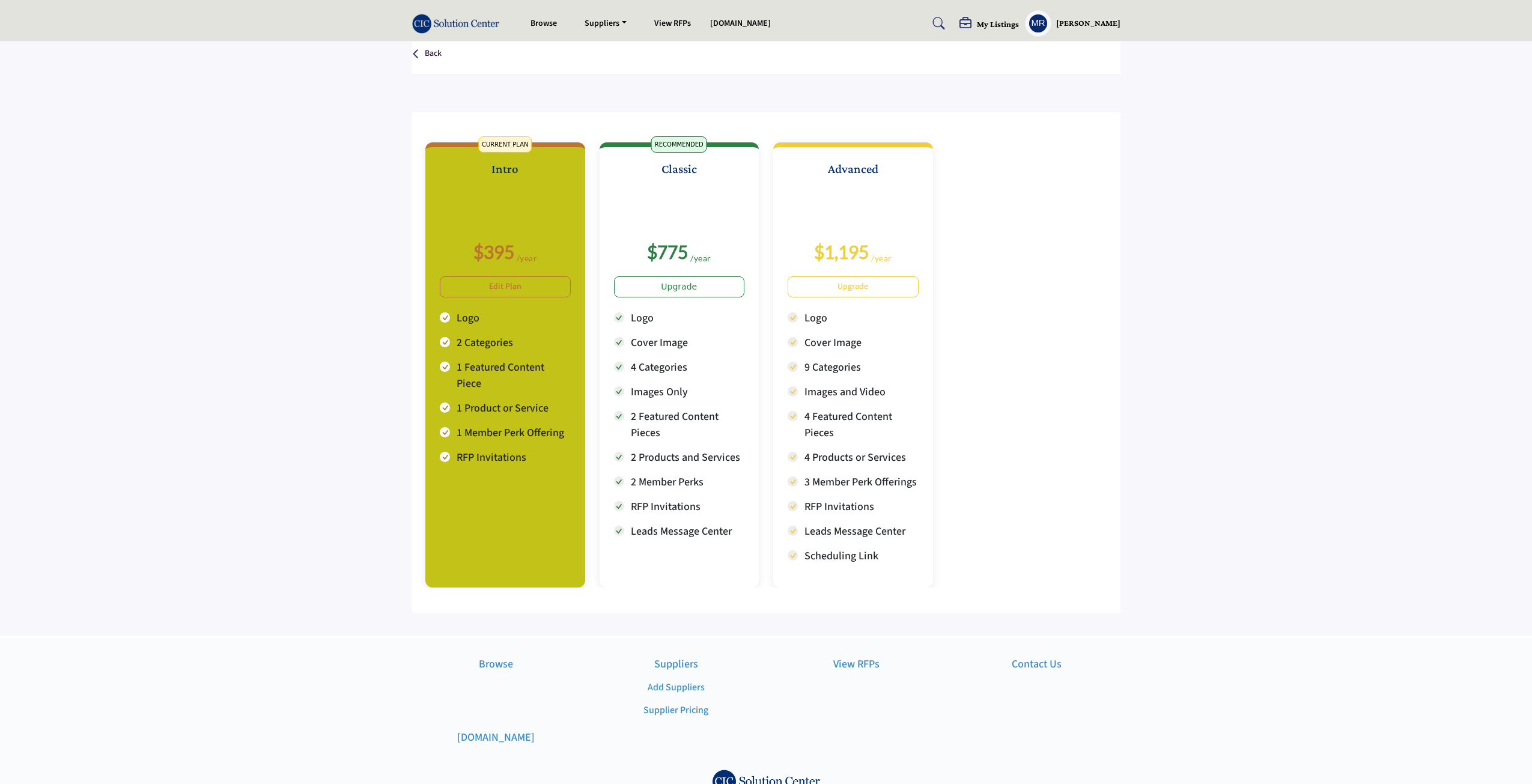
scroll to position [0, 0]
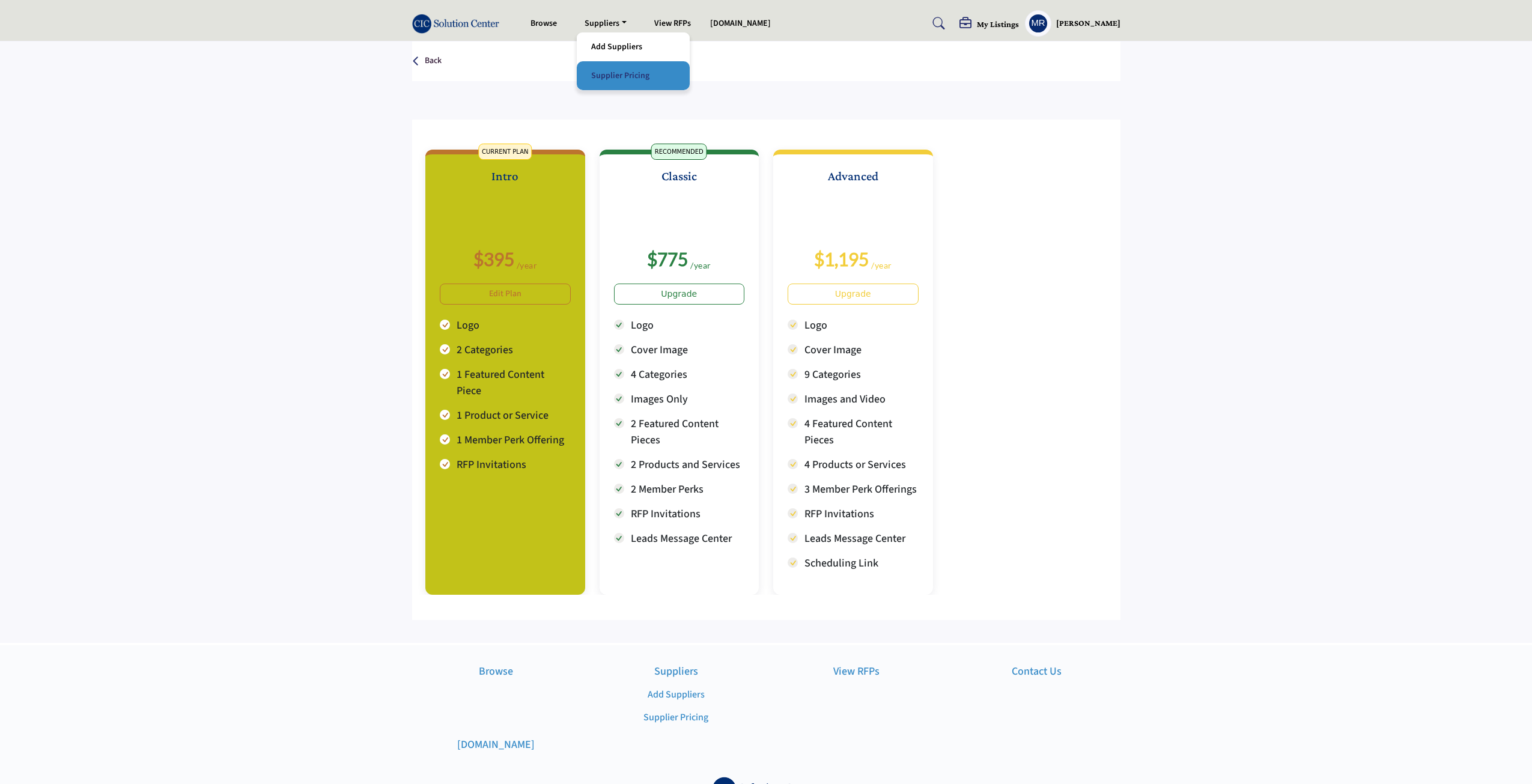
click at [619, 75] on link "Supplier Pricing" at bounding box center [633, 75] width 101 height 17
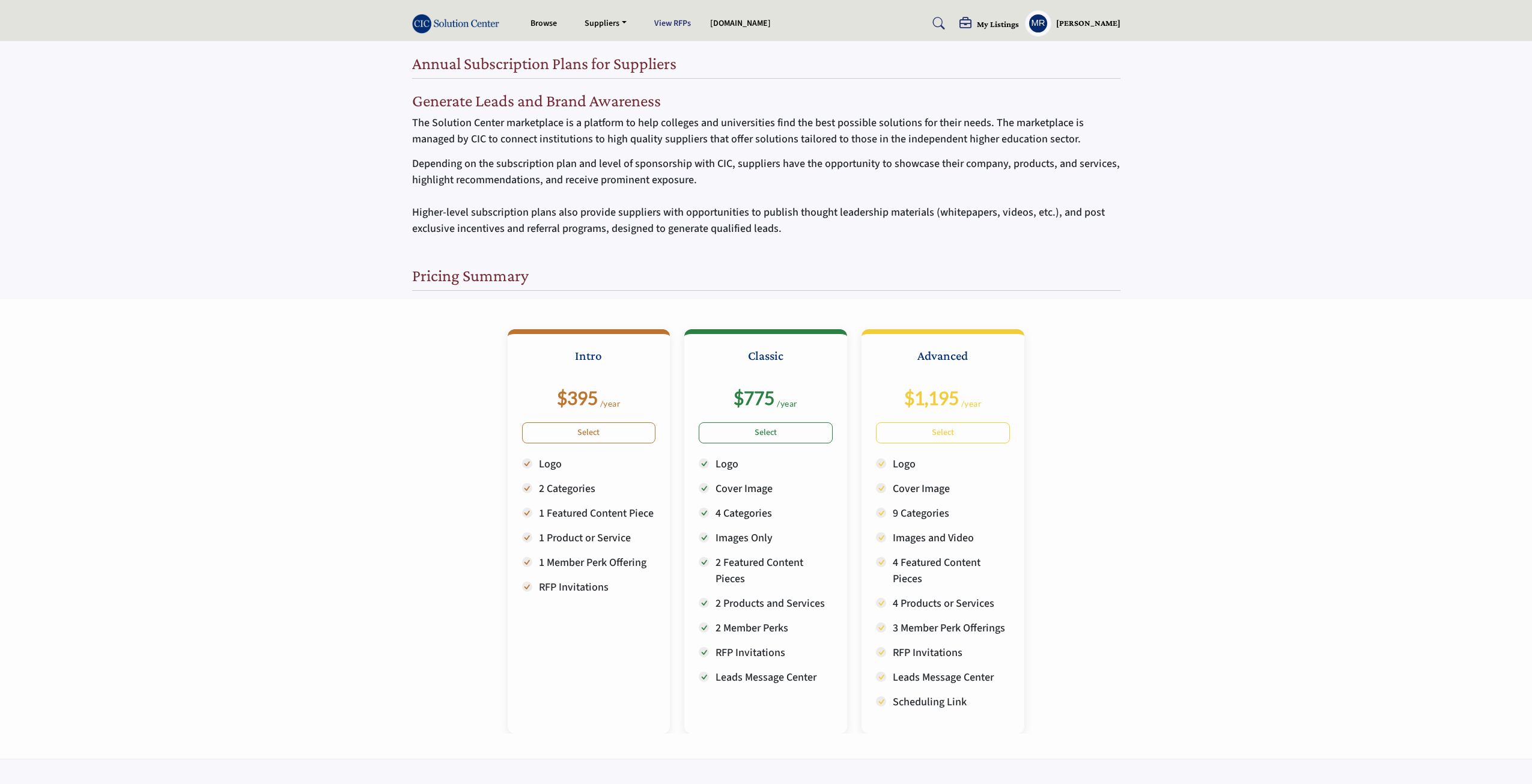
click at [670, 27] on link "View RFPs" at bounding box center [672, 23] width 37 height 12
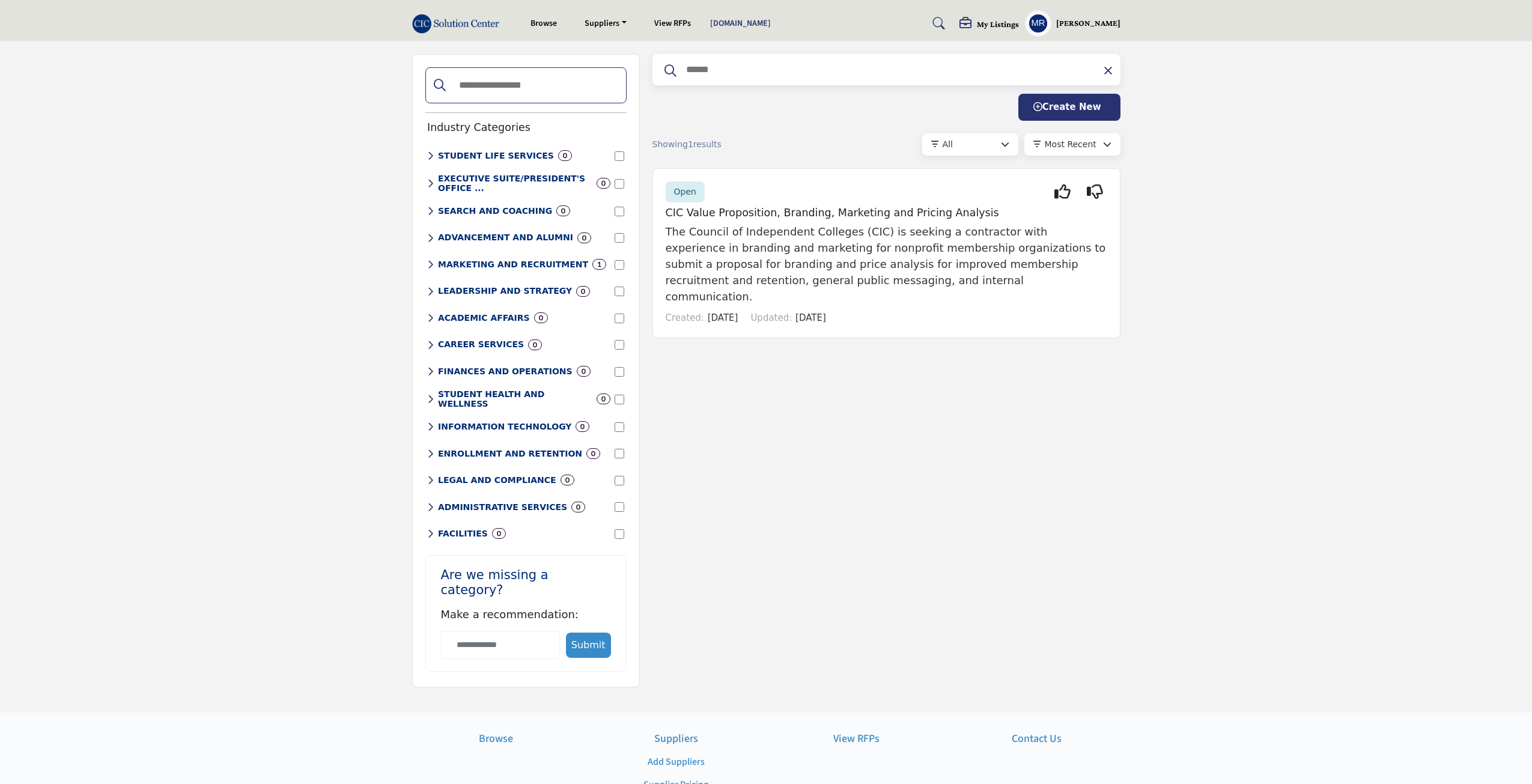
click at [721, 25] on link "[DOMAIN_NAME]" at bounding box center [741, 23] width 61 height 12
click at [1089, 18] on h5 "[PERSON_NAME]" at bounding box center [1088, 23] width 64 height 12
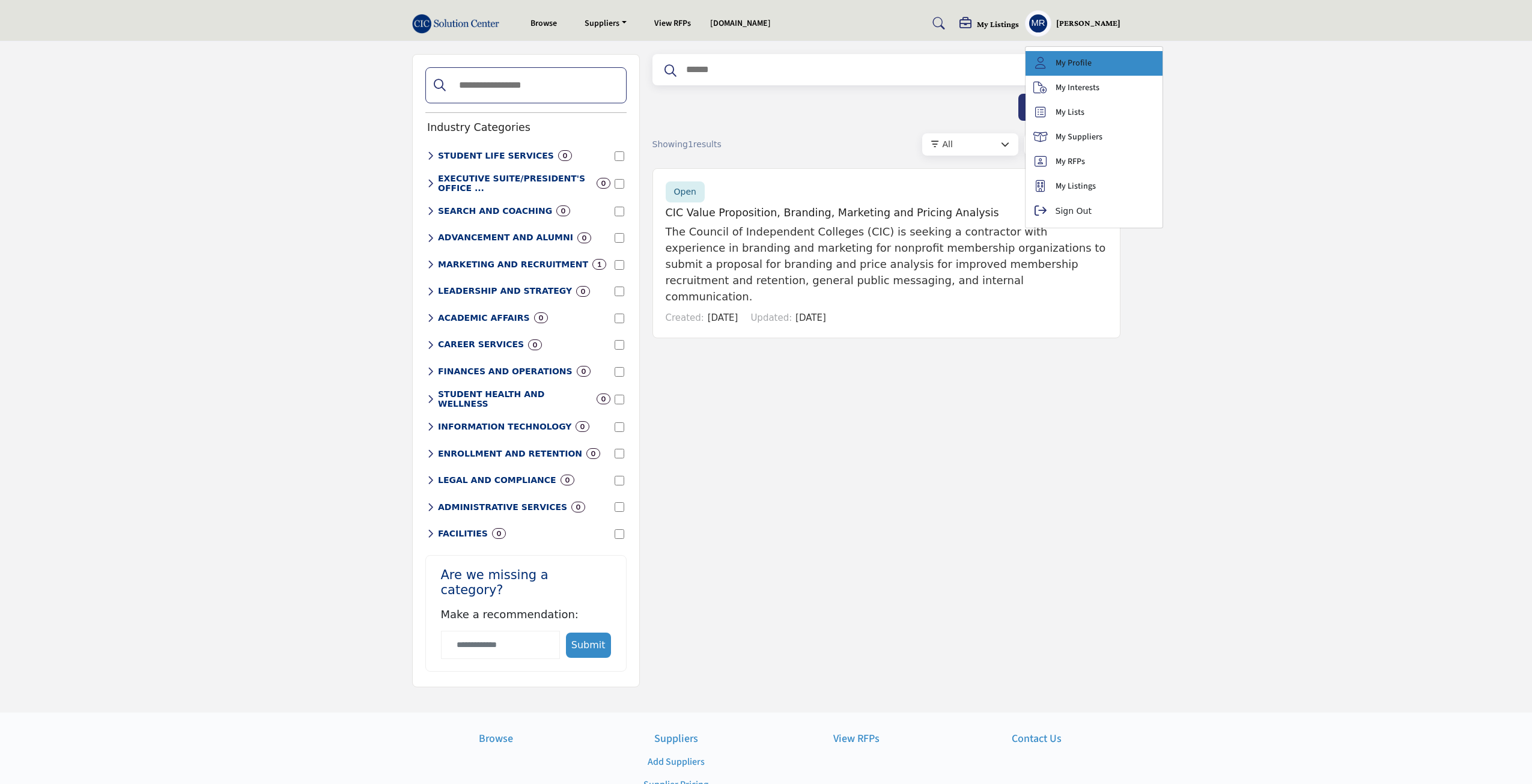
click at [1077, 70] on link "My Profile" at bounding box center [1094, 63] width 137 height 25
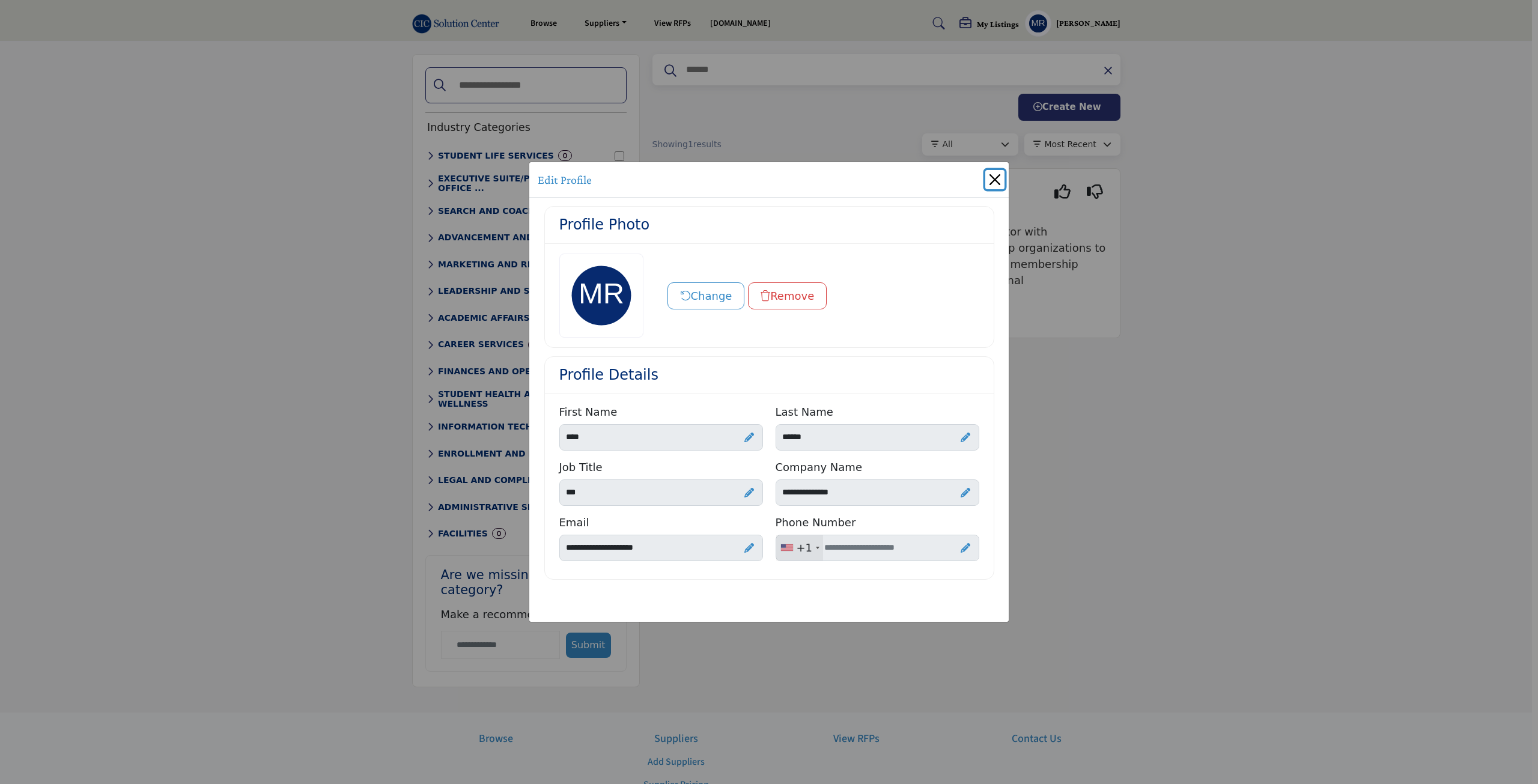
click at [998, 182] on button "Close" at bounding box center [994, 179] width 19 height 19
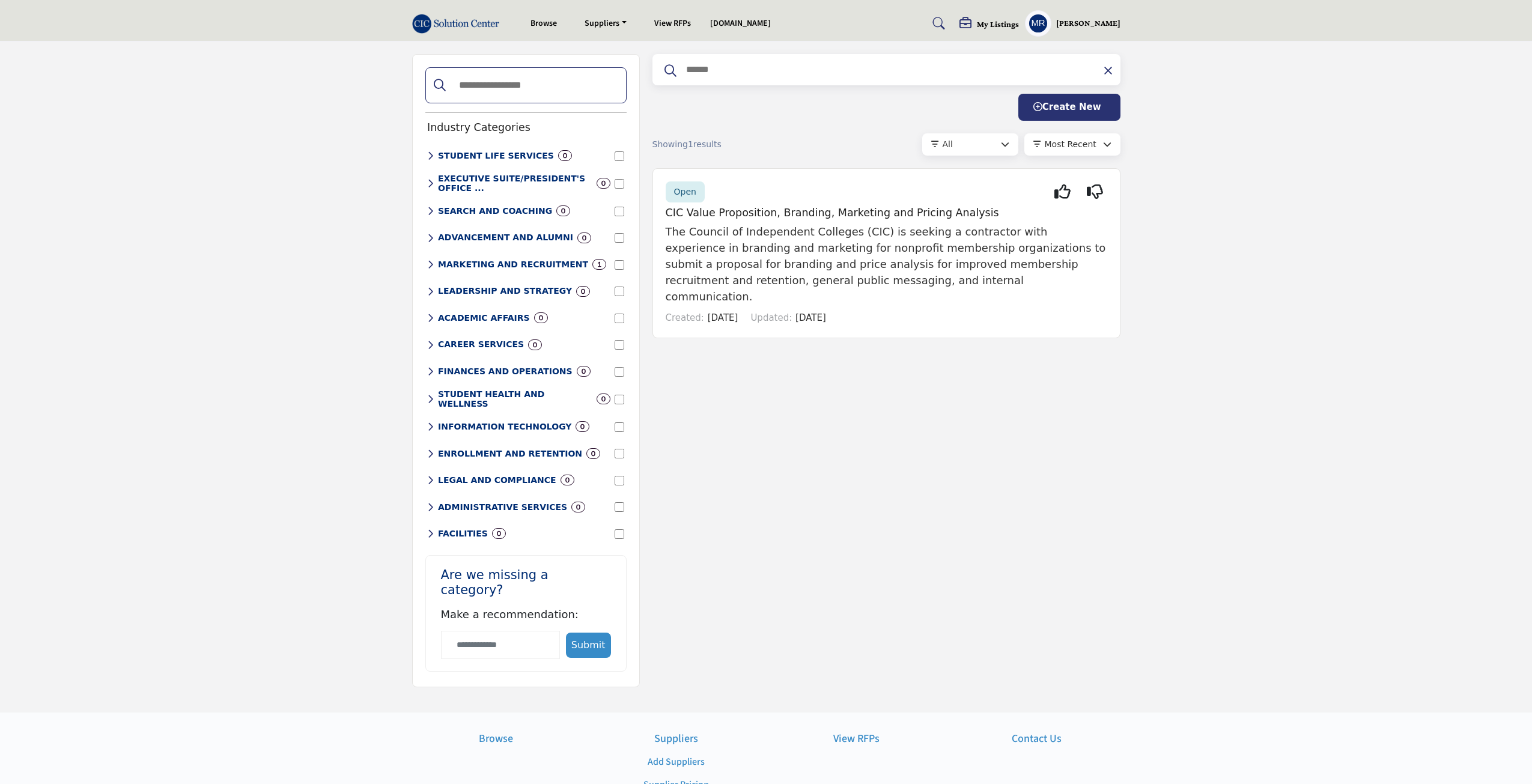
click at [1079, 28] on h5 "[PERSON_NAME]" at bounding box center [1088, 23] width 64 height 12
click at [1094, 187] on span "My Listings" at bounding box center [1075, 187] width 40 height 13
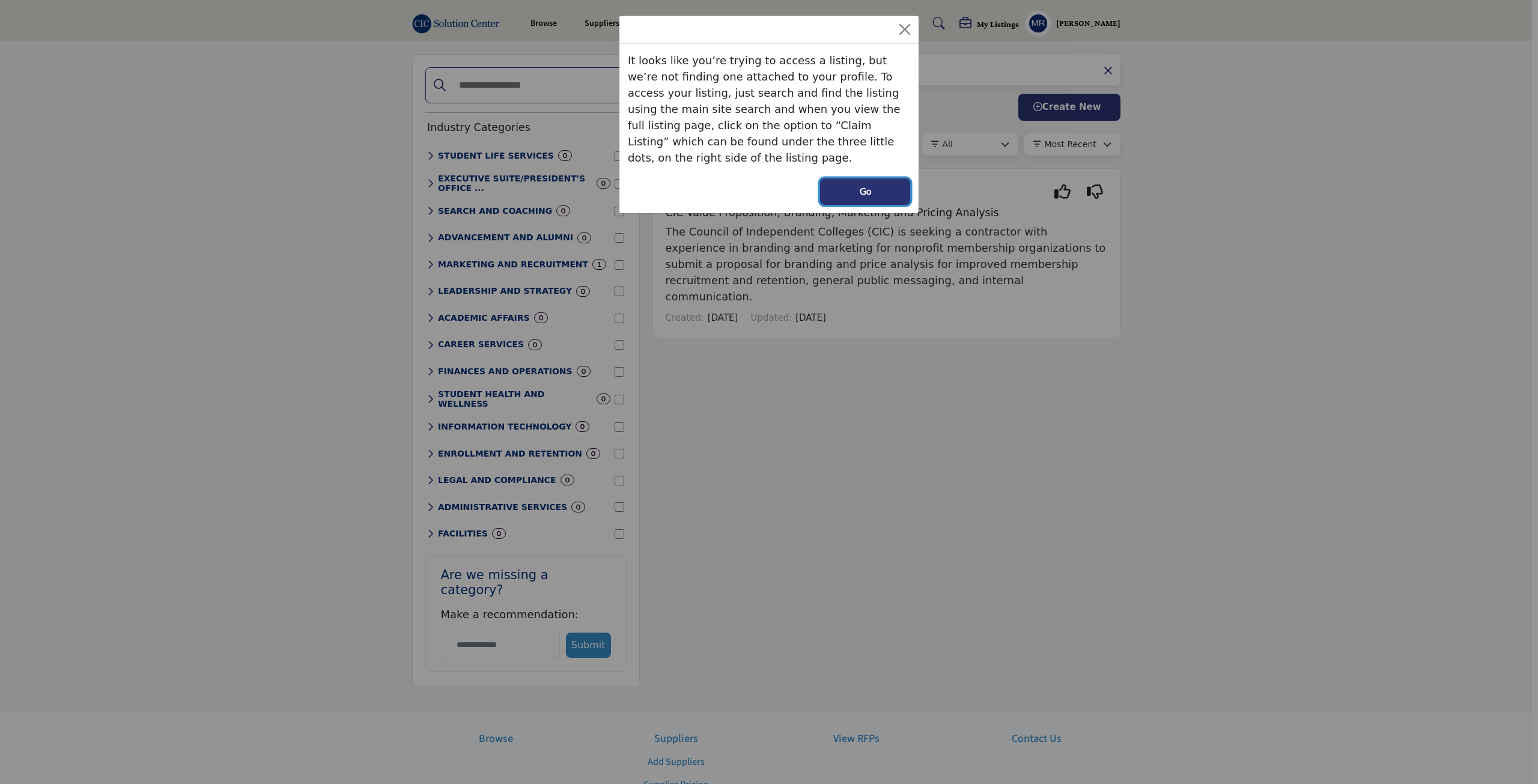
click at [860, 185] on span "Go" at bounding box center [865, 192] width 11 height 14
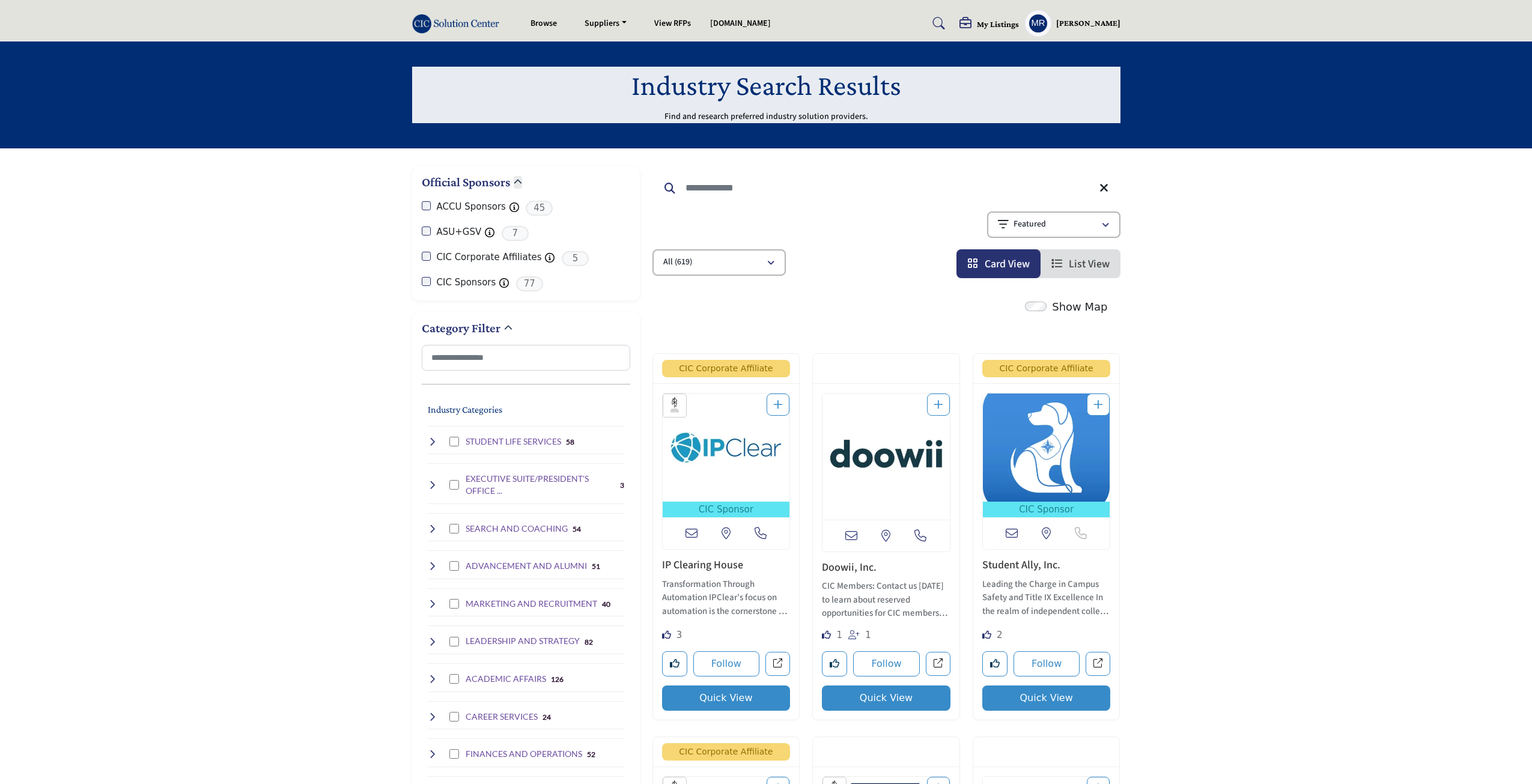
click at [1096, 12] on div "Matt Rahdar My Profile My Interests My Lists My Suppliers My RFPs My Listings S…" at bounding box center [1073, 23] width 96 height 27
click at [1094, 22] on h5 "[PERSON_NAME]" at bounding box center [1088, 23] width 64 height 12
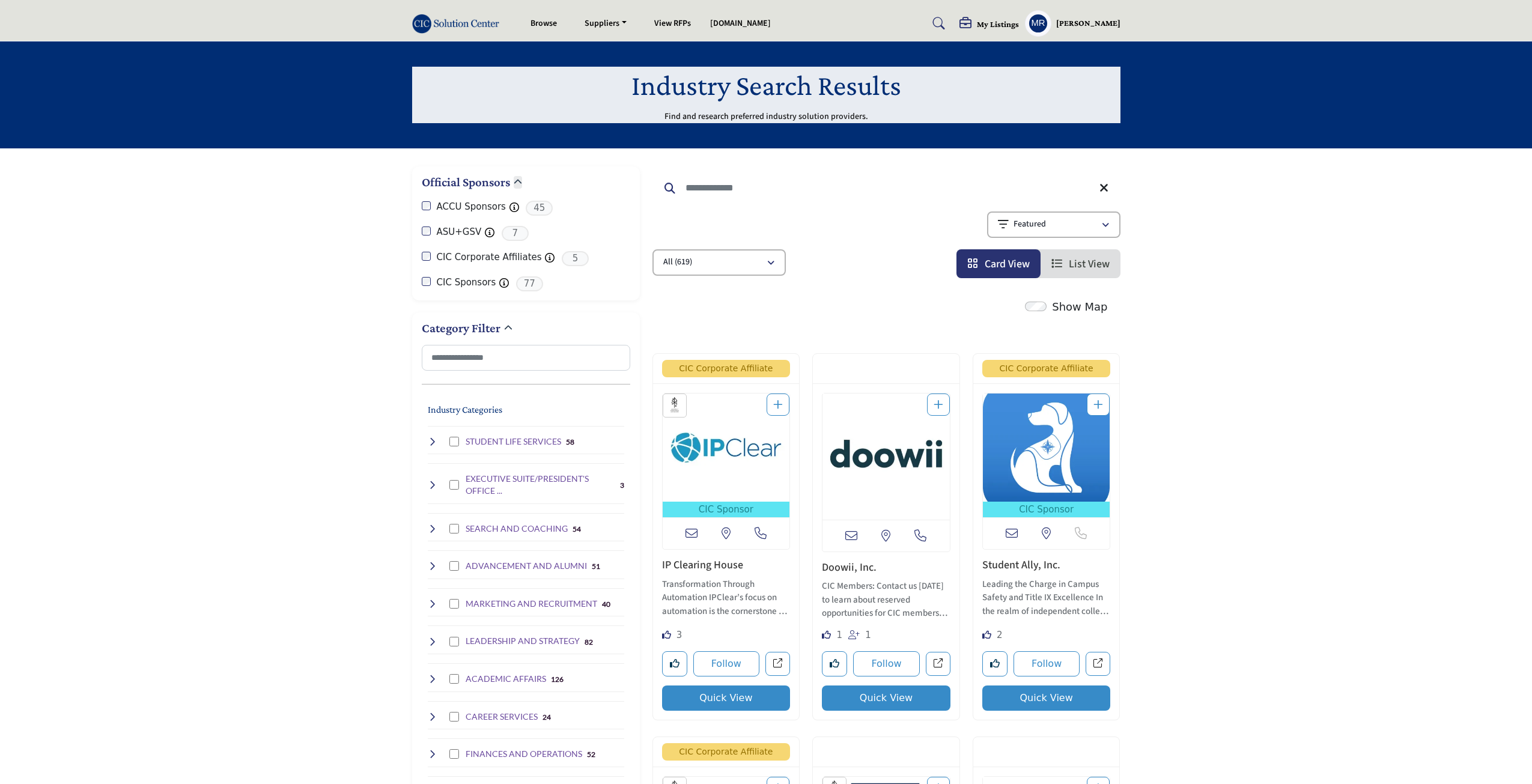
click at [800, 187] on input "Search Keyword" at bounding box center [887, 187] width 468 height 29
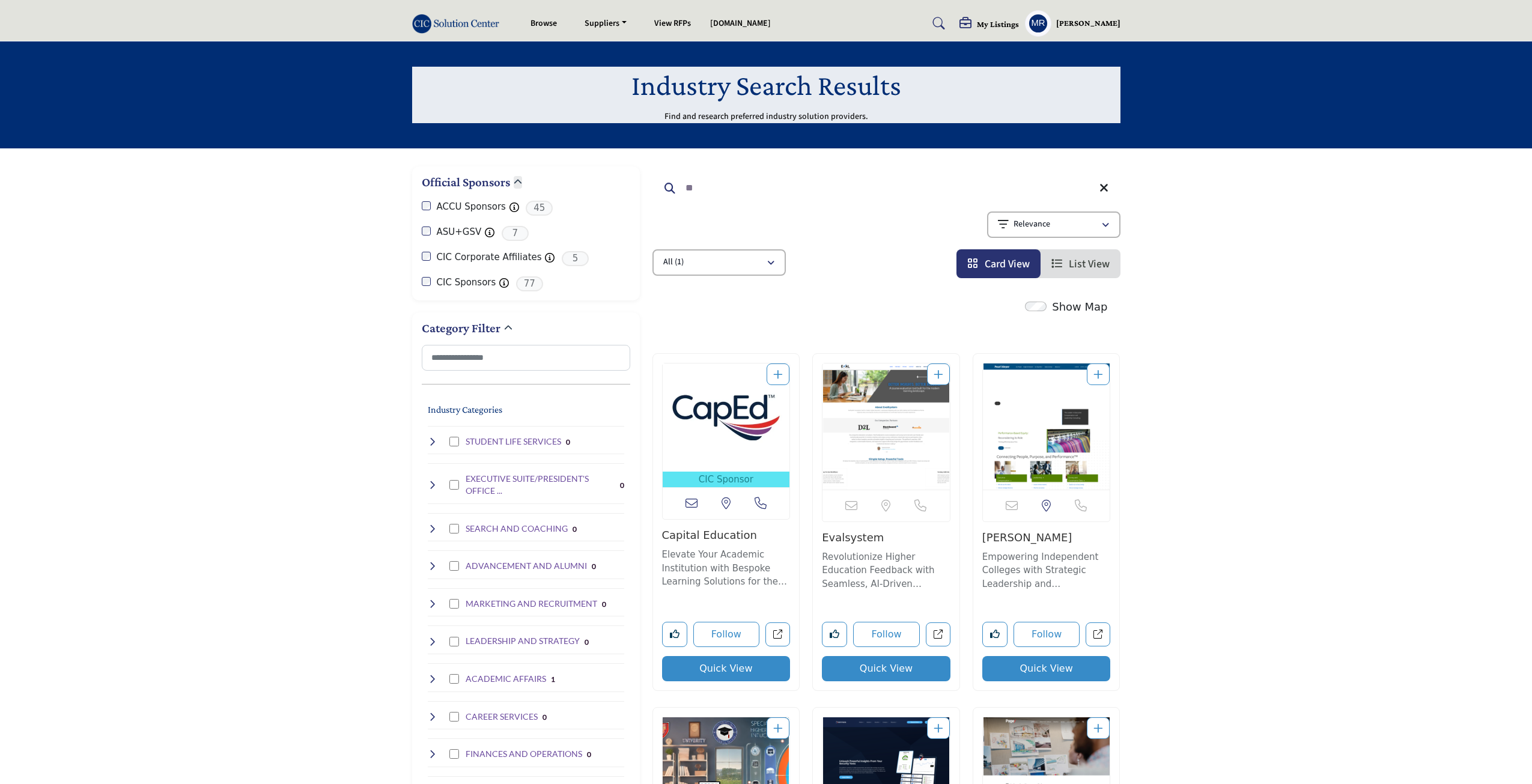
type input "*"
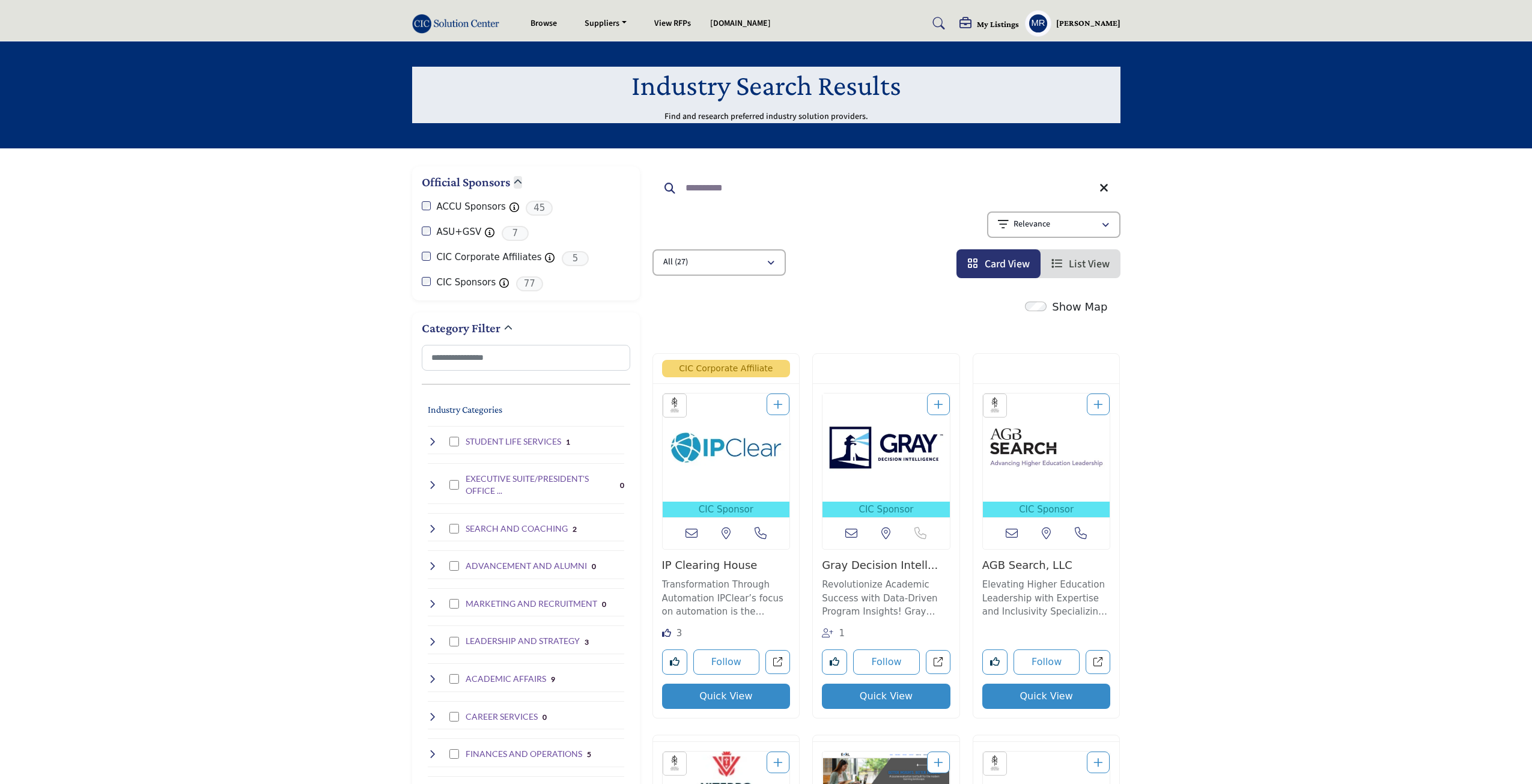
click at [855, 196] on input "**********" at bounding box center [887, 187] width 468 height 29
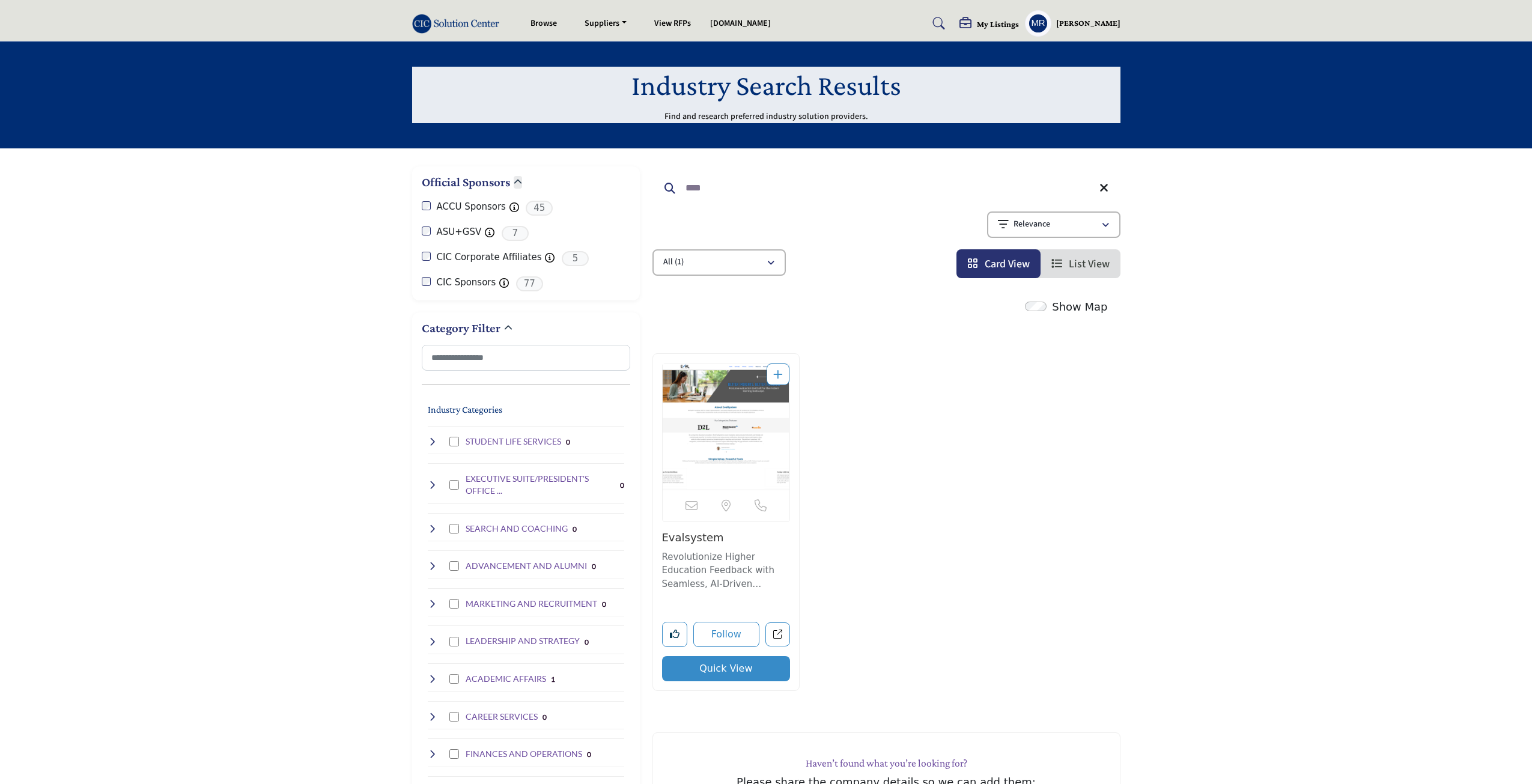
type input "****"
click at [742, 433] on img "Open Listing in new tab" at bounding box center [726, 426] width 128 height 126
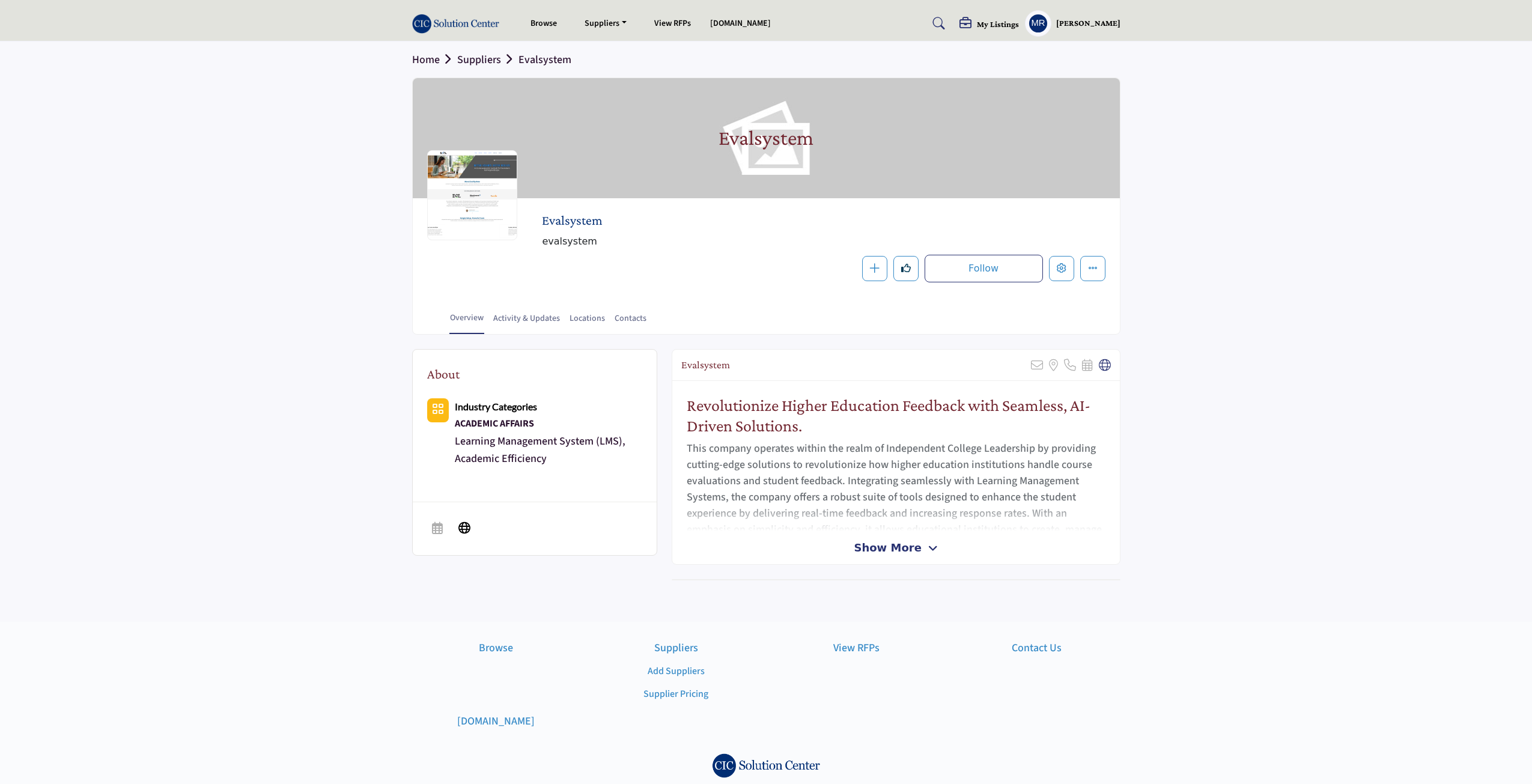
click at [880, 556] on span "Show More" at bounding box center [887, 547] width 67 height 16
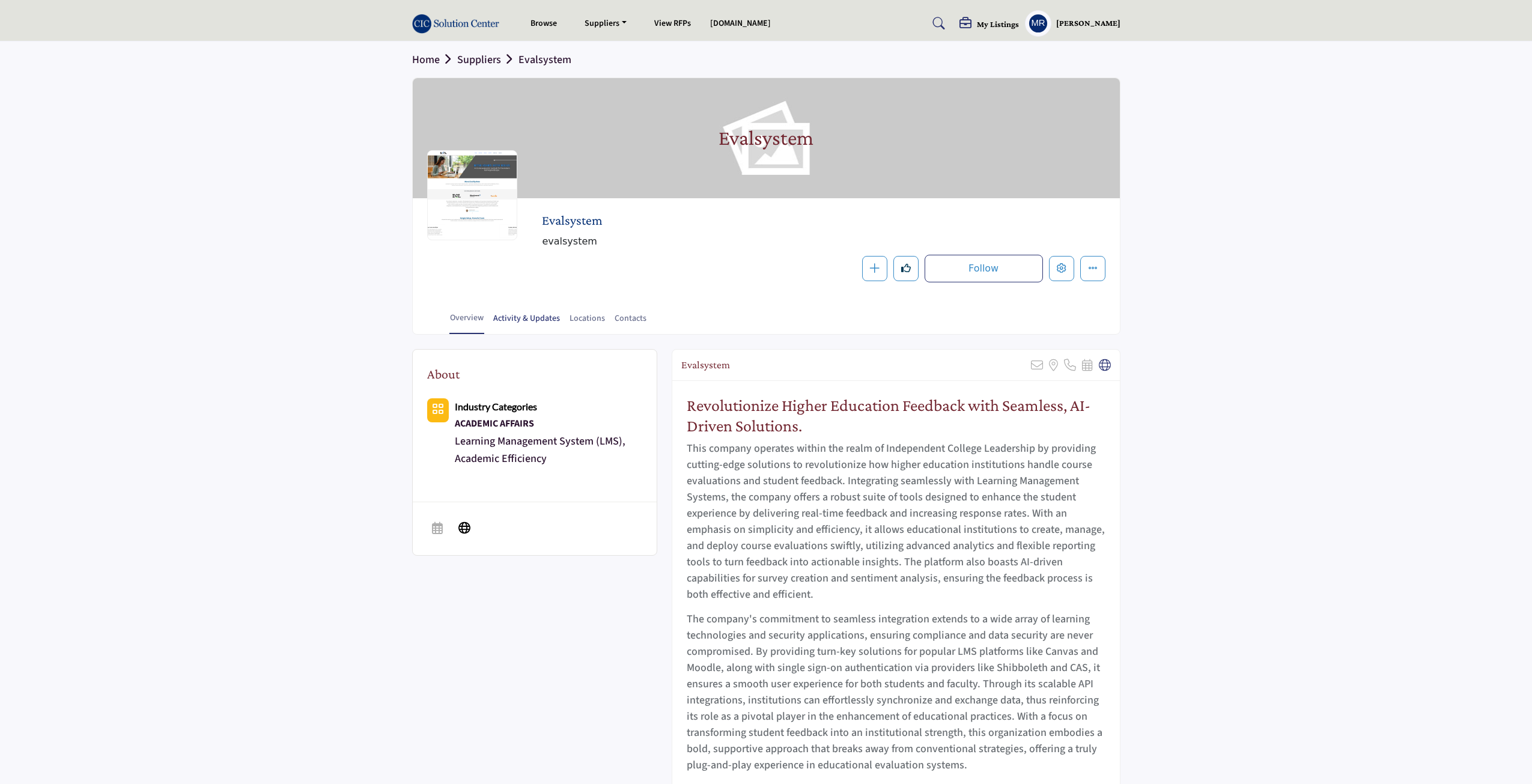
click at [522, 318] on link "Activity & Updates" at bounding box center [526, 323] width 68 height 21
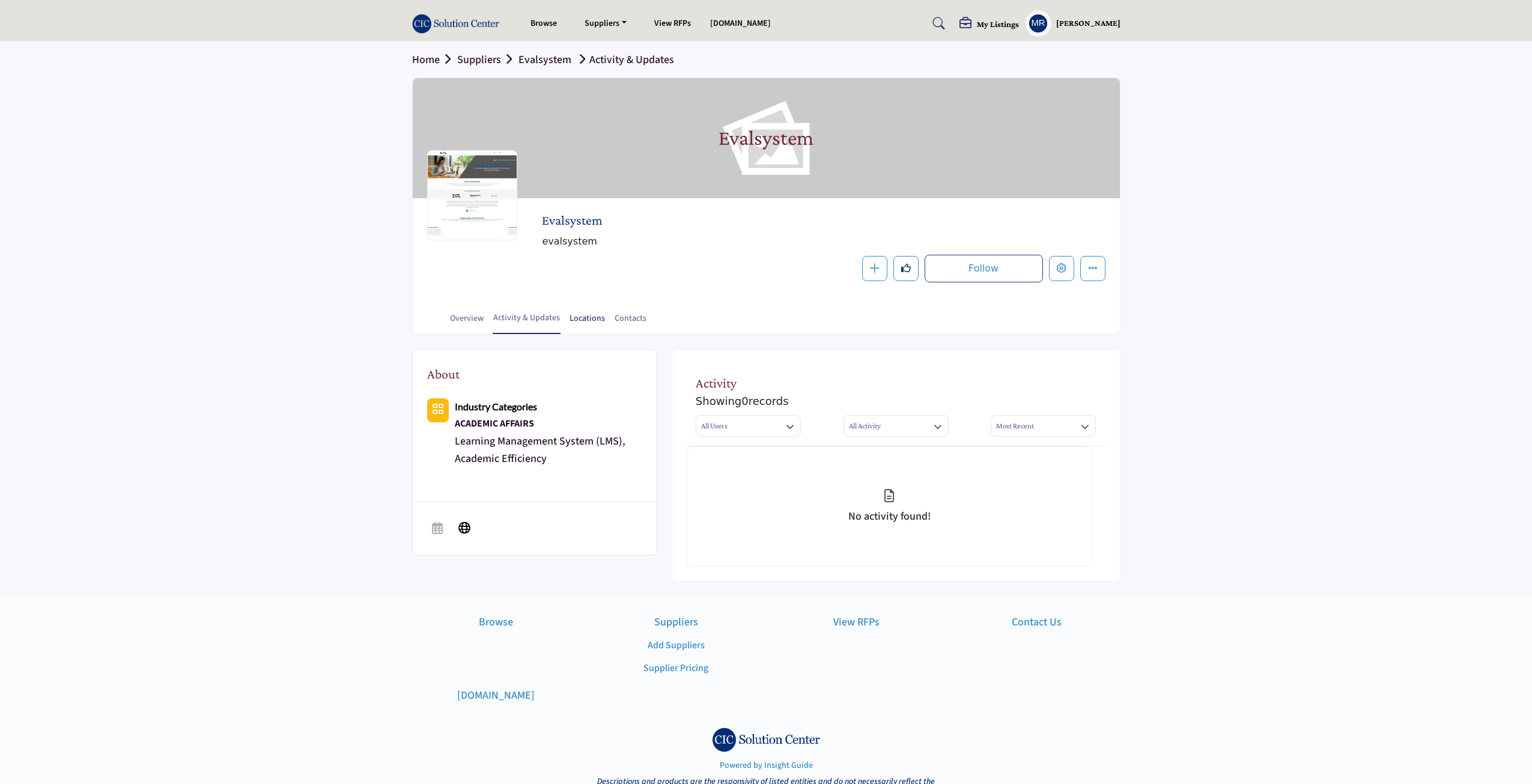
click at [574, 316] on link "Locations" at bounding box center [587, 323] width 37 height 21
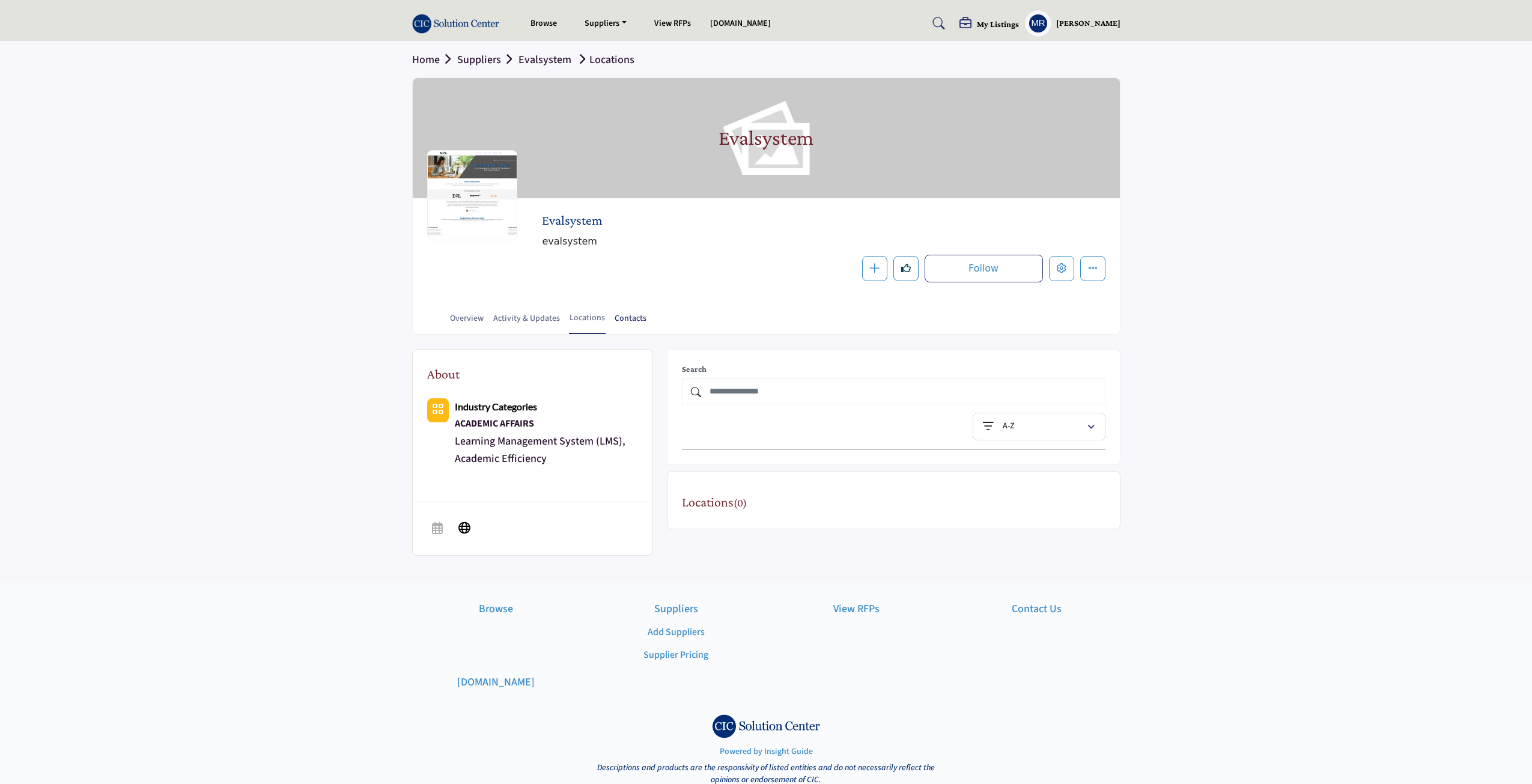
click at [636, 323] on link "Contacts" at bounding box center [630, 323] width 33 height 21
click at [986, 32] on div "My Listings My Listings No listing found! Create New Listing" at bounding box center [1040, 23] width 161 height 27
click at [986, 28] on h5 "My Listings" at bounding box center [998, 23] width 42 height 11
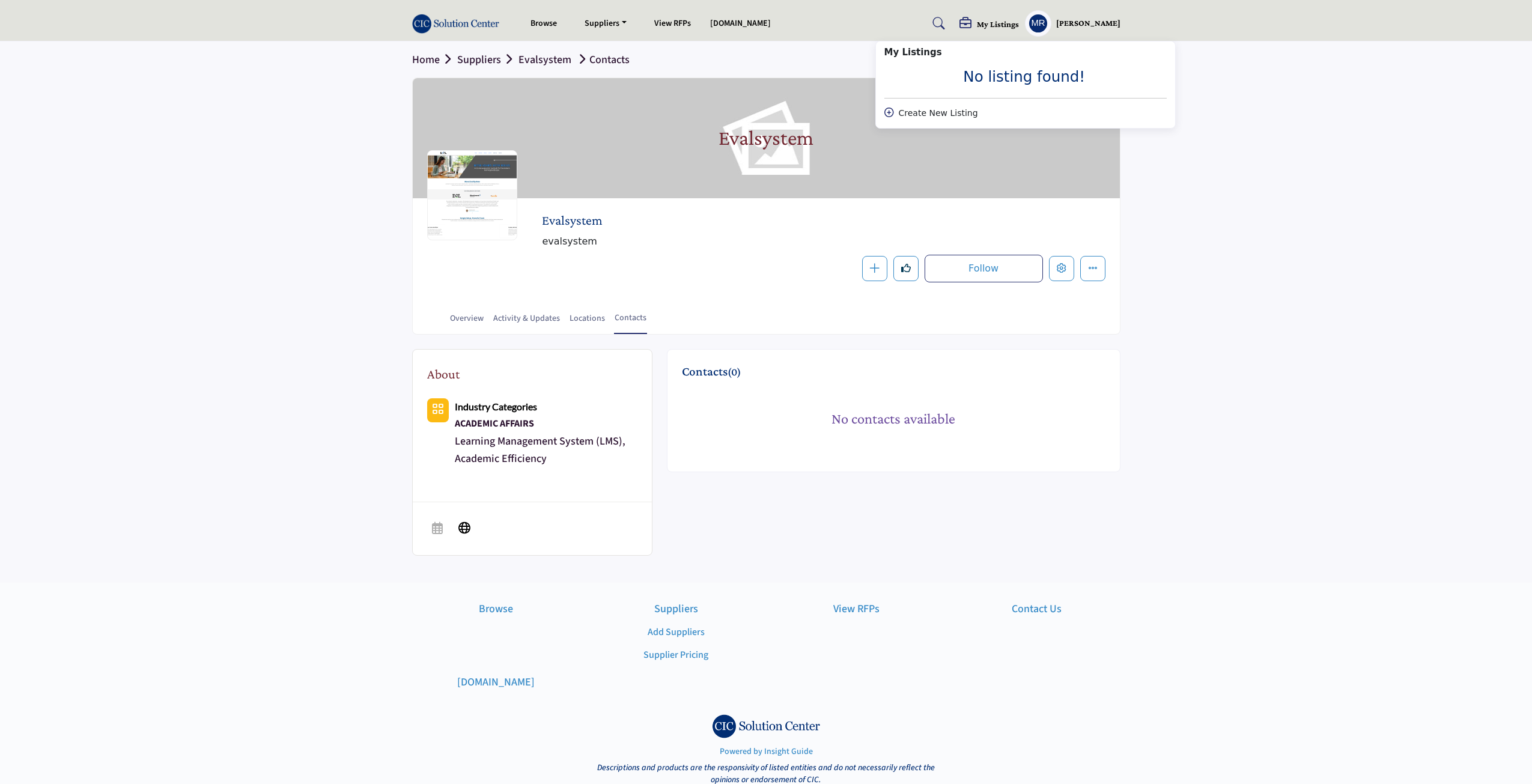
click at [932, 116] on div "Create New Listing" at bounding box center [1025, 113] width 283 height 13
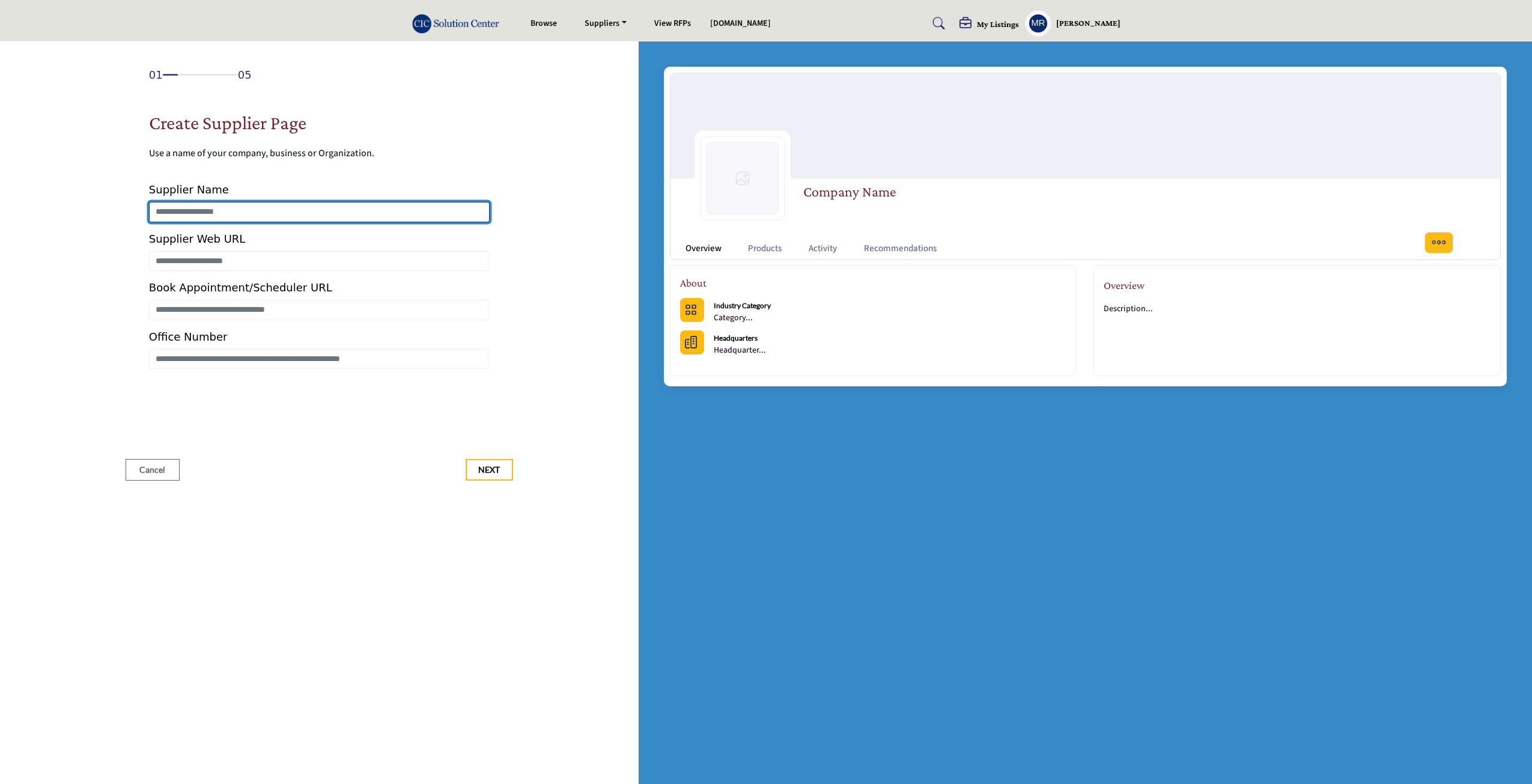
click at [183, 212] on input "Enter Supplier Name" at bounding box center [319, 211] width 340 height 20
type input "**********"
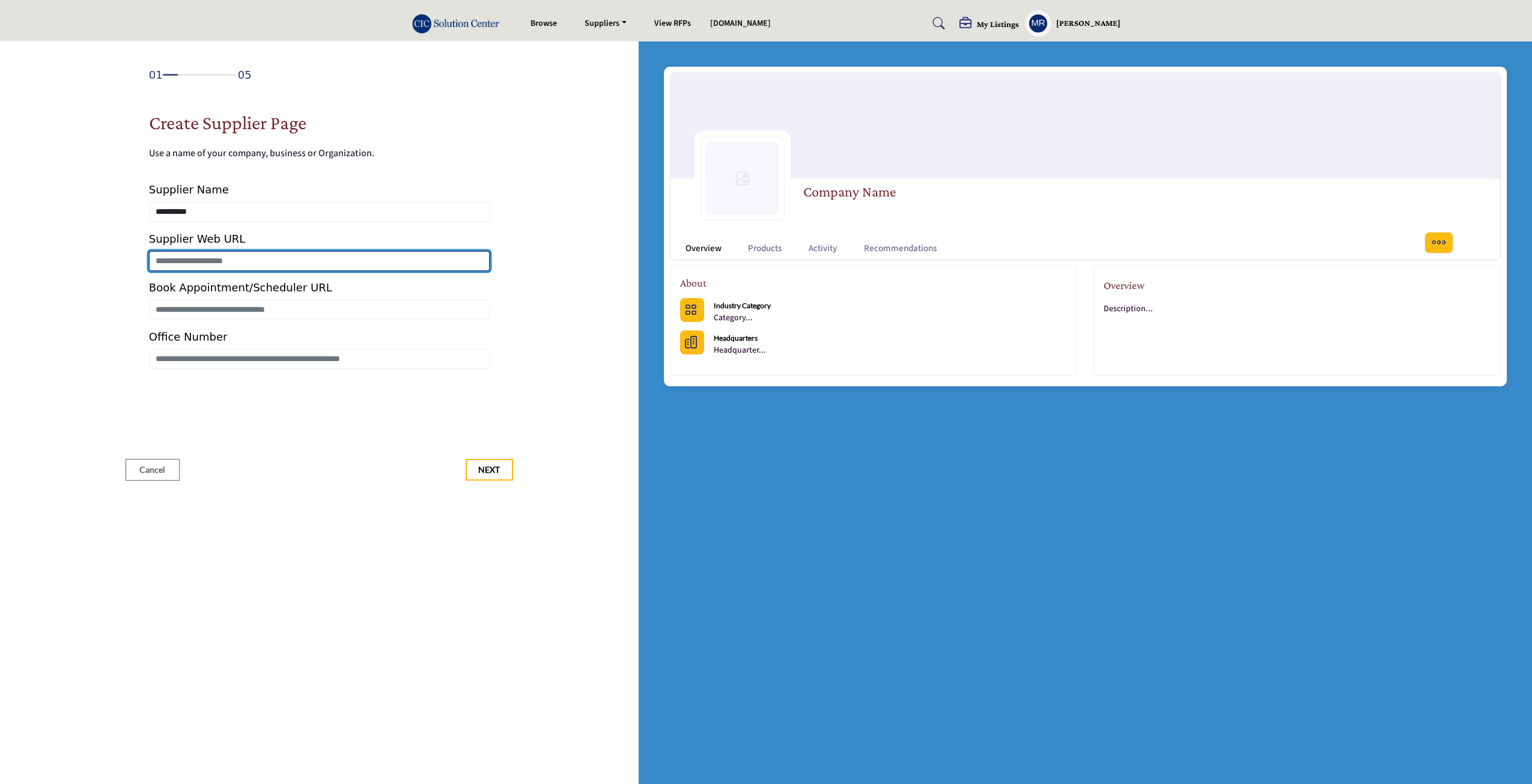
click at [206, 263] on input "Enter Supplier Web URL" at bounding box center [319, 261] width 340 height 20
type input "**********"
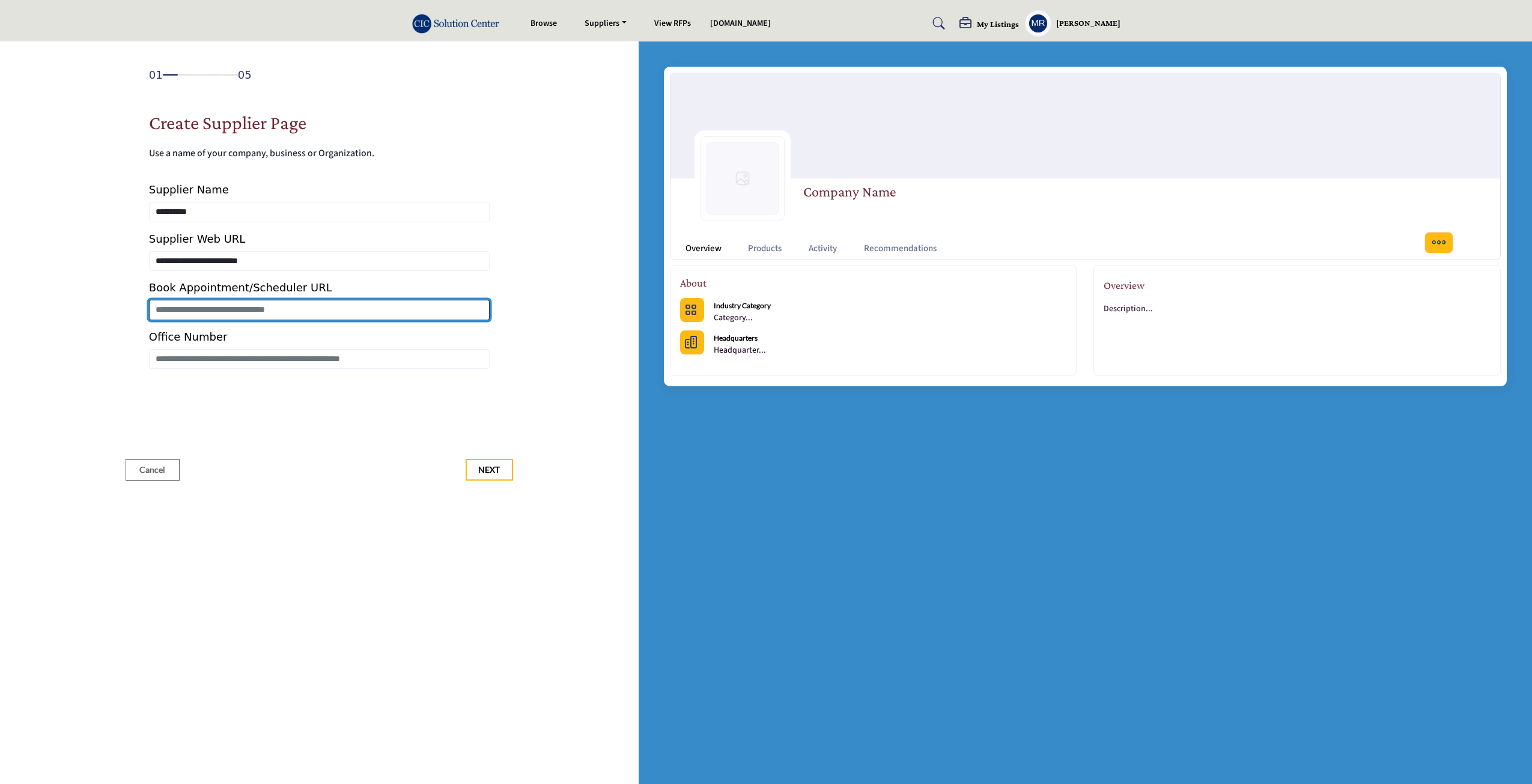
click at [206, 307] on input "Enter Book Appointment/Scheduler URL" at bounding box center [319, 309] width 340 height 20
type input "**********"
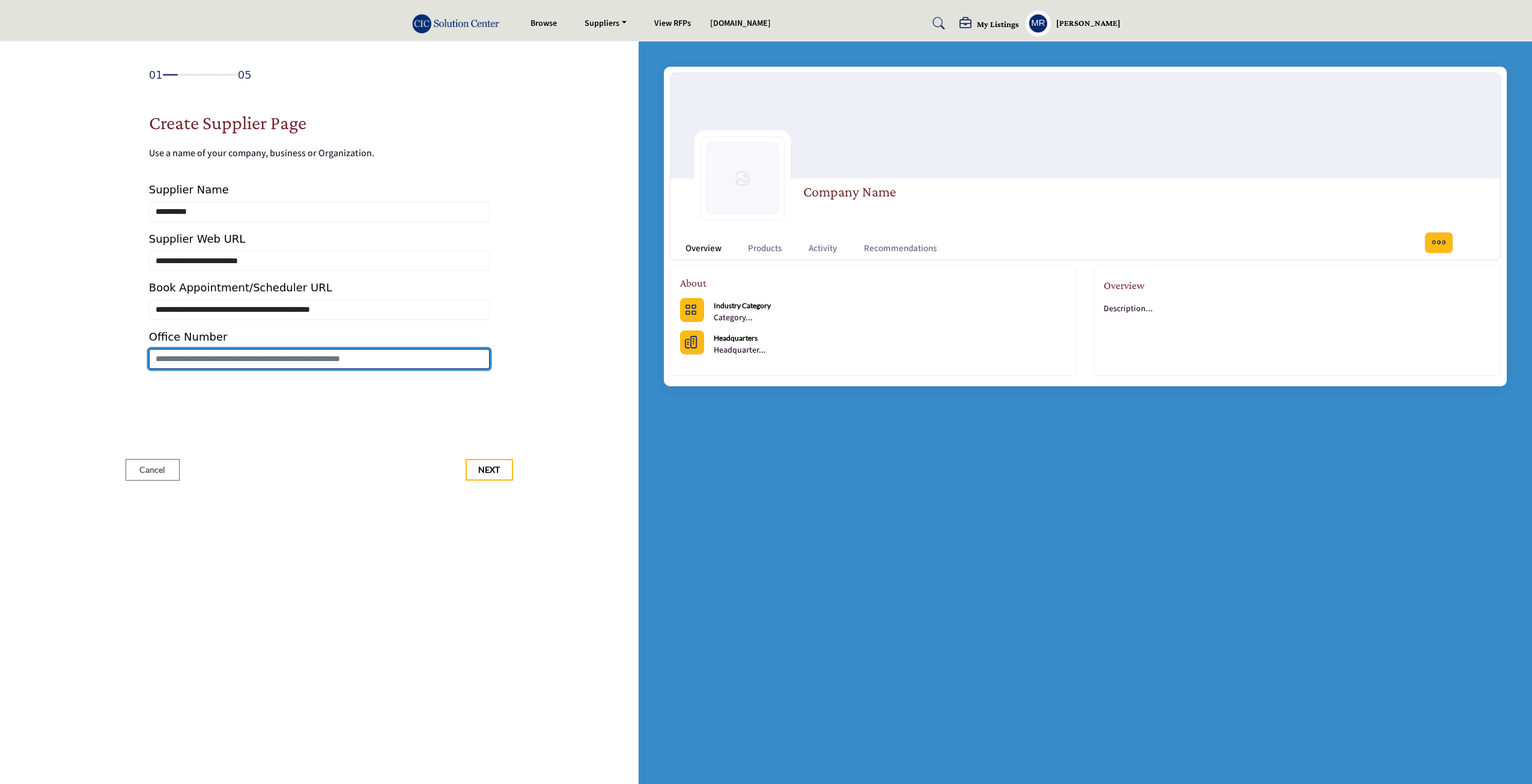
drag, startPoint x: 194, startPoint y: 355, endPoint x: 184, endPoint y: 361, distance: 11.7
click at [192, 356] on input "Enter Office Number Include country code e.g. +1.987.654.3210" at bounding box center [319, 359] width 340 height 20
type input "**********"
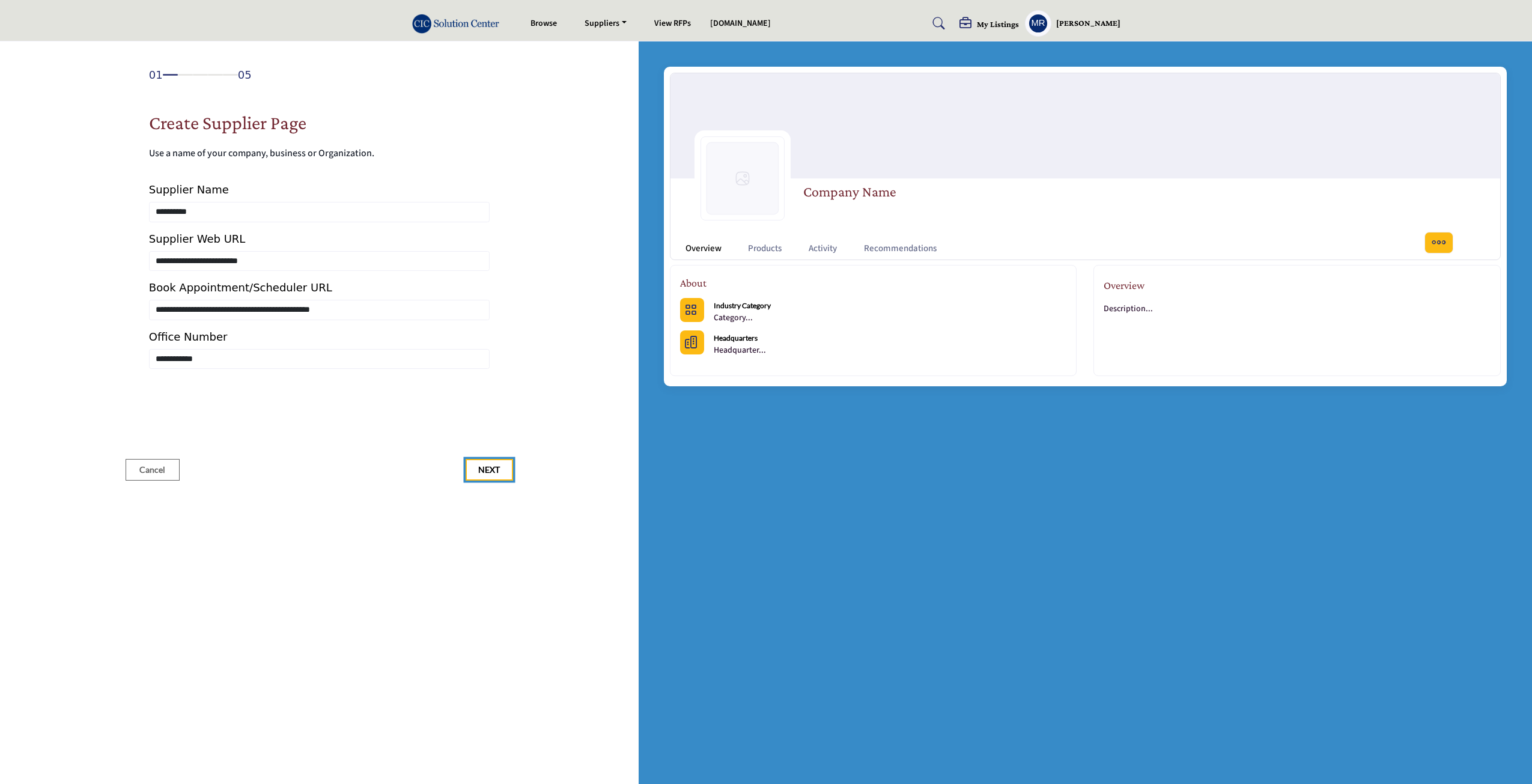
click at [497, 473] on span "Next" at bounding box center [489, 469] width 22 height 12
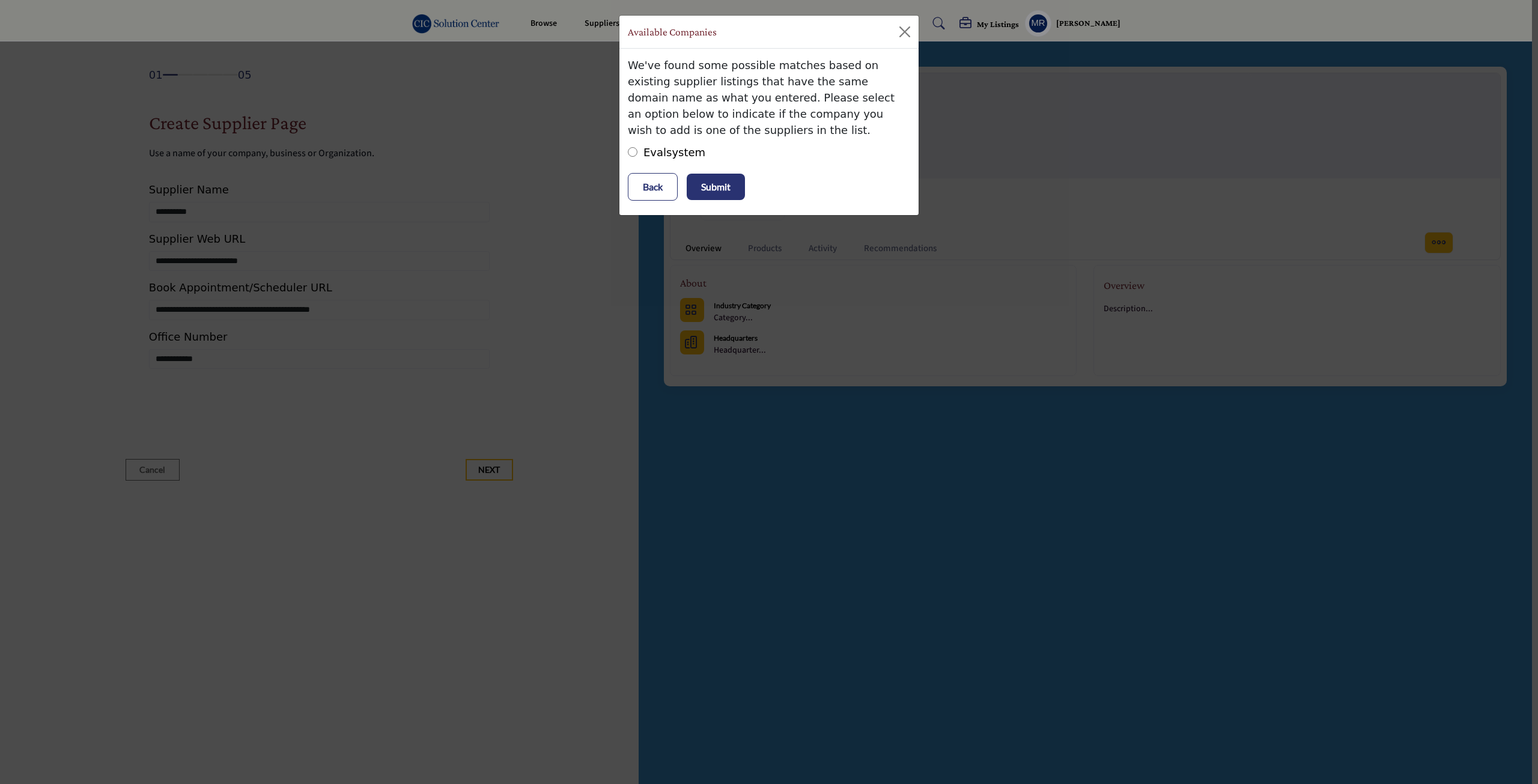
click at [719, 189] on p "Submit" at bounding box center [716, 187] width 30 height 14
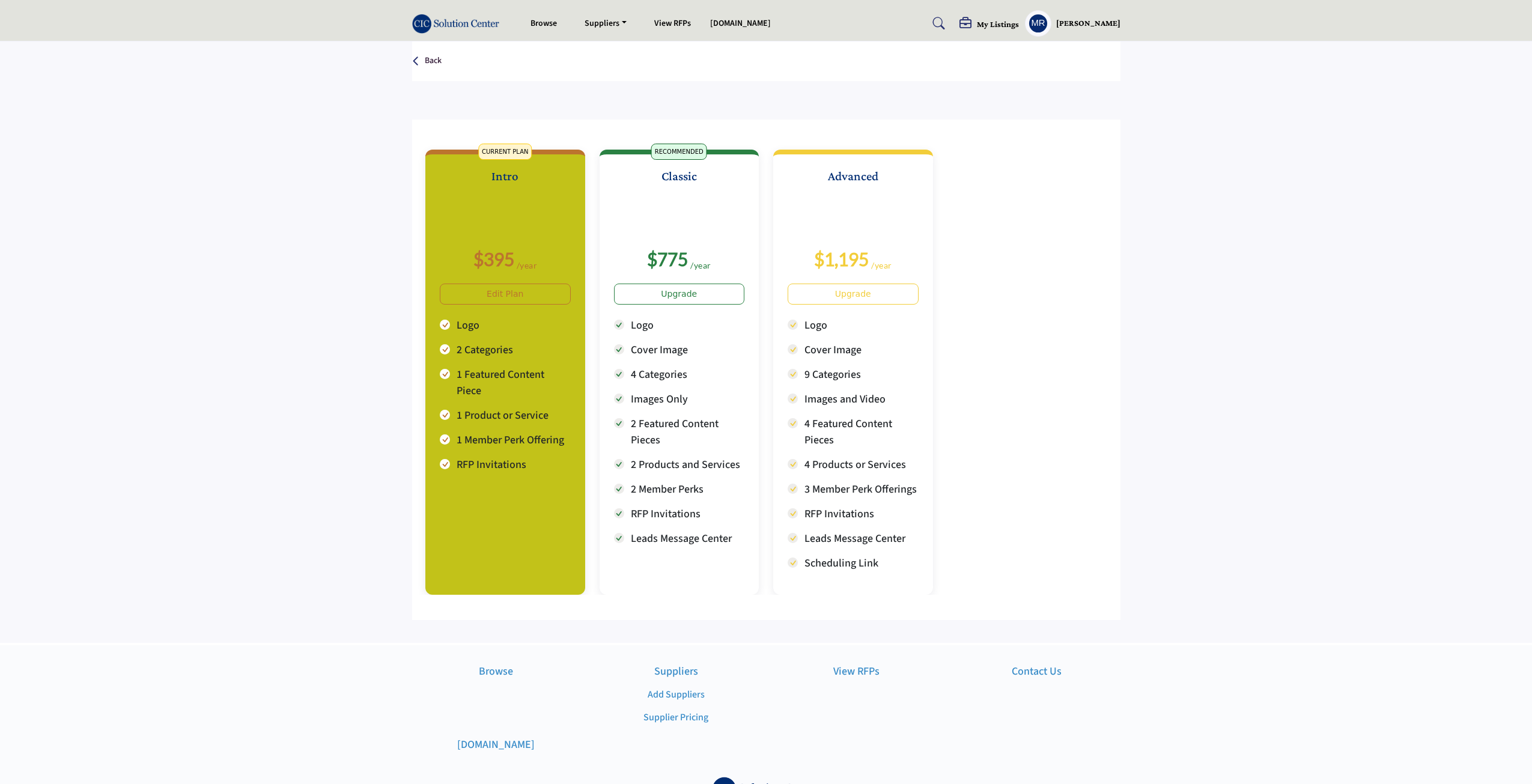
click at [1077, 20] on h5 "[PERSON_NAME]" at bounding box center [1088, 23] width 64 height 12
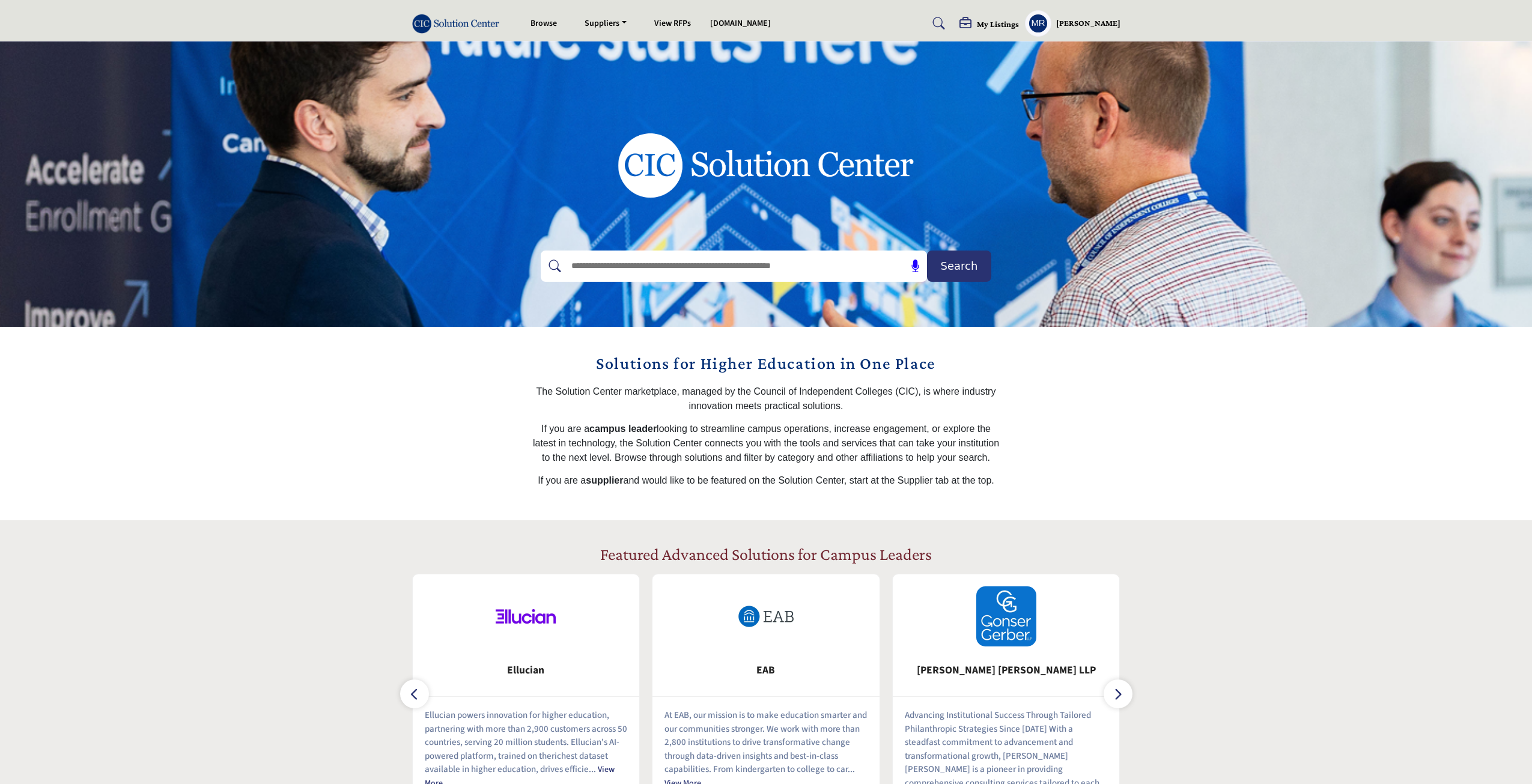
click at [1072, 27] on h5 "[PERSON_NAME]" at bounding box center [1088, 23] width 64 height 12
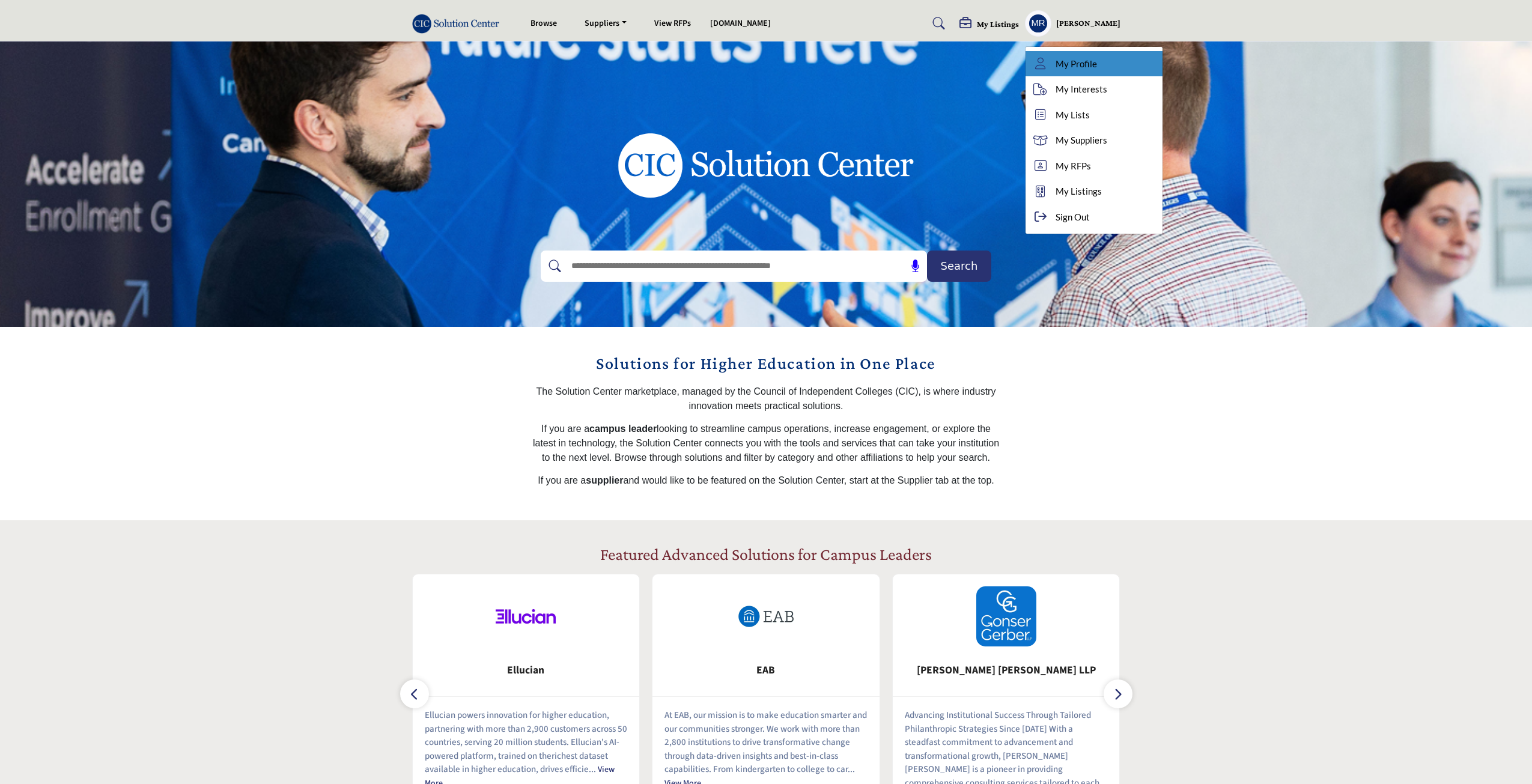
click at [1073, 65] on span "My Profile" at bounding box center [1076, 64] width 42 height 14
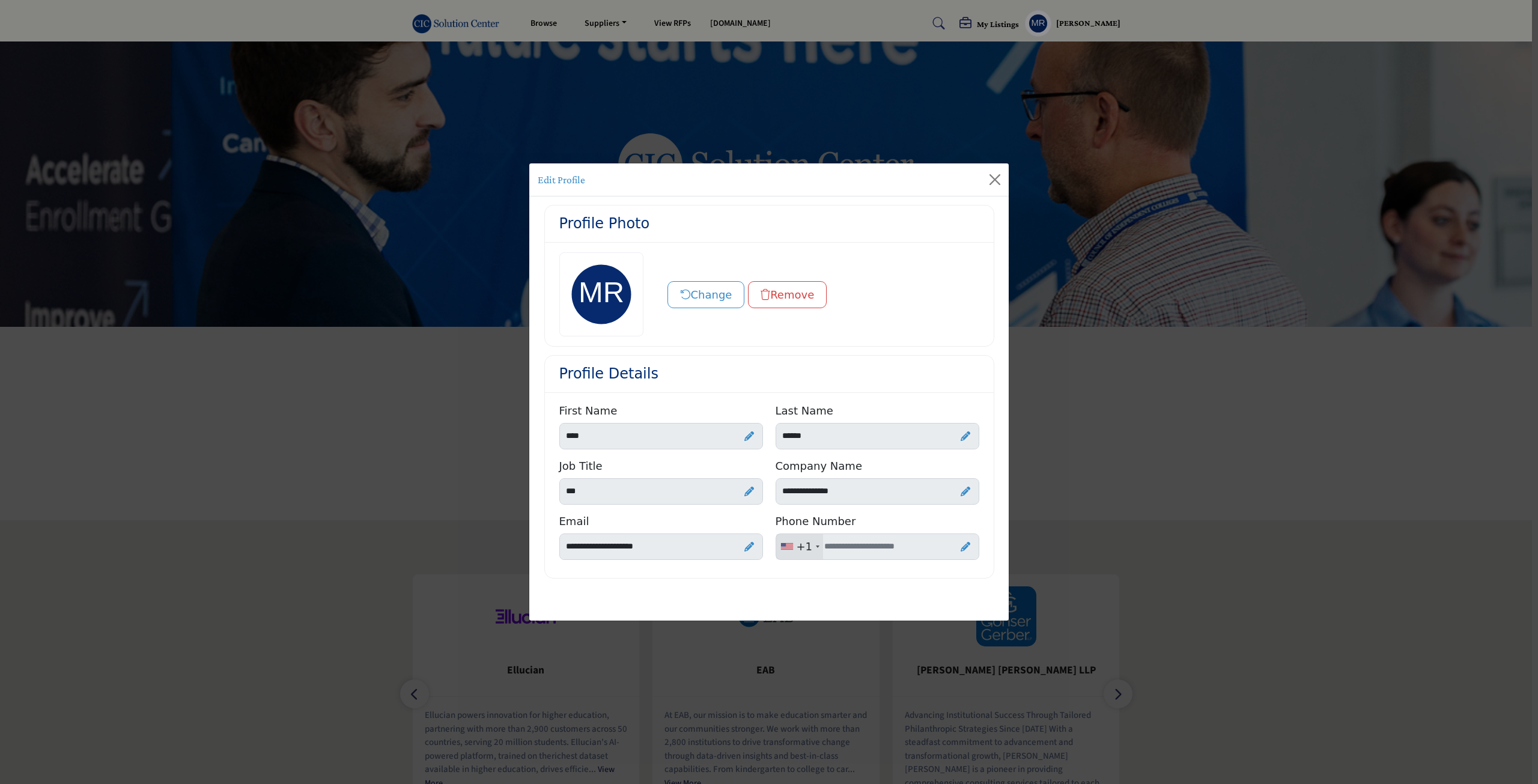
click at [967, 549] on icon at bounding box center [965, 547] width 10 height 10
click at [867, 547] on input "Enter your Phone Number" at bounding box center [877, 547] width 204 height 27
click at [946, 552] on icon at bounding box center [946, 548] width 11 height 12
click at [650, 585] on div "Profile Photo Change Remove Profile Details First Name **** ******" at bounding box center [769, 396] width 479 height 399
click at [967, 547] on icon at bounding box center [965, 547] width 10 height 10
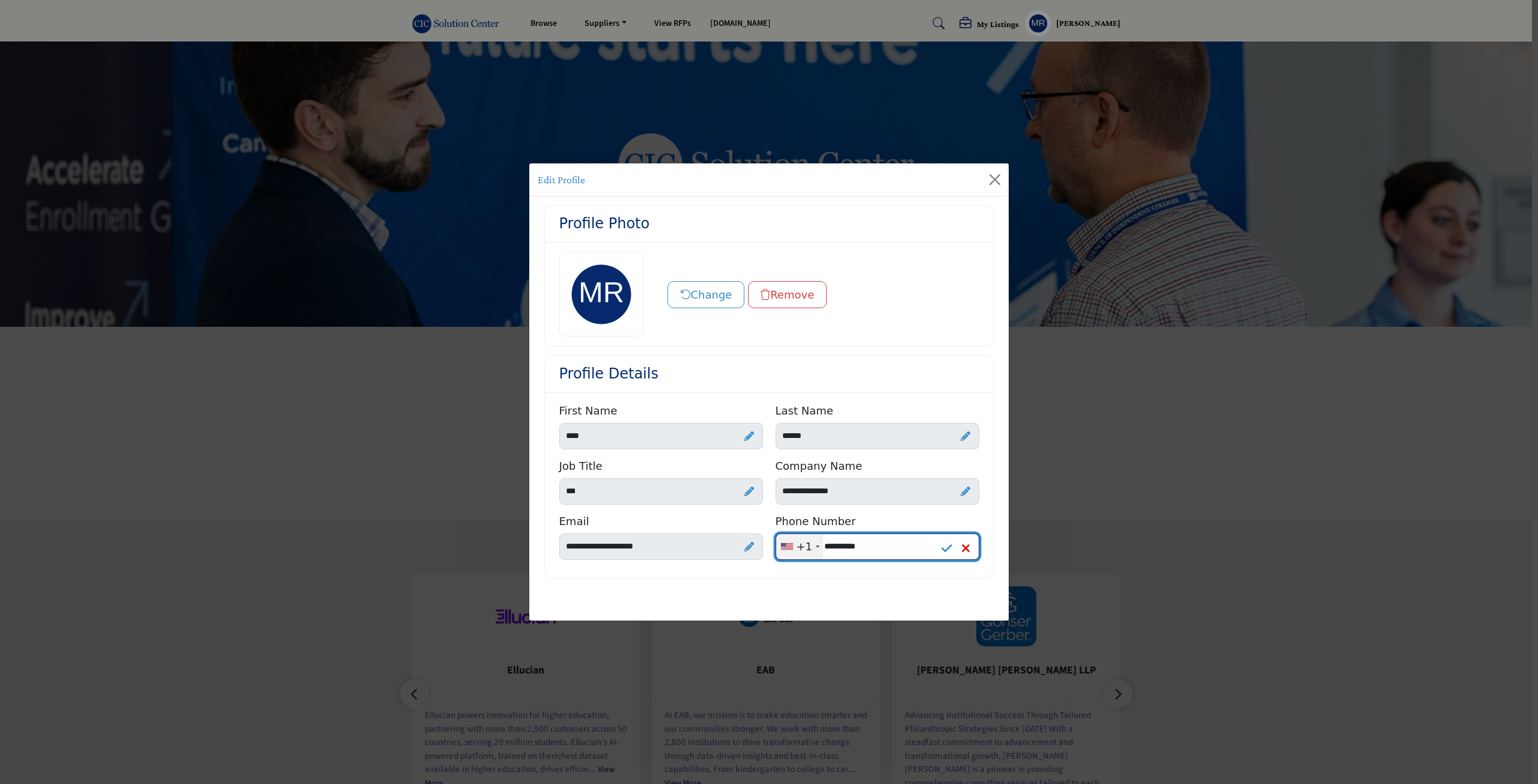
click at [836, 549] on input "**********" at bounding box center [877, 547] width 204 height 27
type input "**********"
click at [942, 552] on icon at bounding box center [946, 548] width 11 height 12
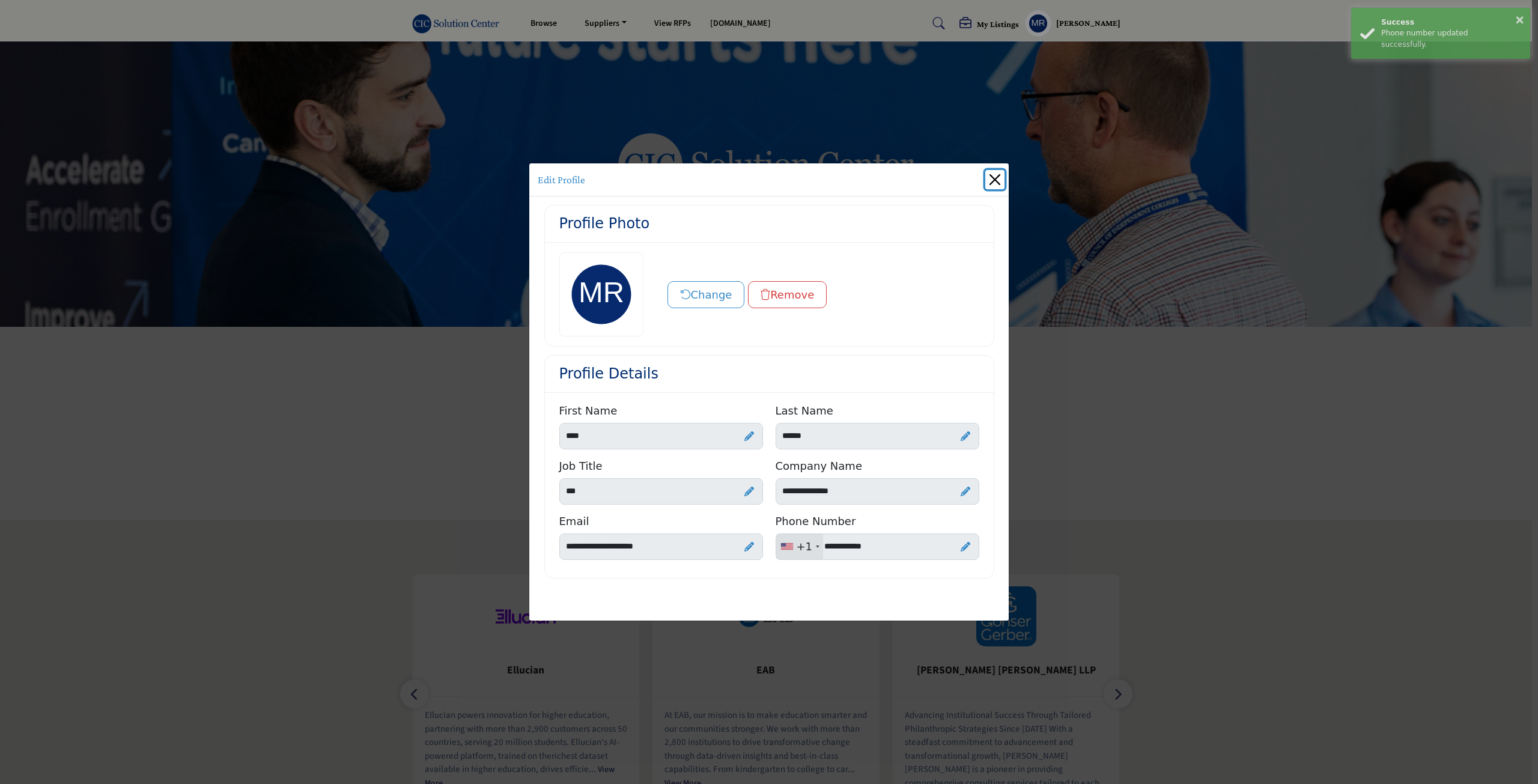
click at [992, 182] on button "Close" at bounding box center [994, 179] width 19 height 19
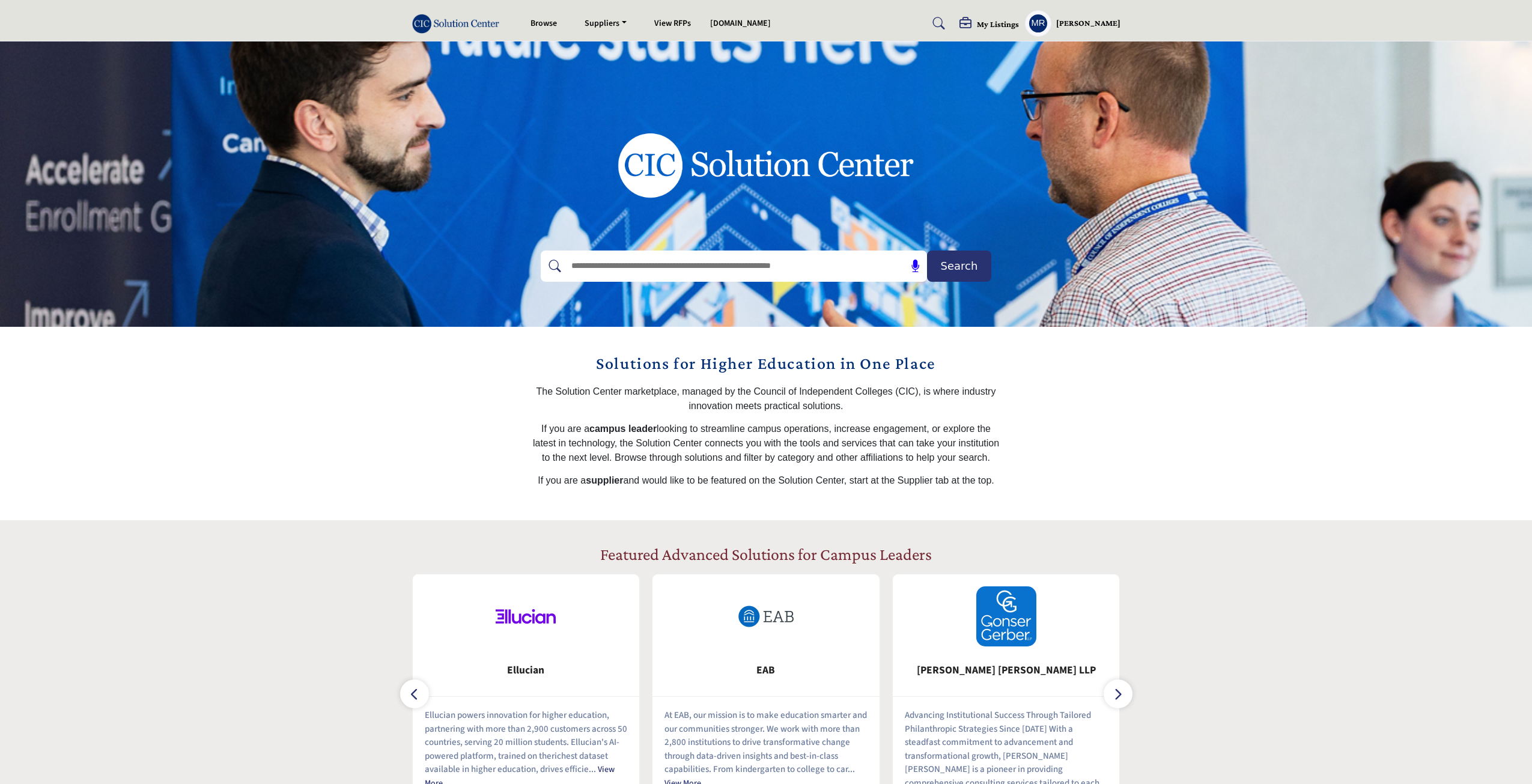
click at [1085, 15] on div "Matt Rahdar My Profile My Interests My Lists My Suppliers My RFPs My Listings S…" at bounding box center [1073, 23] width 96 height 27
click at [1085, 22] on h5 "[PERSON_NAME]" at bounding box center [1088, 23] width 64 height 12
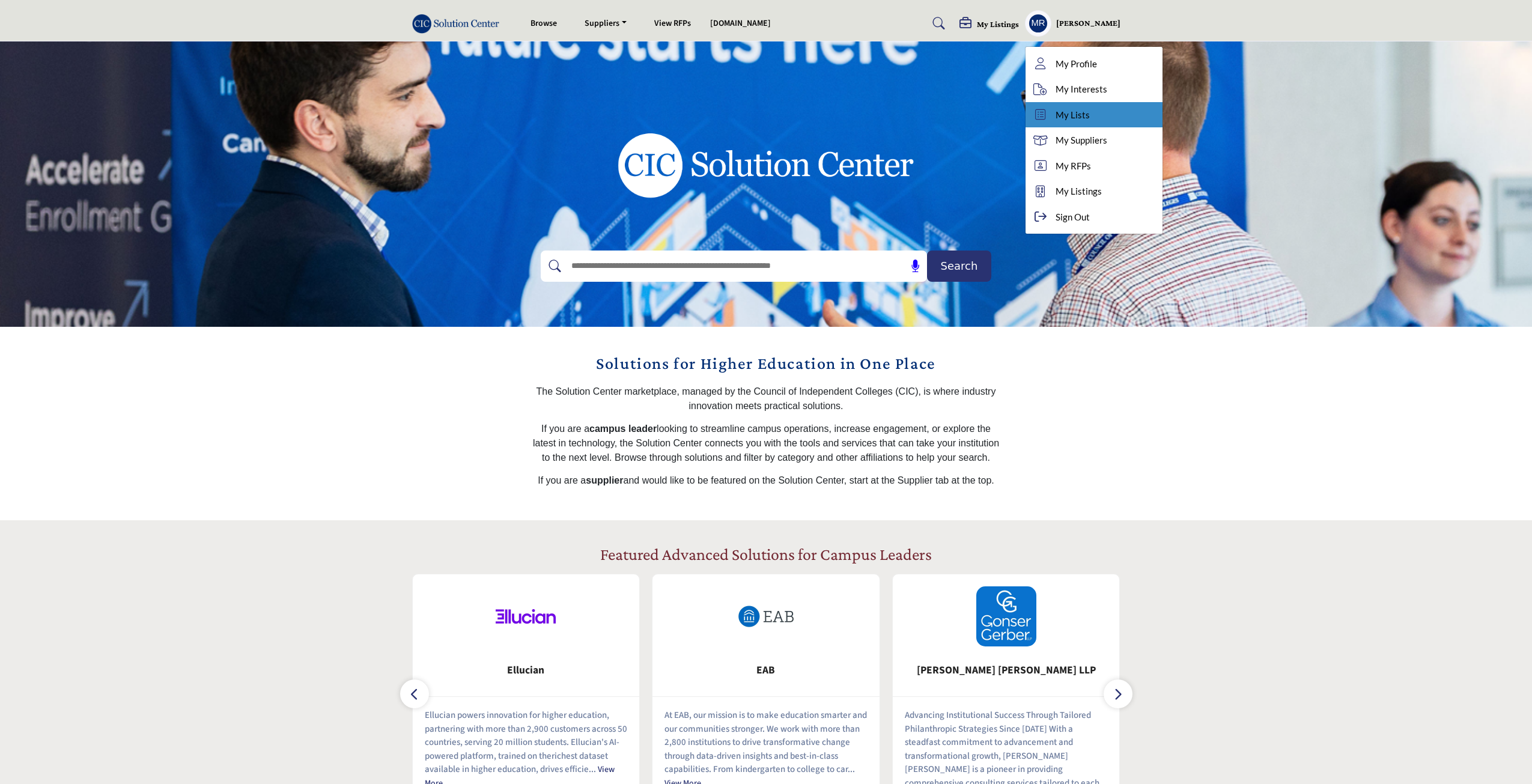
click at [1090, 116] on span "My Lists" at bounding box center [1073, 115] width 35 height 14
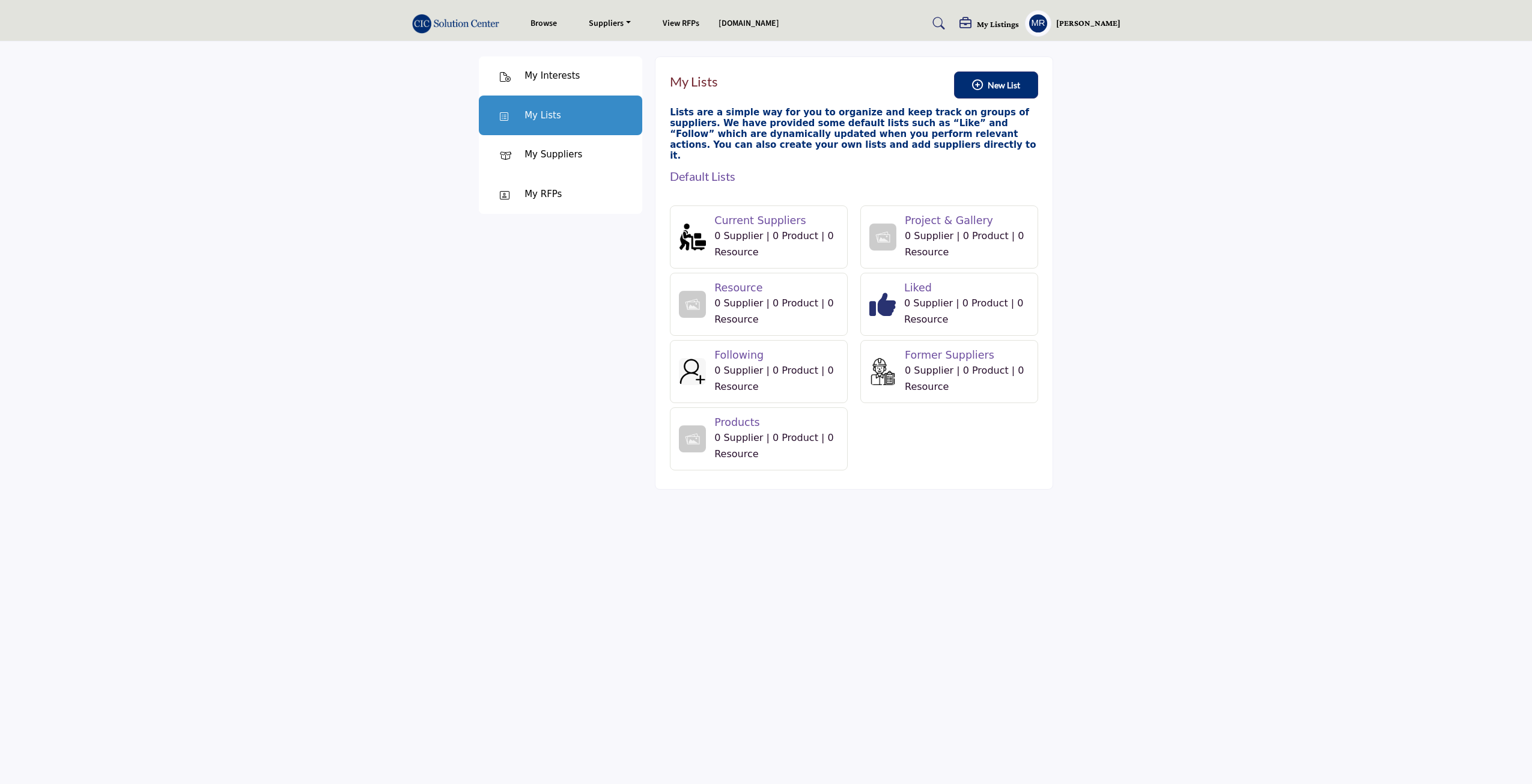
click at [1085, 18] on h5 "[PERSON_NAME]" at bounding box center [1088, 23] width 64 height 12
click at [1082, 192] on span "My Listings" at bounding box center [1079, 192] width 47 height 14
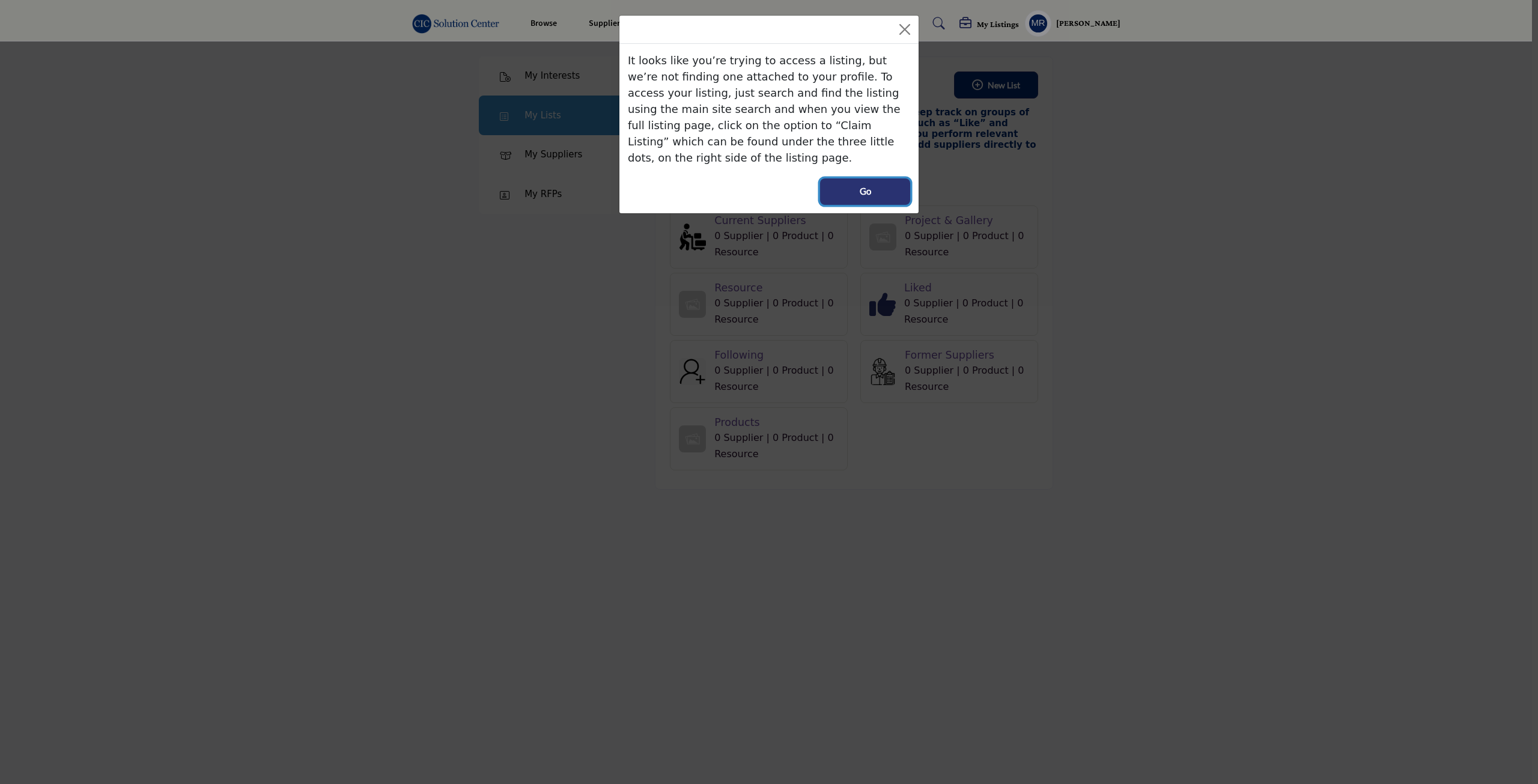
click at [867, 185] on span "Go" at bounding box center [865, 192] width 11 height 14
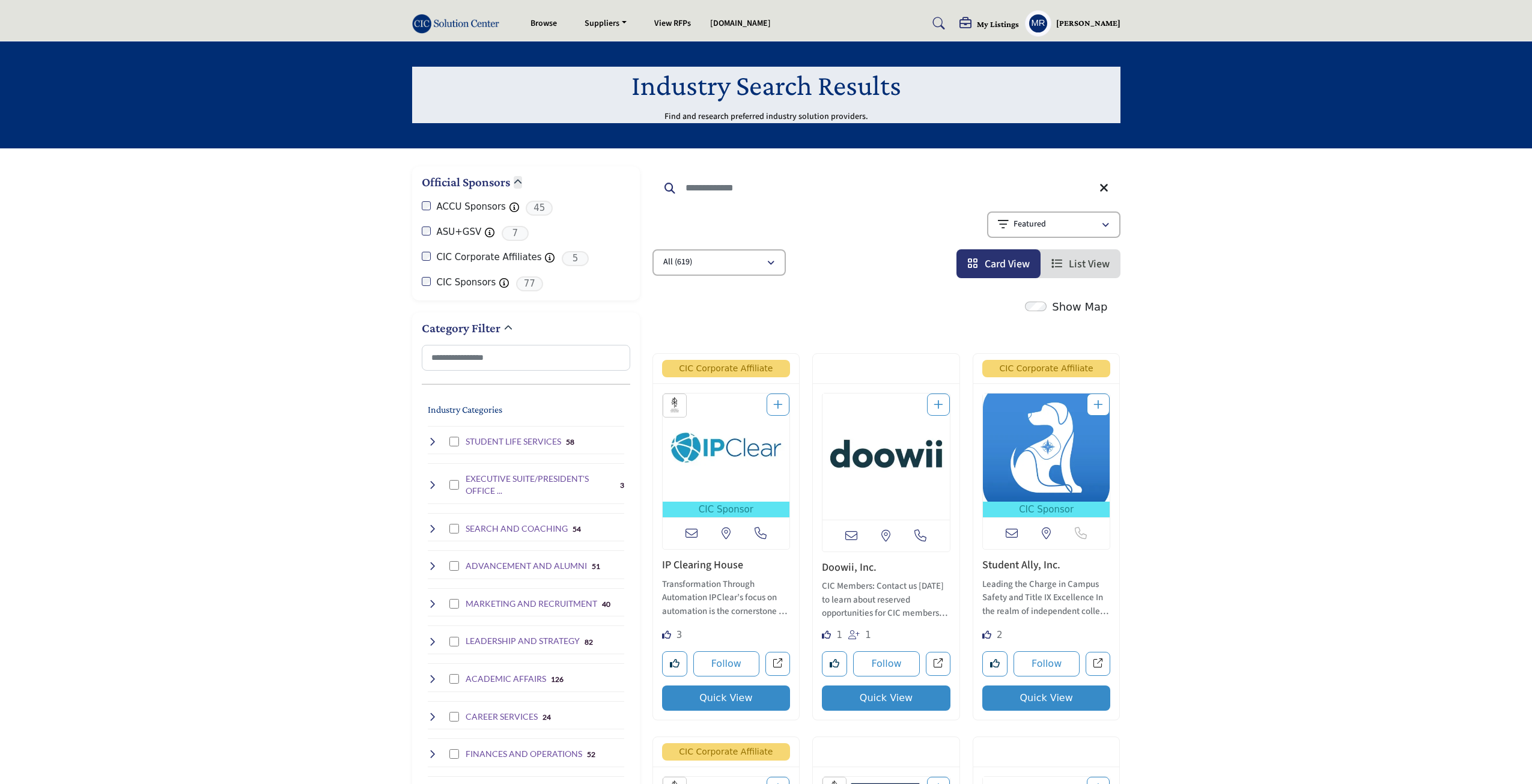
click at [781, 405] on icon "Add To List" at bounding box center [778, 404] width 10 height 11
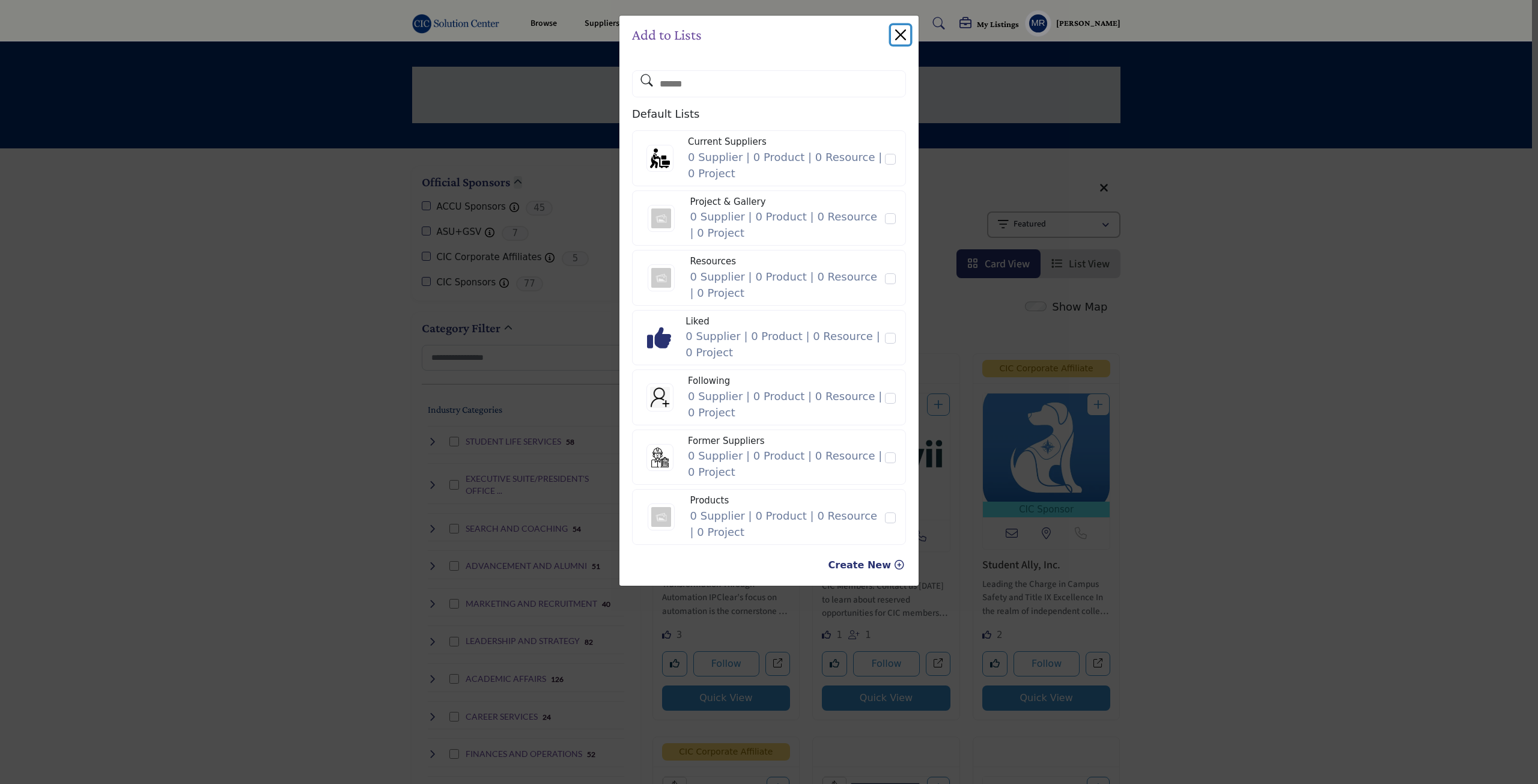
click at [898, 38] on button "Close" at bounding box center [900, 35] width 19 height 19
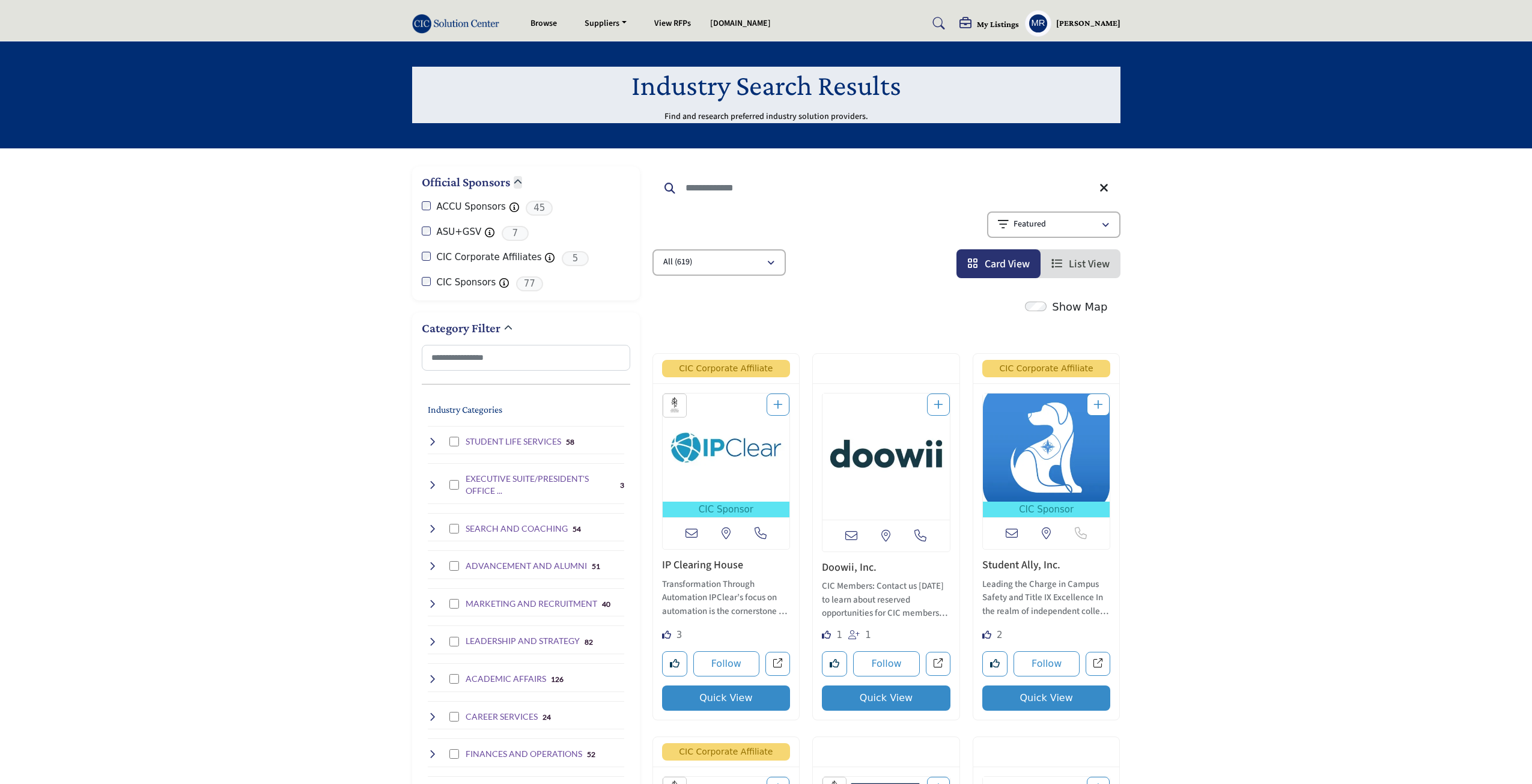
click at [781, 406] on icon "Add To List" at bounding box center [778, 404] width 10 height 11
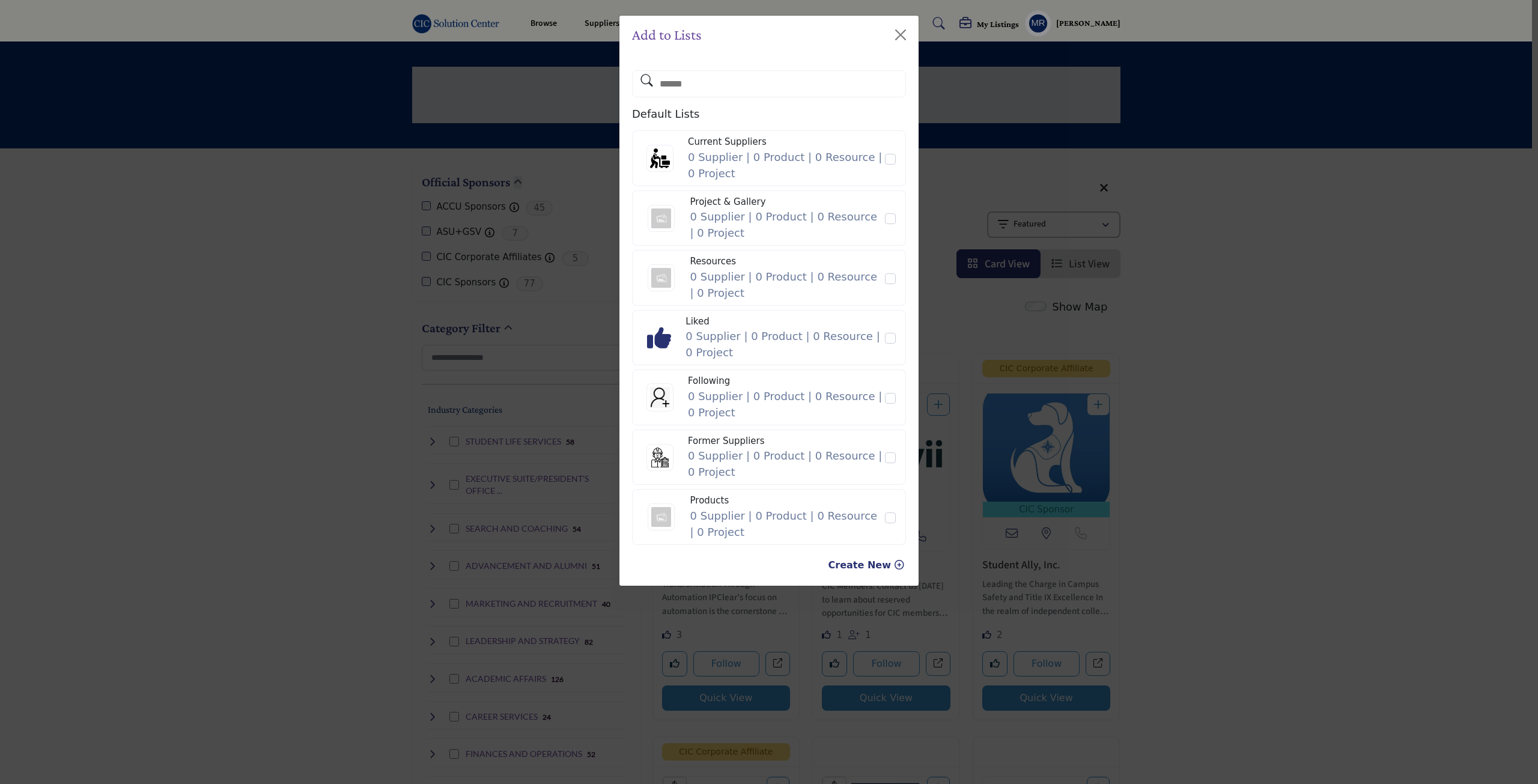
click at [884, 568] on span "Create New" at bounding box center [860, 565] width 63 height 11
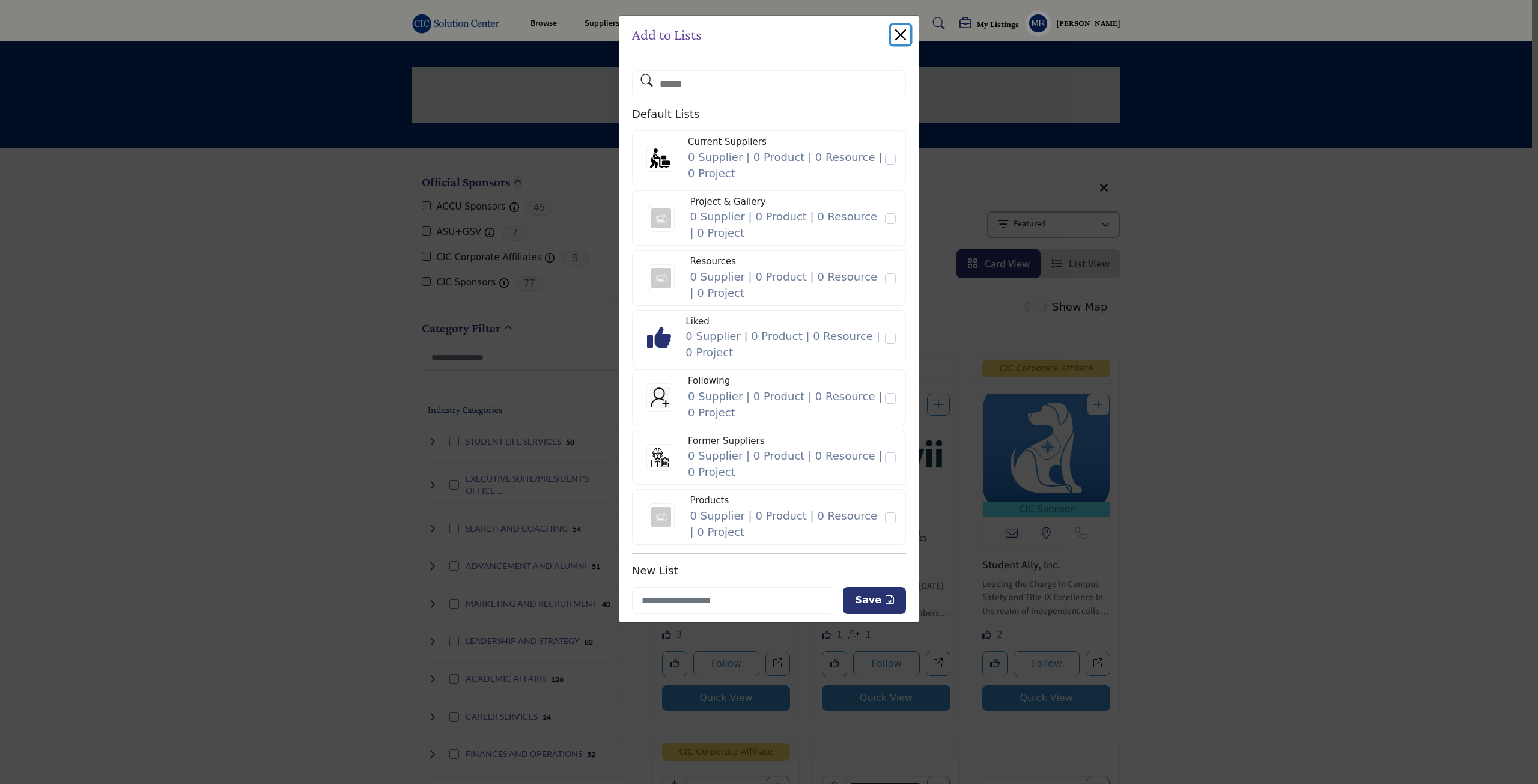
click at [902, 37] on button "Close" at bounding box center [900, 35] width 19 height 19
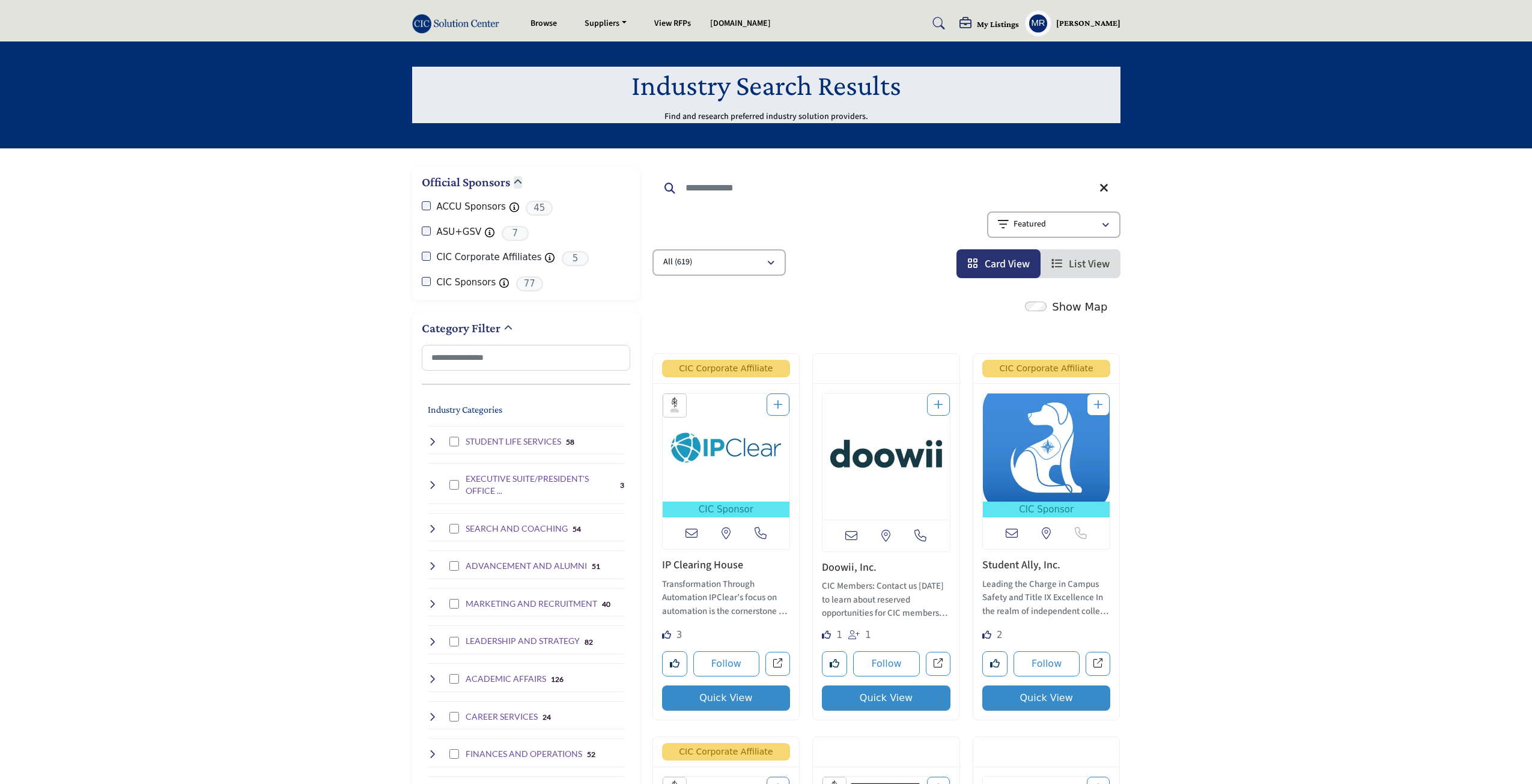
click at [984, 30] on h5 "My Listings" at bounding box center [998, 23] width 42 height 11
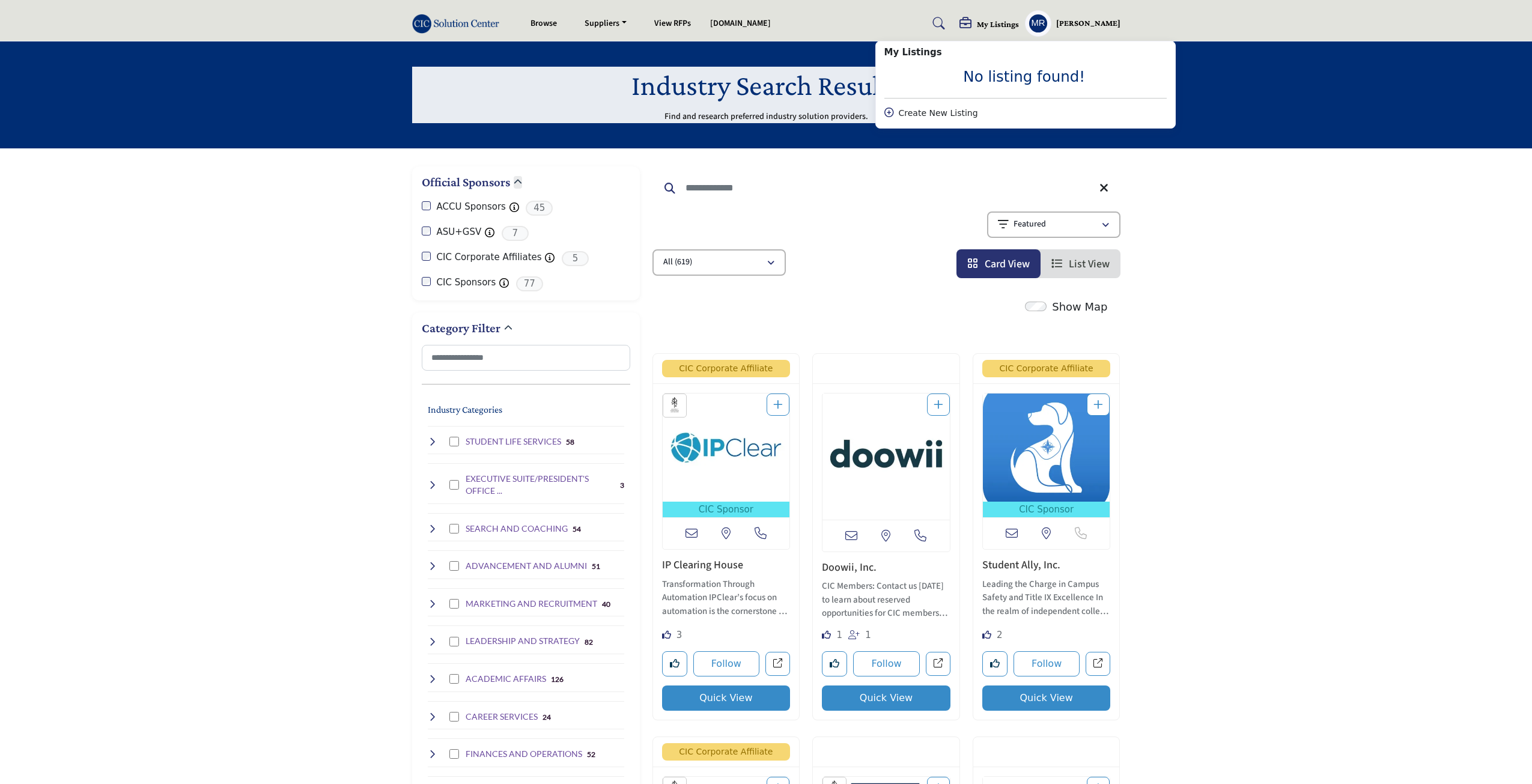
click at [951, 114] on div "Create New Listing" at bounding box center [1025, 113] width 283 height 13
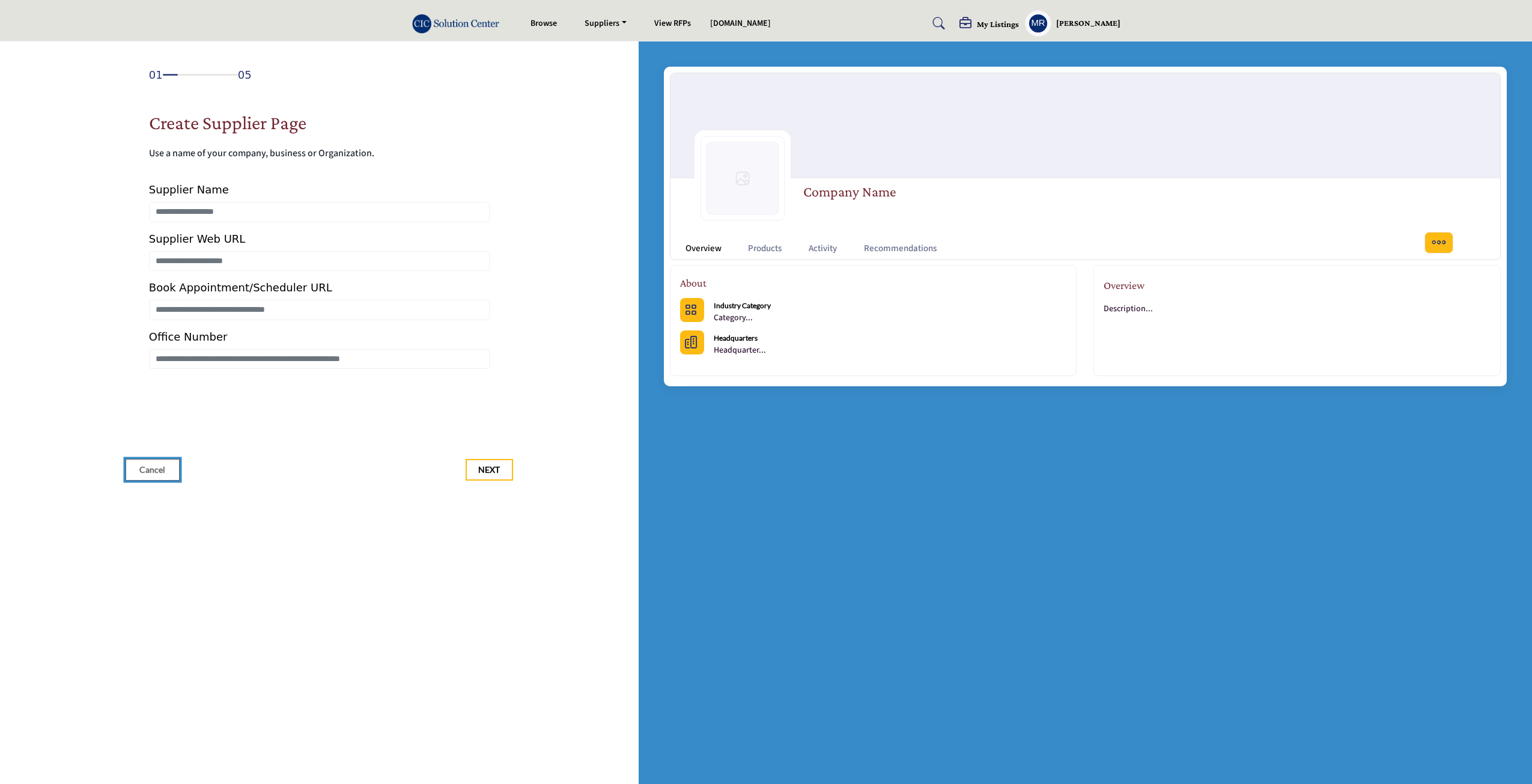
click at [159, 471] on span "Cancel" at bounding box center [152, 469] width 26 height 12
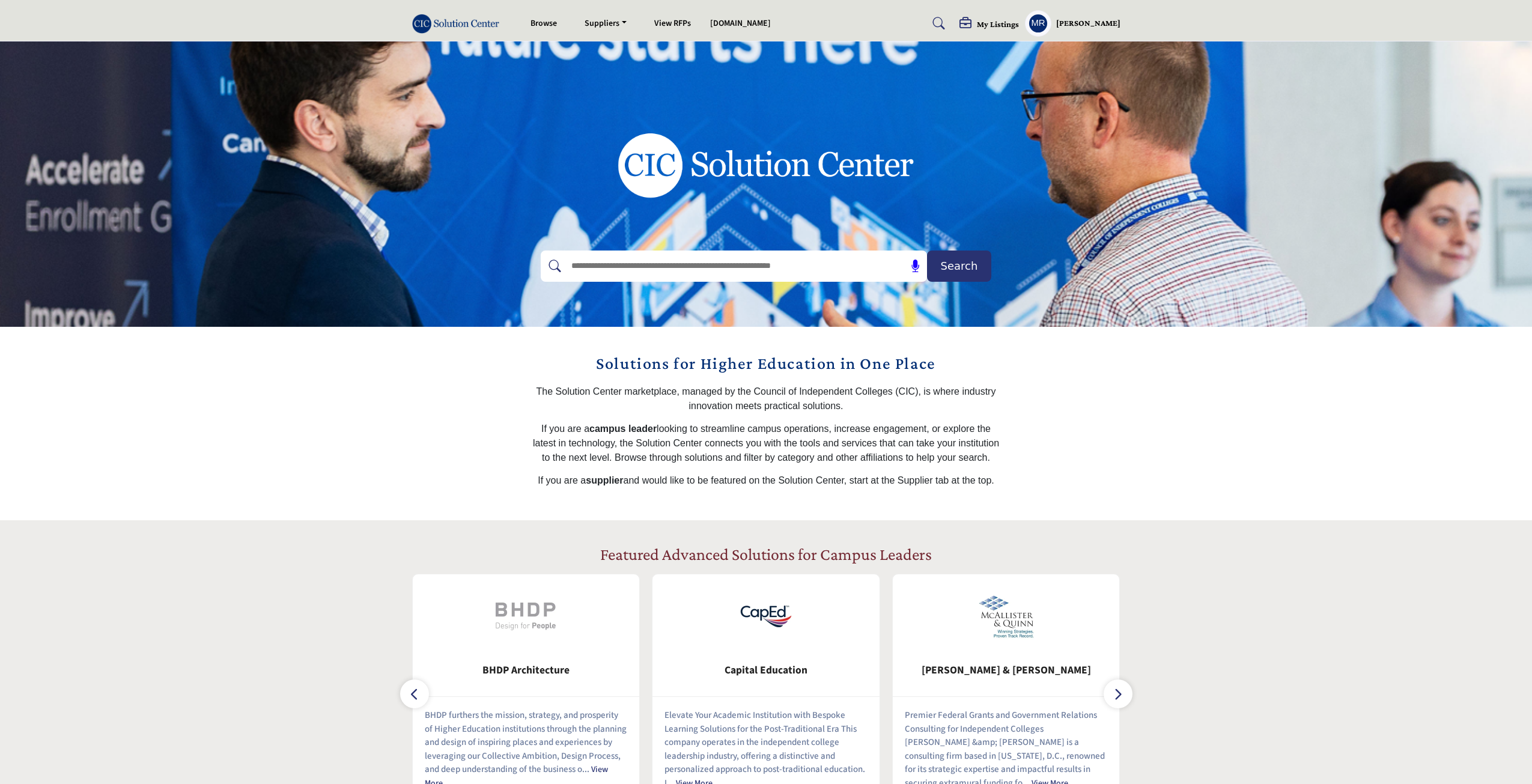
click at [1101, 27] on h5 "[PERSON_NAME]" at bounding box center [1088, 23] width 64 height 12
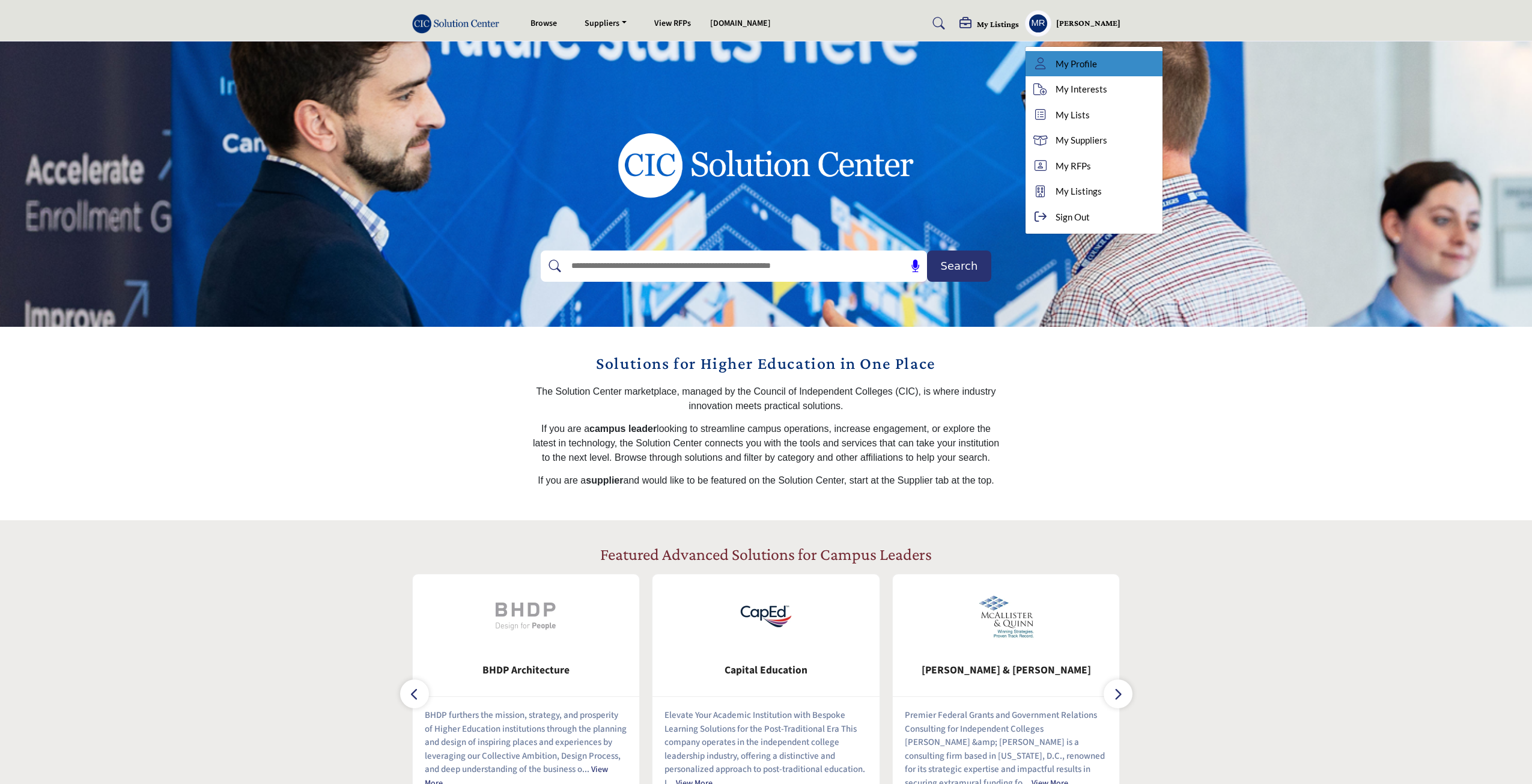
click at [1092, 61] on span "My Profile" at bounding box center [1076, 64] width 42 height 14
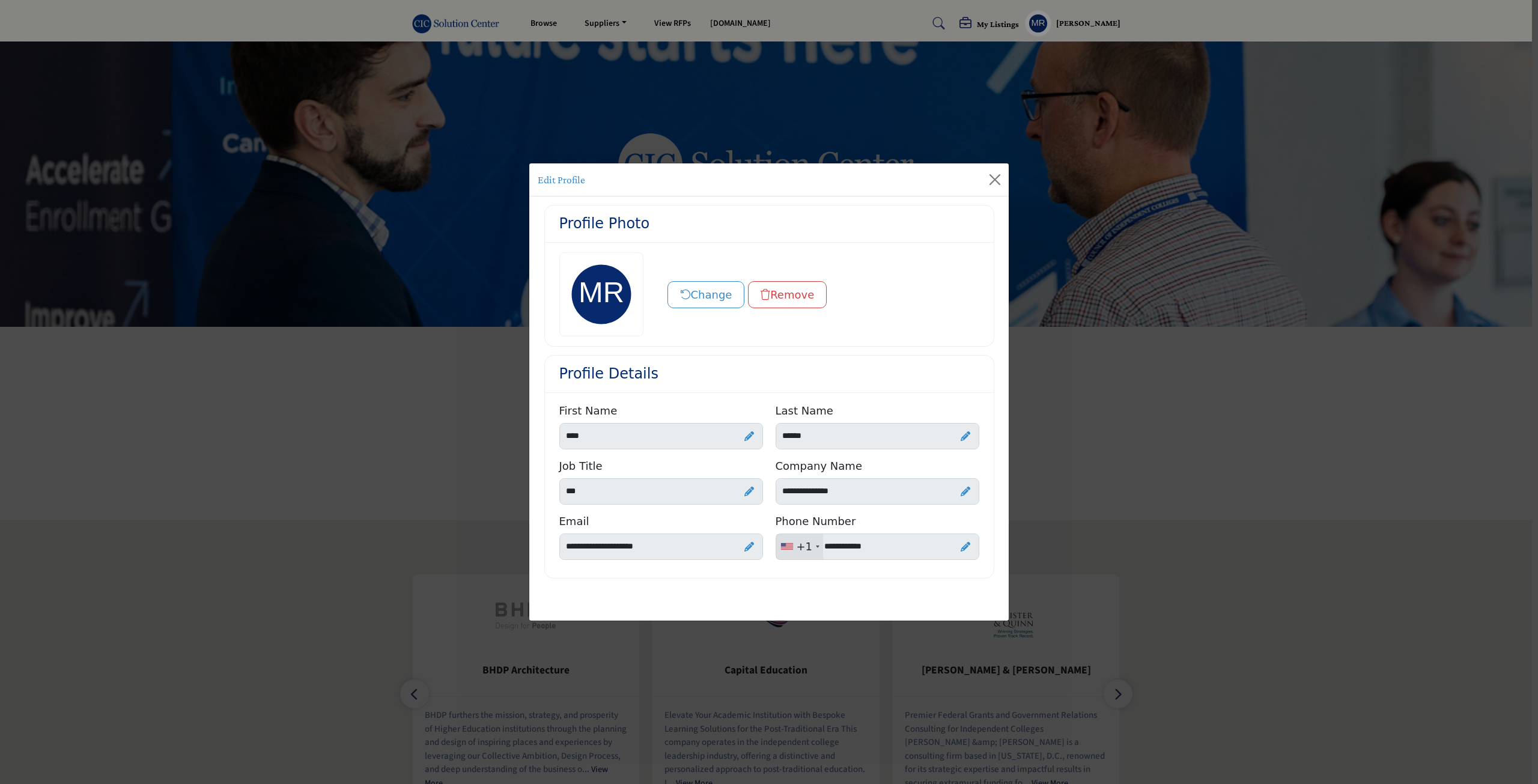
click at [187, 386] on div "Edit Profile Profile Photo Change Remove Profile Details" at bounding box center [769, 392] width 1538 height 784
click at [1000, 178] on button "Close" at bounding box center [994, 179] width 19 height 19
